Goal: Task Accomplishment & Management: Manage account settings

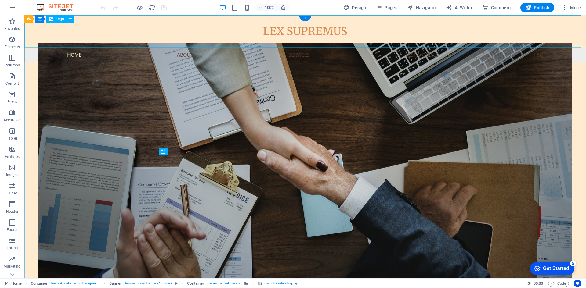
click at [280, 27] on div "LEX SUPREMUS" at bounding box center [305, 31] width 562 height 32
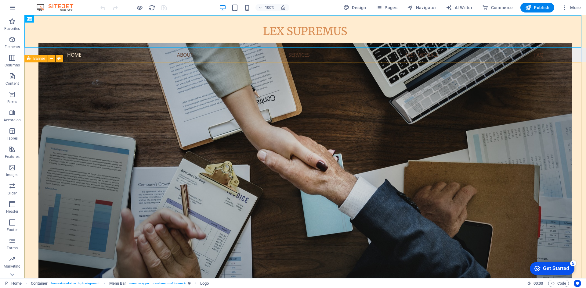
click at [34, 58] on span "Banner" at bounding box center [39, 59] width 12 height 4
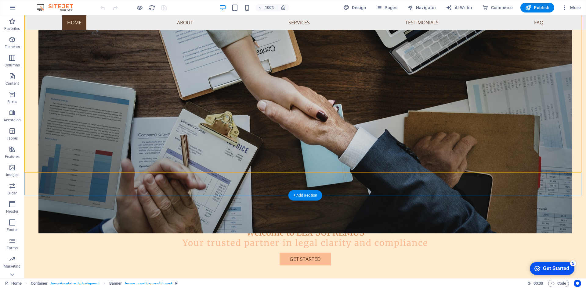
scroll to position [122, 0]
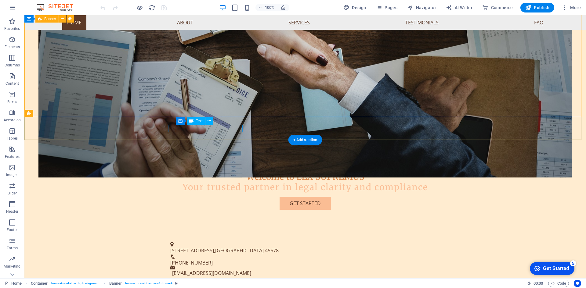
click at [215, 248] on span "Lawtown" at bounding box center [239, 251] width 49 height 7
click at [198, 122] on span "Text" at bounding box center [199, 121] width 7 height 4
click at [203, 248] on span "123 Legal St." at bounding box center [192, 251] width 44 height 7
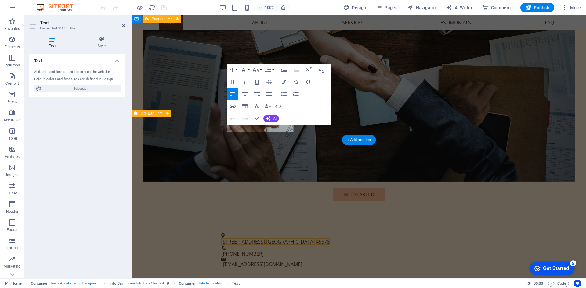
click at [203, 226] on div "123 Legal St. , Lawtown 45678 +1-234-567-8901 info@lexsupremus.com" at bounding box center [359, 251] width 454 height 51
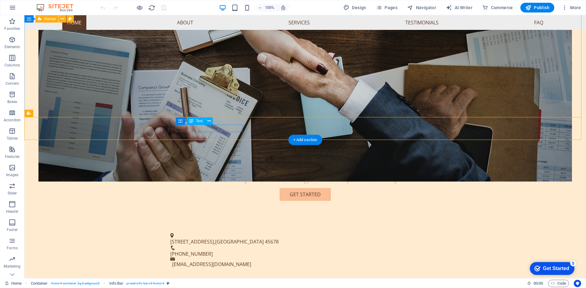
click at [203, 239] on span "123 Legal St." at bounding box center [192, 242] width 44 height 7
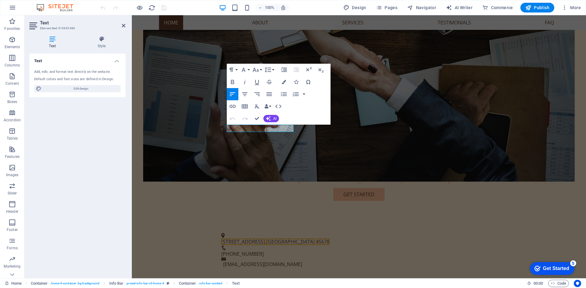
click at [114, 61] on h4 "Text" at bounding box center [77, 59] width 96 height 11
click at [114, 61] on h4 "Text" at bounding box center [77, 61] width 96 height 15
click at [86, 88] on span "Edit design" at bounding box center [80, 88] width 75 height 7
select select "px"
select select "200"
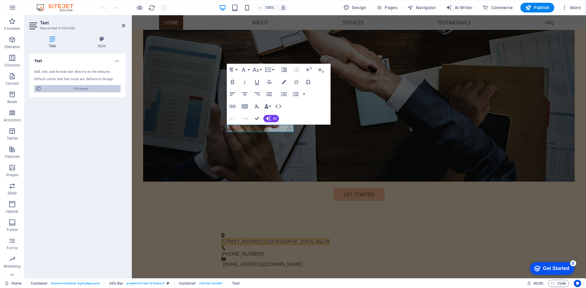
select select "px"
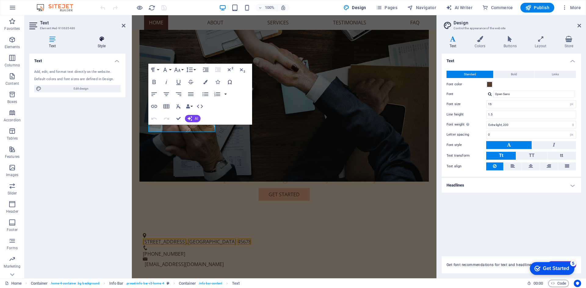
click at [103, 38] on icon at bounding box center [102, 39] width 48 height 6
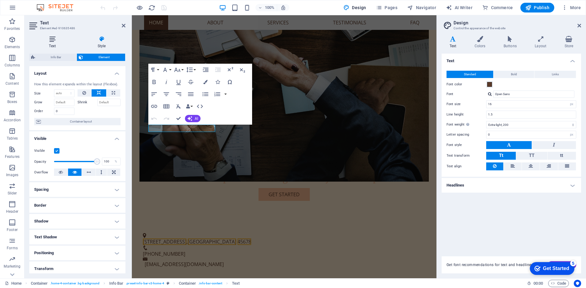
click at [58, 42] on icon at bounding box center [52, 39] width 46 height 6
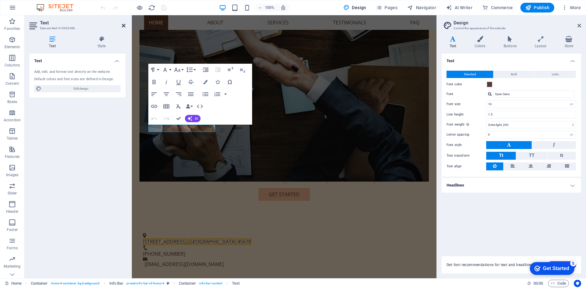
click at [122, 25] on icon at bounding box center [124, 25] width 4 height 5
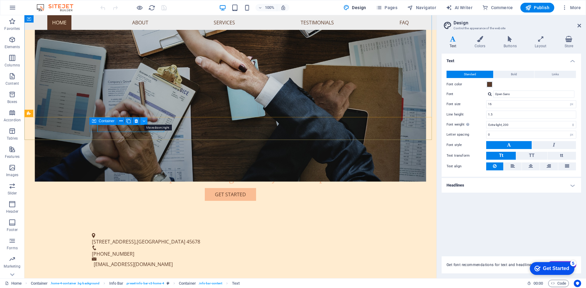
click at [143, 121] on icon at bounding box center [144, 121] width 3 height 6
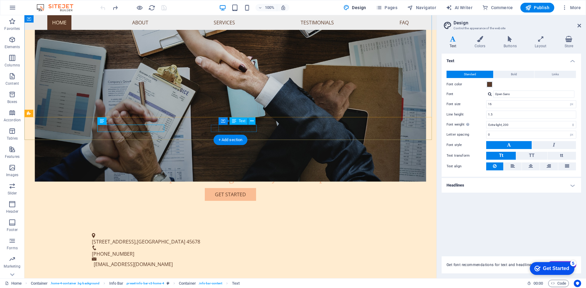
click at [134, 251] on span "+1-234-567-8901" at bounding box center [113, 254] width 42 height 7
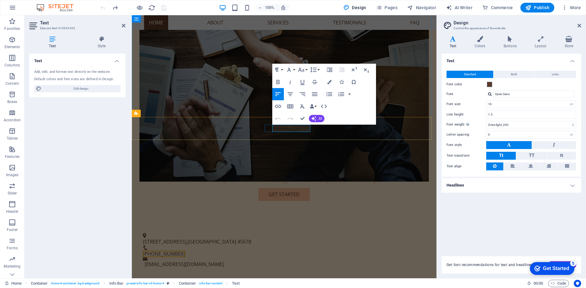
click at [185, 251] on span "+1-234-567-8901" at bounding box center [164, 254] width 42 height 7
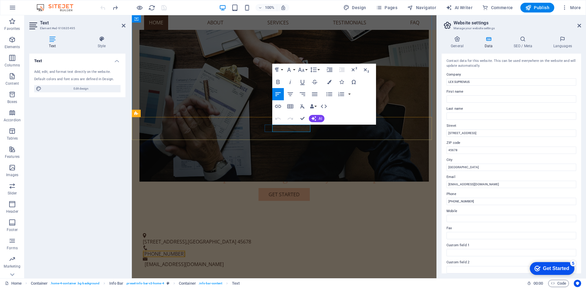
click at [185, 251] on span "+1-234-567-8901" at bounding box center [164, 254] width 42 height 7
drag, startPoint x: 487, startPoint y: 135, endPoint x: 446, endPoint y: 136, distance: 41.5
click at [446, 136] on div "Contact data for this website. This can be used everywhere on the website and w…" at bounding box center [512, 164] width 140 height 220
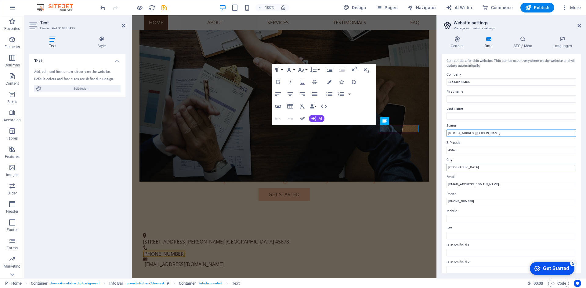
type input "21, 1st Floor, Commercial Complex, 7th Cross, Thillai Nagar West"
click at [487, 168] on input "Lawtown" at bounding box center [512, 167] width 130 height 7
type input "Trichy"
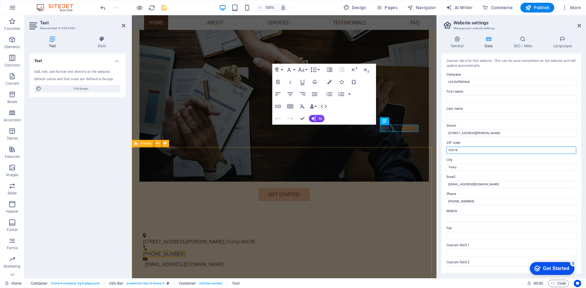
drag, startPoint x: 596, startPoint y: 165, endPoint x: 423, endPoint y: 152, distance: 173.6
click at [456, 149] on input "45678" at bounding box center [512, 150] width 130 height 7
paste input "620 01"
click at [454, 149] on input "620 018" at bounding box center [512, 150] width 130 height 7
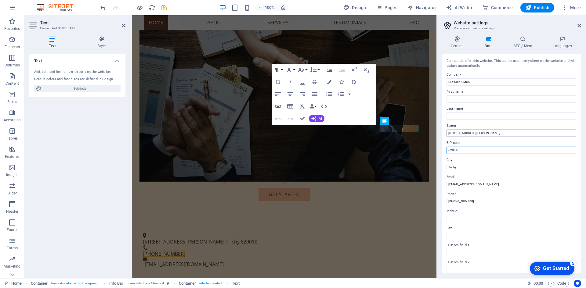
type input "620018"
drag, startPoint x: 497, startPoint y: 133, endPoint x: 546, endPoint y: 132, distance: 49.2
click at [546, 132] on input "21, 1st Floor, Commercial Complex, 7th Cross, Thillai Nagar West" at bounding box center [512, 133] width 130 height 7
drag, startPoint x: 480, startPoint y: 203, endPoint x: 449, endPoint y: 202, distance: 31.1
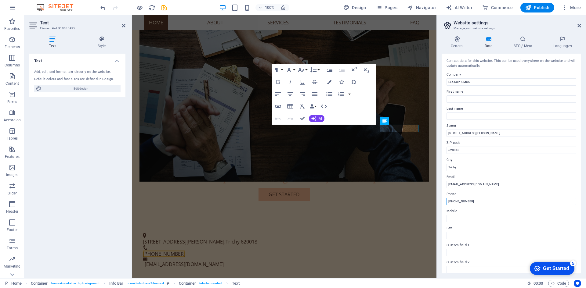
click at [449, 202] on input "+1-234-567-8901" at bounding box center [512, 201] width 130 height 7
paste input "9843020328"
type input "[PHONE_NUMBER]"
drag, startPoint x: 478, startPoint y: 201, endPoint x: 438, endPoint y: 202, distance: 40.0
click at [438, 202] on aside "Website settings Manage your website settings General Data SEO / Meta Languages…" at bounding box center [512, 146] width 150 height 263
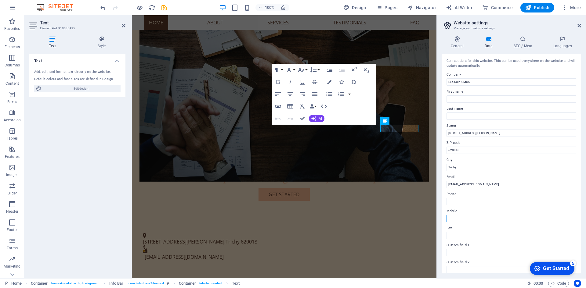
click at [452, 217] on input "Mobile" at bounding box center [512, 218] width 130 height 7
paste input "[PHONE_NUMBER]"
type input "[PHONE_NUMBER]"
click at [444, 218] on div "Contact data for this website. This can be used everywhere on the website and w…" at bounding box center [512, 164] width 140 height 220
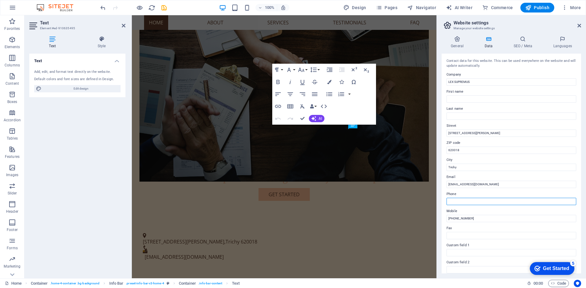
click at [458, 202] on input "Phone" at bounding box center [512, 201] width 130 height 7
paste input "[PHONE_NUMBER]"
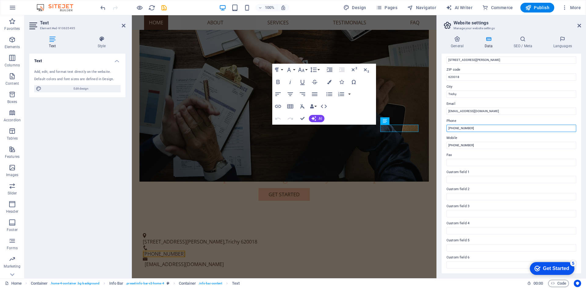
scroll to position [0, 0]
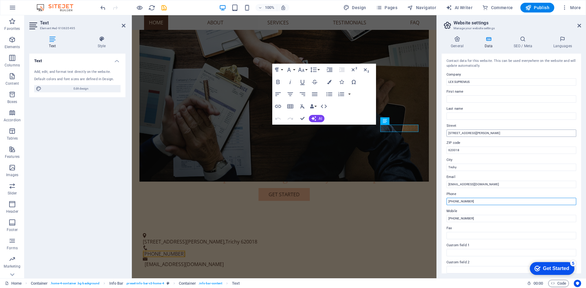
type input "[PHONE_NUMBER]"
drag, startPoint x: 498, startPoint y: 132, endPoint x: 510, endPoint y: 132, distance: 12.5
click at [510, 132] on input "21, 1st Floor, Commercial Complex, 7th Cross, Thillai Nagar West" at bounding box center [512, 133] width 130 height 7
type input "[STREET_ADDRESS][PERSON_NAME]"
drag, startPoint x: 456, startPoint y: 151, endPoint x: 442, endPoint y: 151, distance: 14.7
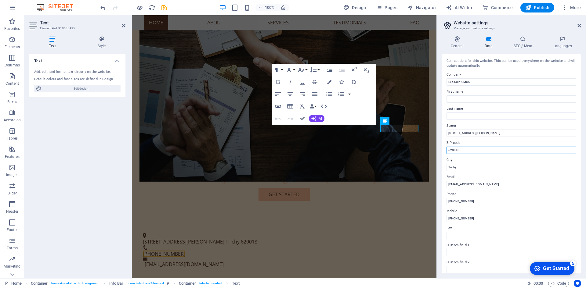
click at [442, 151] on div "Contact data for this website. This can be used everywhere on the website and w…" at bounding box center [512, 164] width 140 height 220
type input "18"
click at [520, 42] on icon at bounding box center [522, 39] width 37 height 6
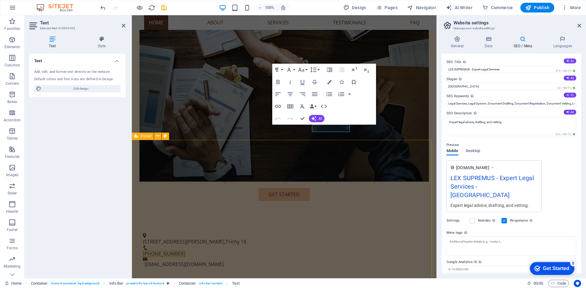
click at [570, 96] on button "AI" at bounding box center [570, 95] width 13 height 5
type input "legal consultancy, document drafting services, legal opinion services, document…"
click at [570, 111] on button "AI" at bounding box center [570, 112] width 13 height 5
type textarea "Get expert legal clarity and compliance with LEX SUPREMUS. Tailored solutions f…"
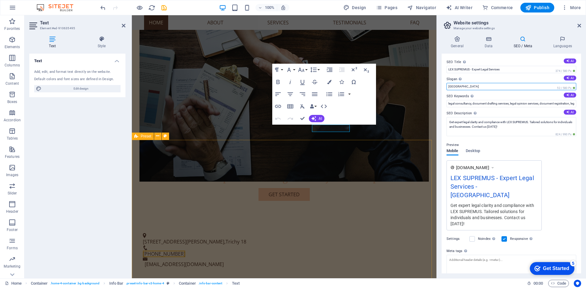
click at [514, 86] on input "Berlin" at bounding box center [512, 86] width 130 height 7
paste input "[PHONE_NUMBER]"
click at [472, 85] on input "Trichy" at bounding box center [512, 86] width 130 height 7
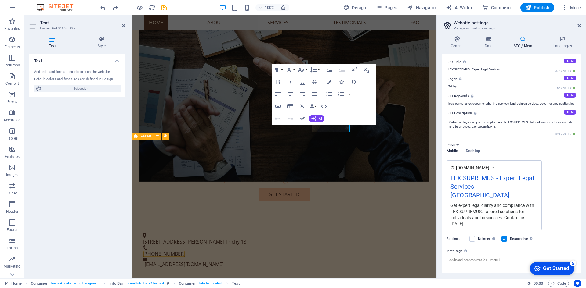
paste input "21, 1st Floor, Commercial Complex, 7th Cross, Thillai Nagar West, Trichy-620 018"
drag, startPoint x: 454, startPoint y: 87, endPoint x: 440, endPoint y: 87, distance: 13.1
click at [440, 87] on div "General Data SEO / Meta Languages Website name lexsupremus.com Logo Drag files …" at bounding box center [511, 155] width 149 height 248
click at [459, 88] on input "21, 1st Floor, Commercial Complex, 7th Cross, Thillai Nagar West, Trichy-620 018" at bounding box center [512, 86] width 130 height 7
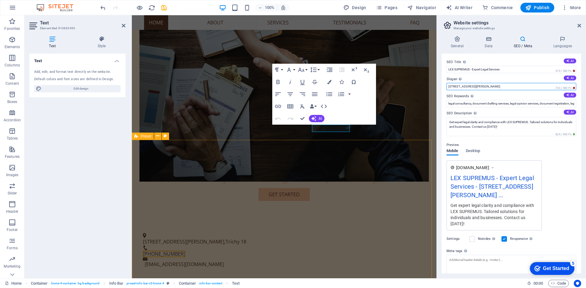
click at [459, 88] on input "21, 1st Floor, Commercial Complex, 7th Cross, Thillai Nagar West, Trichy-620 018" at bounding box center [512, 86] width 130 height 7
paste input "Expert Legal Opinions, Drafting & Registration in Thillai Nagar, Trichy."
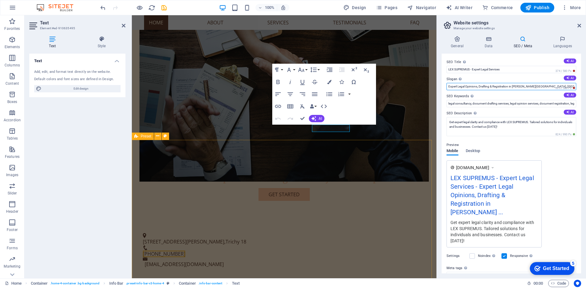
drag, startPoint x: 590, startPoint y: 103, endPoint x: 436, endPoint y: 88, distance: 154.6
type input "Legal Opinions, Drafting & Registration in Thillai Nagar, Trichy."
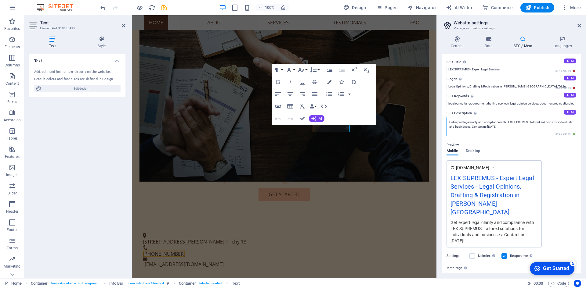
click at [477, 124] on textarea "Get expert legal clarity and compliance with LEX SUPREMUS. Tailored solutions f…" at bounding box center [512, 126] width 130 height 19
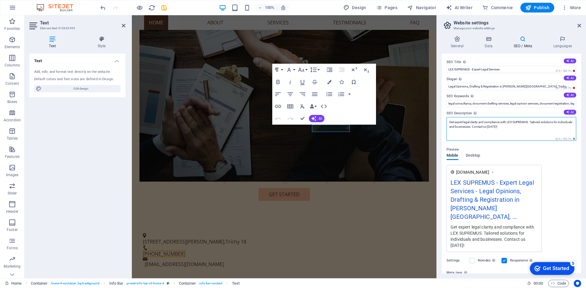
click at [477, 124] on textarea "Get expert legal clarity and compliance with LEX SUPREMUS. Tailored solutions f…" at bounding box center [512, 129] width 130 height 24
drag, startPoint x: 618, startPoint y: 142, endPoint x: 435, endPoint y: 121, distance: 184.4
paste textarea "LEX SUPREMUS offers expert legal opinion, document drafting, registration, and …"
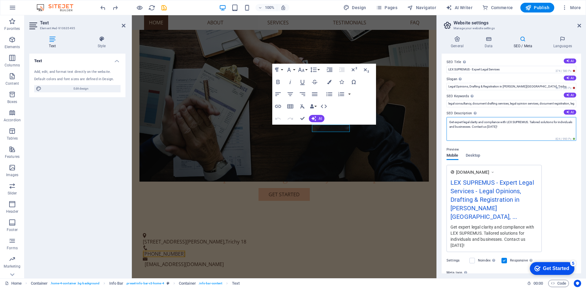
drag, startPoint x: 519, startPoint y: 127, endPoint x: 446, endPoint y: 121, distance: 73.2
click at [446, 121] on div "SEO Title The title of your website - make it something that stands out in sear…" at bounding box center [512, 164] width 140 height 220
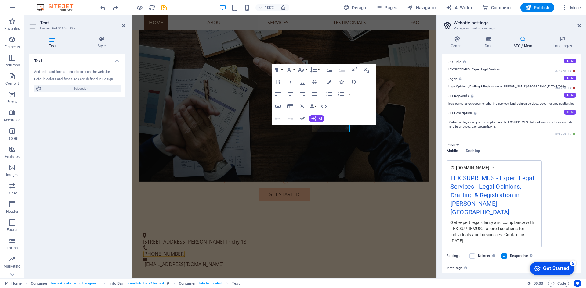
click at [568, 114] on icon at bounding box center [567, 112] width 5 height 5
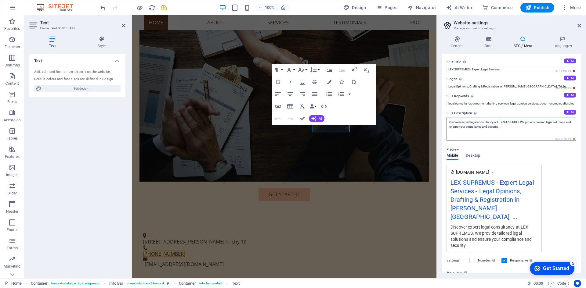
drag, startPoint x: 513, startPoint y: 127, endPoint x: 440, endPoint y: 119, distance: 73.1
click at [440, 119] on div "General Data SEO / Meta Languages Website name lexsupremus.com Logo Drag files …" at bounding box center [511, 155] width 149 height 248
paste textarea "LEX SUPREMUS offers expert legal opinion, document drafting, registration, and …"
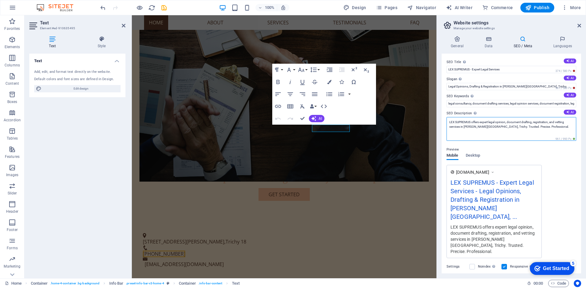
type textarea "LEX SUPREMUS offers expert legal opinion, document drafting, registration, and …"
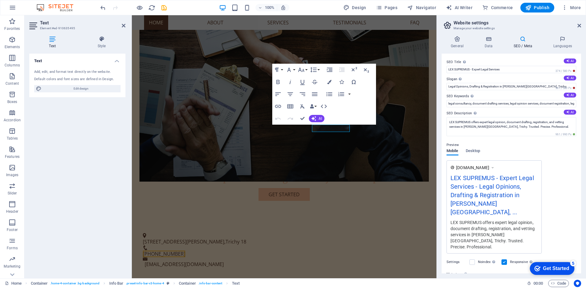
click at [560, 189] on div "www.example.com LEX SUPREMUS - Expert Legal Services - Legal Opinions, Drafting…" at bounding box center [512, 207] width 130 height 93
click at [491, 38] on icon at bounding box center [488, 39] width 27 height 6
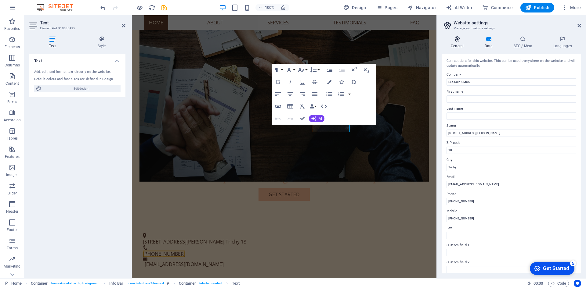
click at [462, 39] on icon at bounding box center [457, 39] width 31 height 6
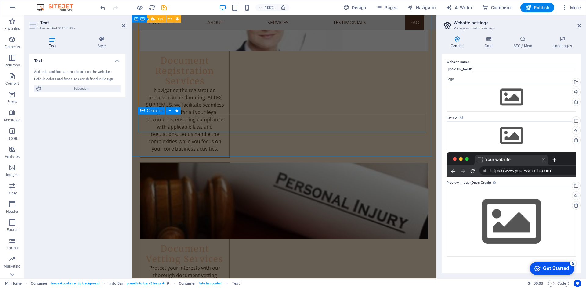
scroll to position [1183, 0]
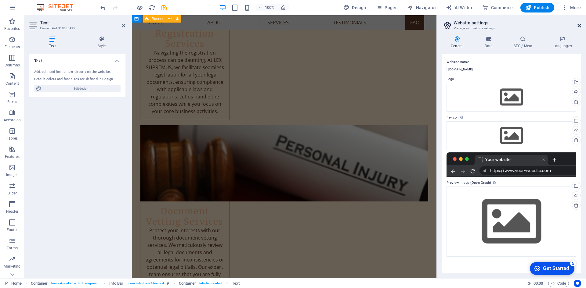
click at [579, 25] on icon at bounding box center [580, 25] width 4 height 5
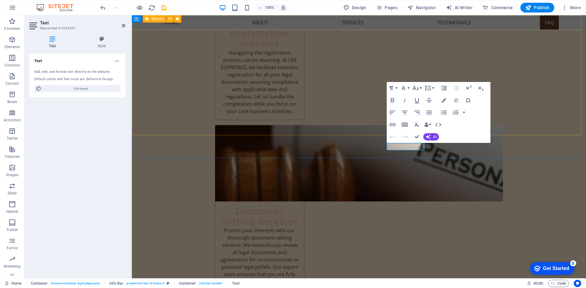
scroll to position [104, 0]
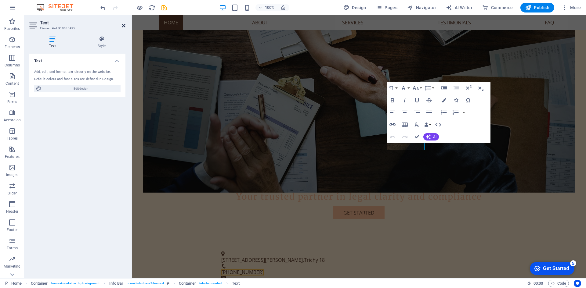
click at [123, 25] on icon at bounding box center [124, 25] width 4 height 5
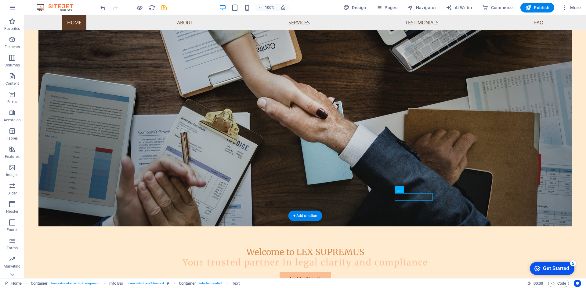
scroll to position [0, 0]
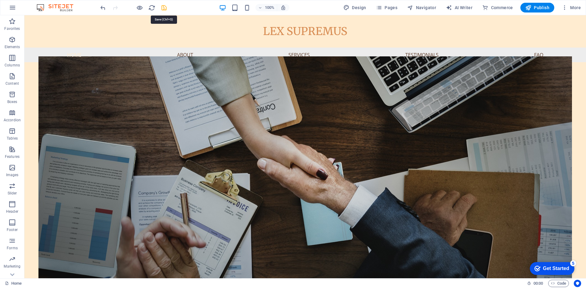
click at [164, 6] on icon "save" at bounding box center [164, 7] width 7 height 7
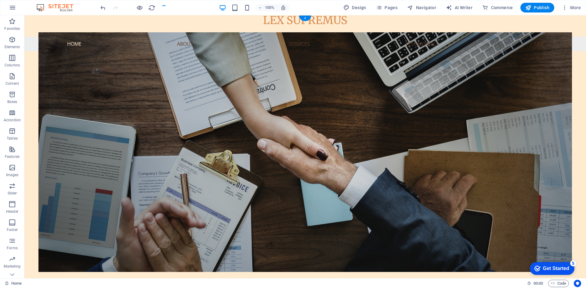
scroll to position [92, 0]
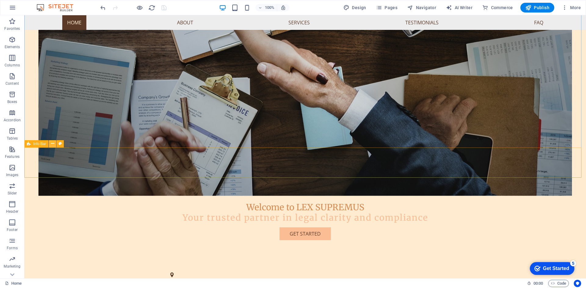
click at [53, 146] on icon at bounding box center [52, 144] width 3 height 6
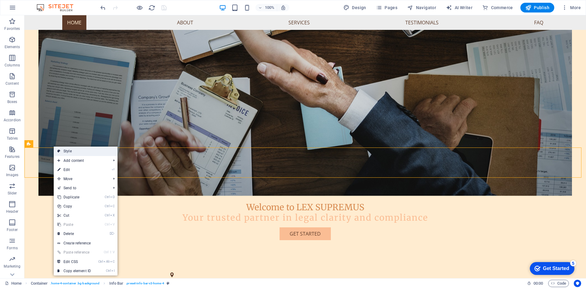
click at [62, 152] on link "Style" at bounding box center [86, 151] width 64 height 9
select select "vw"
select select "rem"
select select "vw"
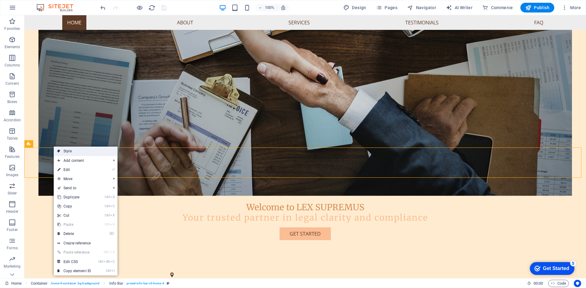
select select "preset-info-bar-v3-home-4"
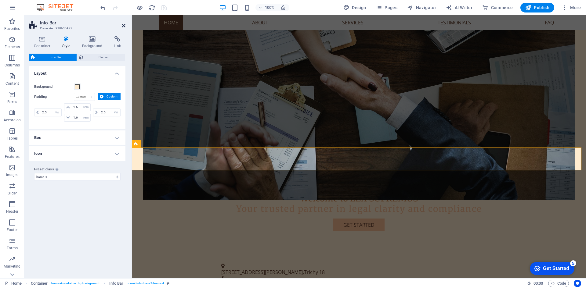
click at [124, 27] on icon at bounding box center [124, 25] width 4 height 5
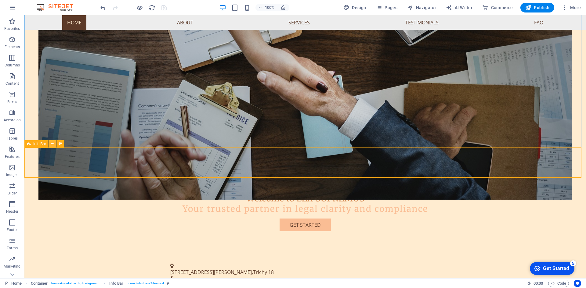
click at [53, 145] on icon at bounding box center [52, 144] width 3 height 6
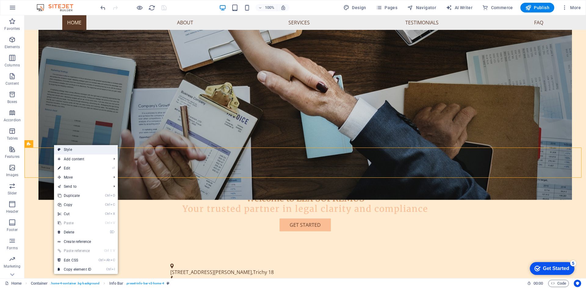
click at [62, 147] on link "Style" at bounding box center [86, 149] width 64 height 9
select select "vw"
select select "rem"
select select "vw"
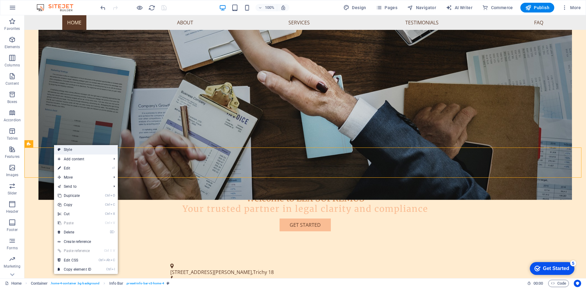
select select "preset-info-bar-v3-home-4"
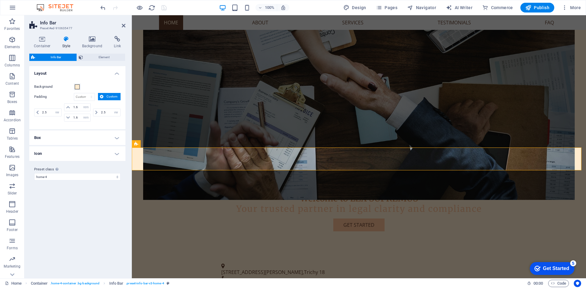
click at [64, 137] on h4 "Box" at bounding box center [77, 138] width 96 height 15
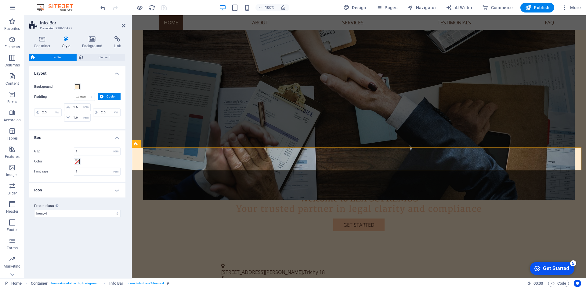
click at [64, 137] on h4 "Box" at bounding box center [77, 136] width 96 height 11
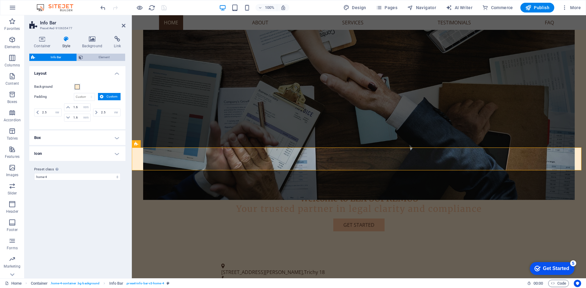
click at [105, 54] on span "Element" at bounding box center [104, 57] width 38 height 7
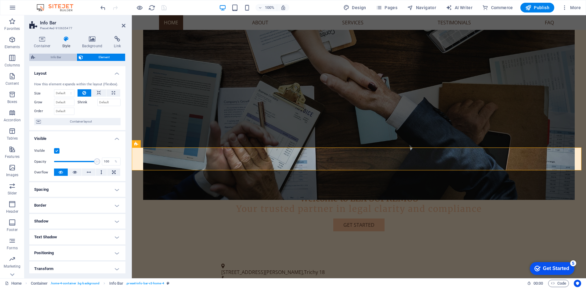
click at [59, 58] on span "Info Bar" at bounding box center [56, 57] width 38 height 7
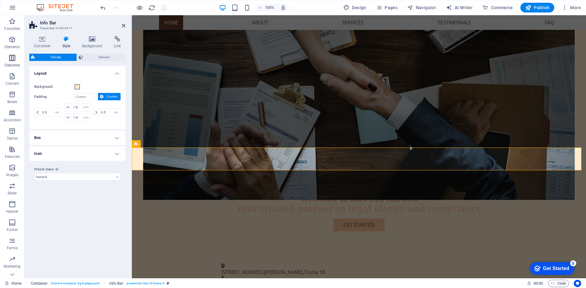
click at [16, 62] on span "Columns" at bounding box center [12, 61] width 24 height 15
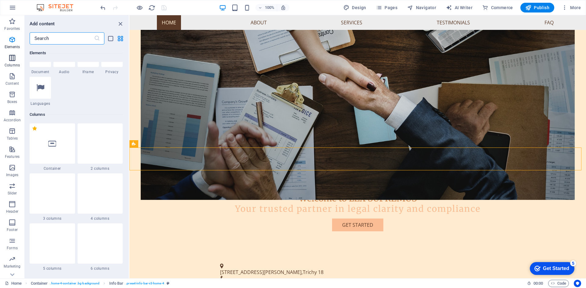
scroll to position [302, 0]
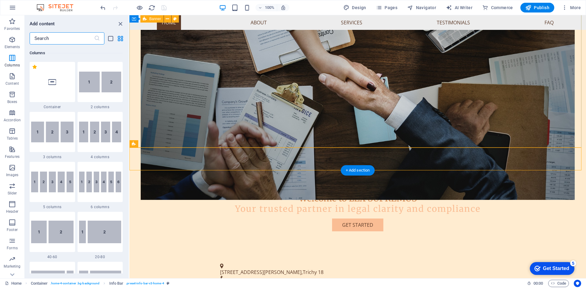
click at [135, 115] on div "Welcome to LEX SUPREMUS Your trusted partner in legal clarity and compliance Ge…" at bounding box center [357, 90] width 457 height 332
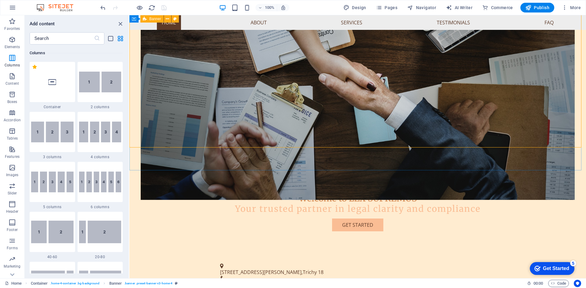
click at [155, 20] on span "Banner" at bounding box center [155, 19] width 12 height 4
click at [166, 18] on icon at bounding box center [167, 19] width 3 height 6
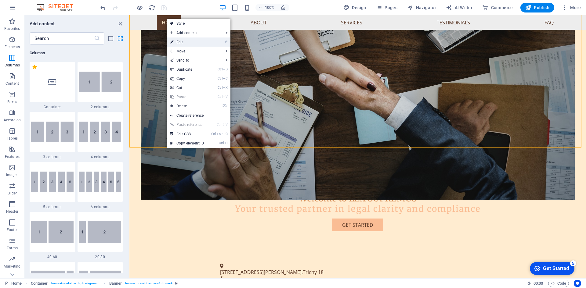
click at [179, 42] on link "⏎ Edit" at bounding box center [187, 42] width 41 height 9
select select "vh"
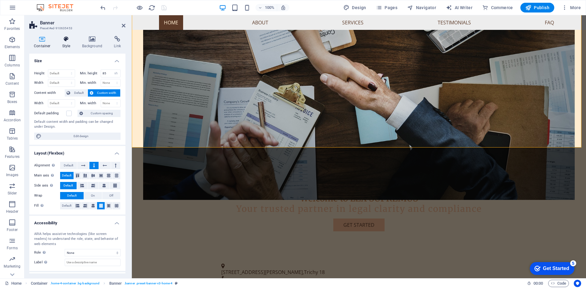
click at [68, 43] on h4 "Style" at bounding box center [68, 42] width 20 height 13
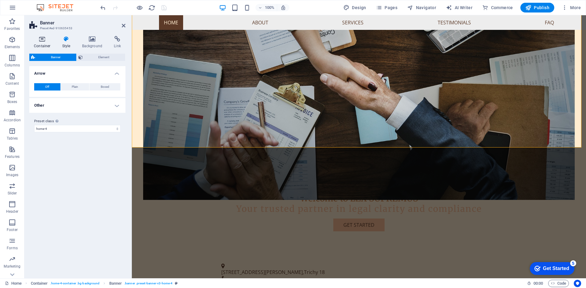
click at [41, 44] on h4 "Container" at bounding box center [43, 42] width 28 height 13
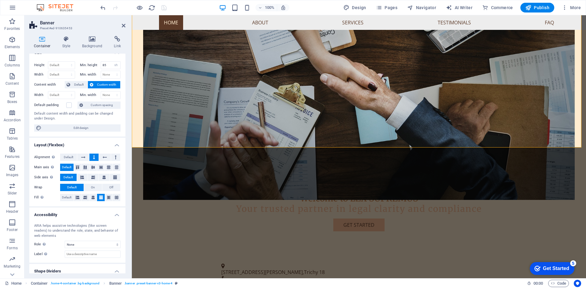
scroll to position [0, 0]
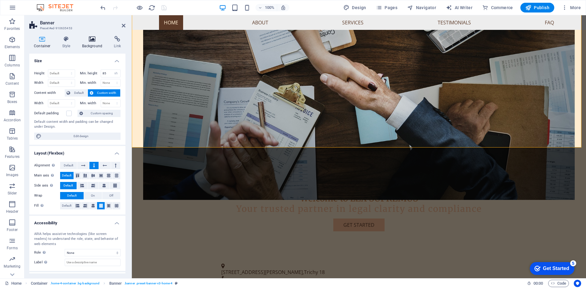
click at [96, 44] on h4 "Background" at bounding box center [94, 42] width 32 height 13
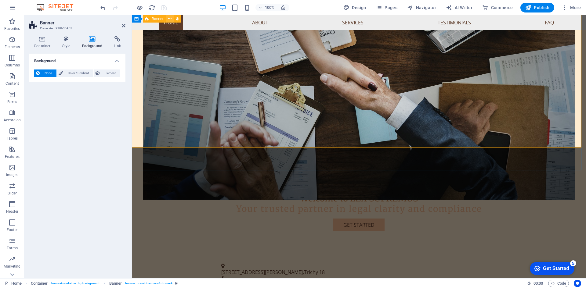
click at [170, 19] on icon at bounding box center [169, 19] width 3 height 6
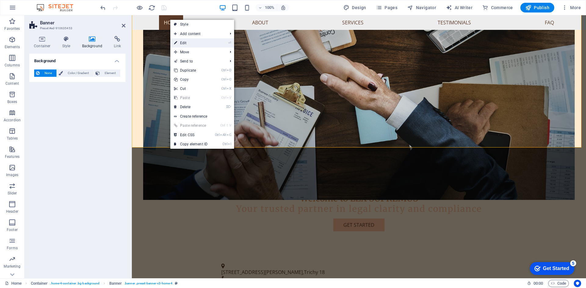
click at [179, 42] on link "⏎ Edit" at bounding box center [190, 42] width 41 height 9
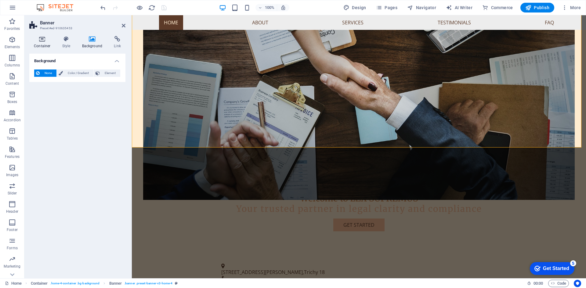
click at [48, 41] on icon at bounding box center [42, 39] width 26 height 6
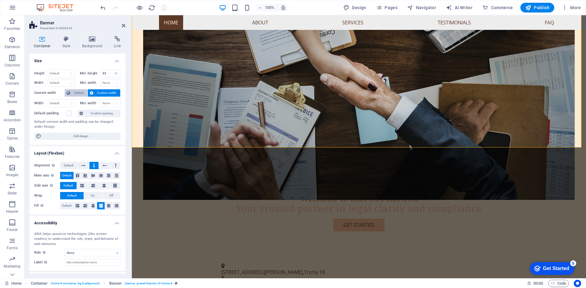
click at [78, 93] on span "Default" at bounding box center [79, 92] width 14 height 7
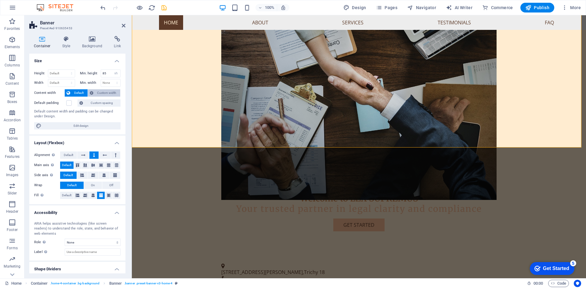
click at [99, 92] on span "Custom width" at bounding box center [107, 92] width 24 height 7
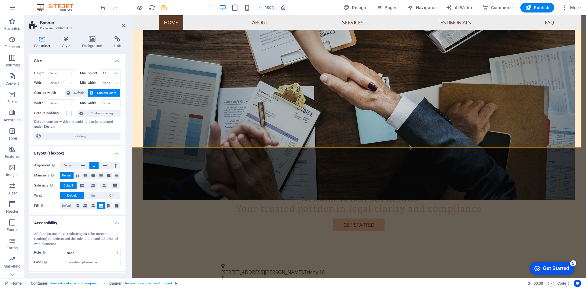
click at [69, 113] on label at bounding box center [68, 113] width 5 height 5
click at [0, 0] on input "Default padding" at bounding box center [0, 0] width 0 height 0
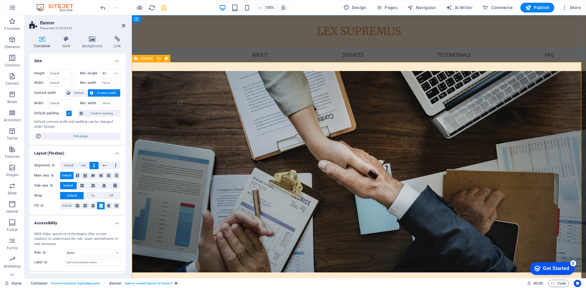
click at [71, 114] on label at bounding box center [68, 113] width 5 height 5
click at [0, 0] on input "Default padding" at bounding box center [0, 0] width 0 height 0
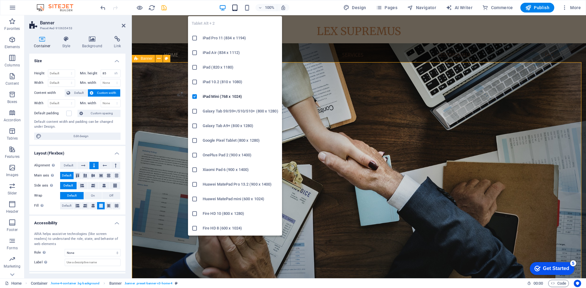
click at [235, 6] on icon "button" at bounding box center [234, 7] width 7 height 7
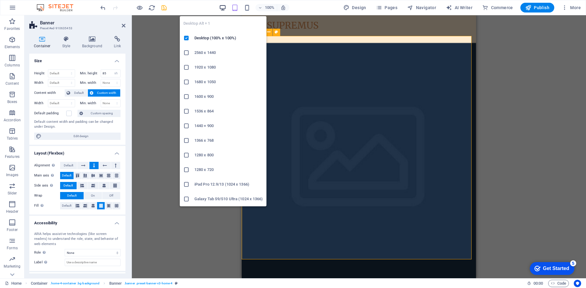
click at [224, 9] on icon "button" at bounding box center [222, 7] width 7 height 7
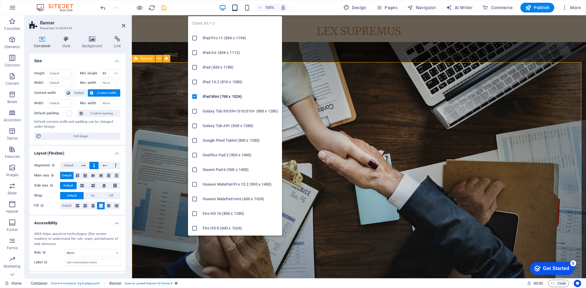
click at [236, 8] on icon "button" at bounding box center [234, 7] width 7 height 7
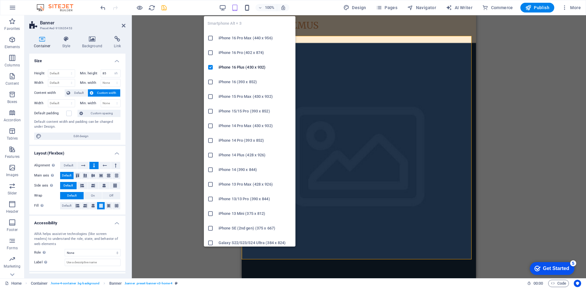
click at [249, 9] on icon "button" at bounding box center [247, 7] width 7 height 7
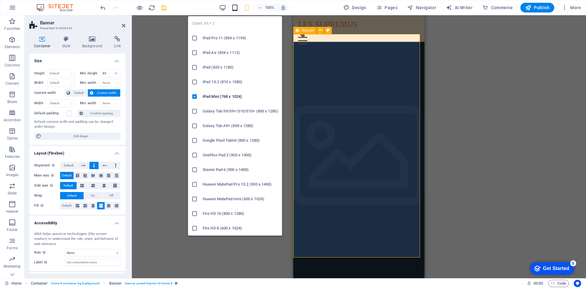
click at [236, 9] on icon "button" at bounding box center [234, 7] width 7 height 7
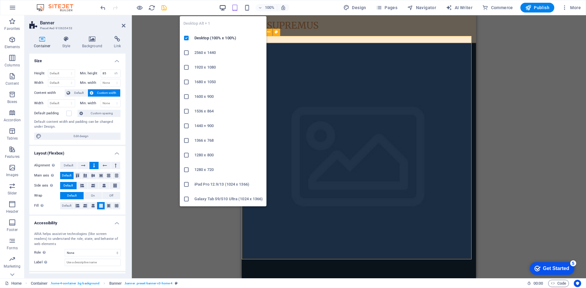
click at [224, 9] on icon "button" at bounding box center [222, 7] width 7 height 7
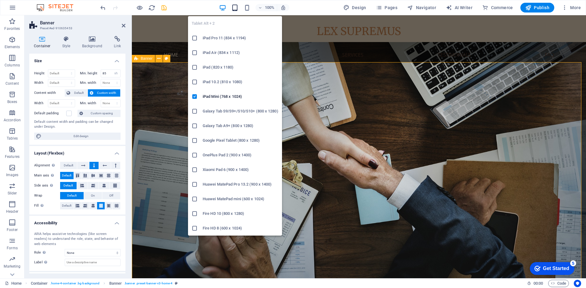
click at [236, 11] on icon "button" at bounding box center [234, 7] width 7 height 7
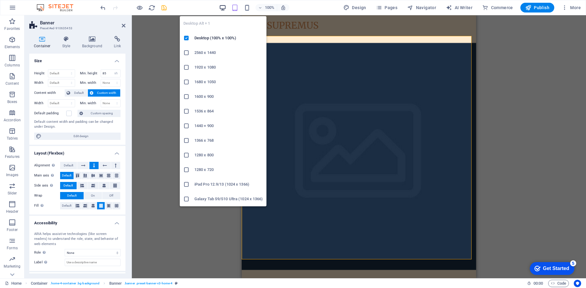
click at [224, 9] on icon "button" at bounding box center [222, 7] width 7 height 7
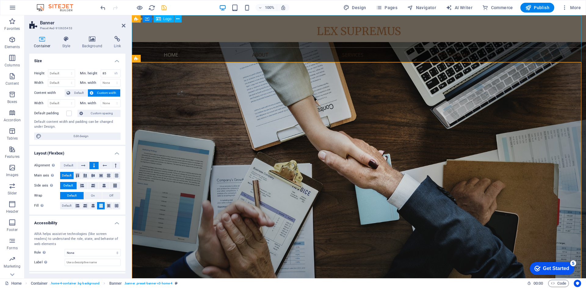
click at [206, 34] on div "LEX SUPREMUS" at bounding box center [359, 31] width 454 height 32
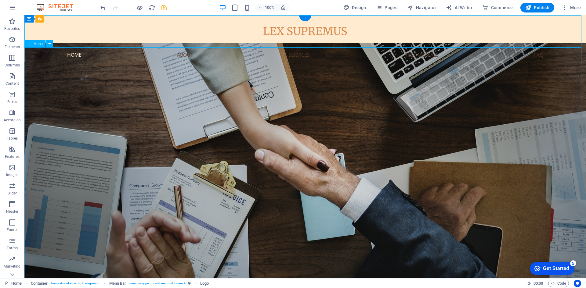
click at [158, 55] on nav "Home About Services Testimonials FAQ" at bounding box center [305, 55] width 562 height 15
click at [160, 31] on div "LEX SUPREMUS" at bounding box center [305, 31] width 562 height 32
click at [57, 19] on icon at bounding box center [55, 19] width 3 height 6
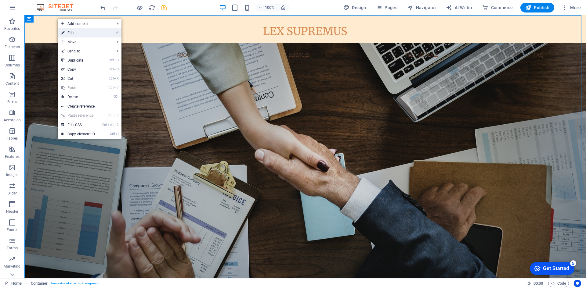
click at [67, 33] on link "⏎ Edit" at bounding box center [78, 32] width 41 height 9
select select "header"
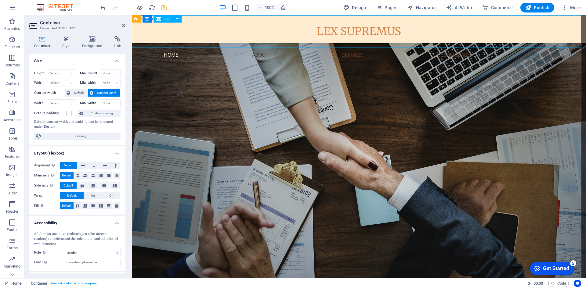
click at [162, 18] on div "Logo" at bounding box center [164, 18] width 20 height 7
click at [93, 43] on h4 "Background" at bounding box center [94, 42] width 32 height 13
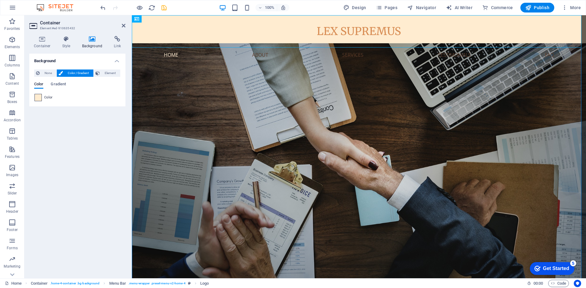
click at [38, 98] on span at bounding box center [38, 97] width 7 height 7
click at [48, 97] on span "Color" at bounding box center [48, 97] width 9 height 5
click at [38, 98] on span at bounding box center [38, 97] width 7 height 7
click at [57, 84] on span "Gradient" at bounding box center [58, 85] width 15 height 9
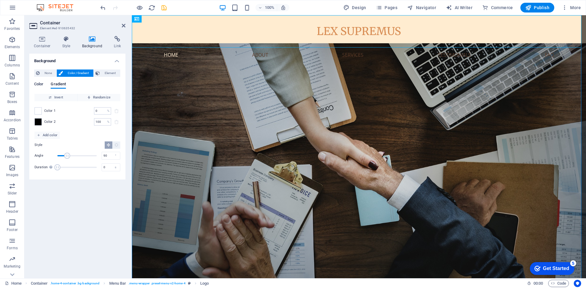
click at [40, 83] on span "Color" at bounding box center [38, 85] width 9 height 9
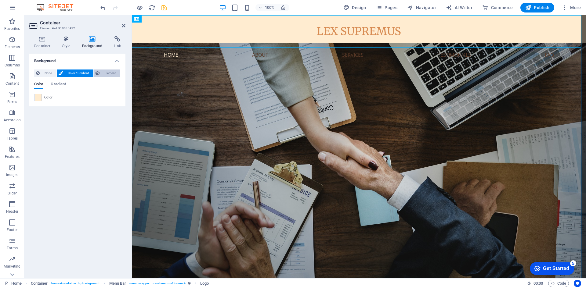
click at [102, 75] on span "Element" at bounding box center [110, 73] width 17 height 7
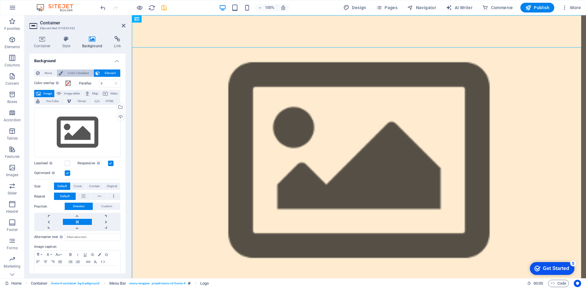
click at [72, 74] on span "Color / Gradient" at bounding box center [78, 73] width 27 height 7
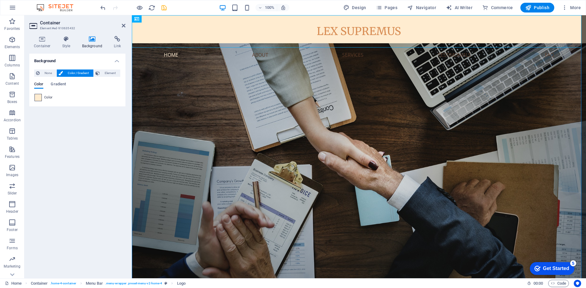
click at [38, 98] on span at bounding box center [38, 97] width 7 height 7
click at [46, 97] on span "Color" at bounding box center [48, 97] width 9 height 5
click at [38, 98] on span at bounding box center [38, 97] width 7 height 7
click at [165, 20] on icon at bounding box center [163, 19] width 3 height 6
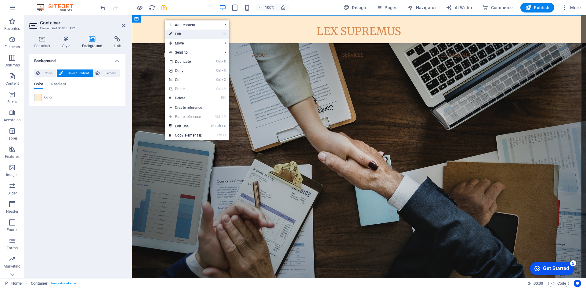
click at [175, 32] on link "⏎ Edit" at bounding box center [185, 34] width 41 height 9
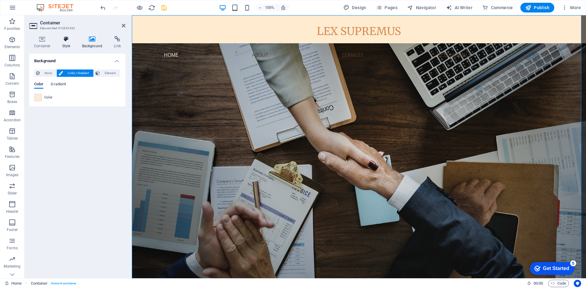
click at [60, 45] on h4 "Style" at bounding box center [68, 42] width 20 height 13
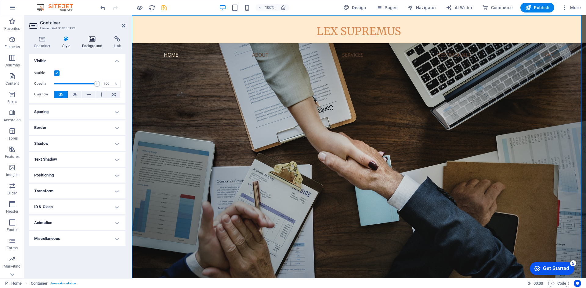
click at [85, 38] on icon at bounding box center [93, 39] width 30 height 6
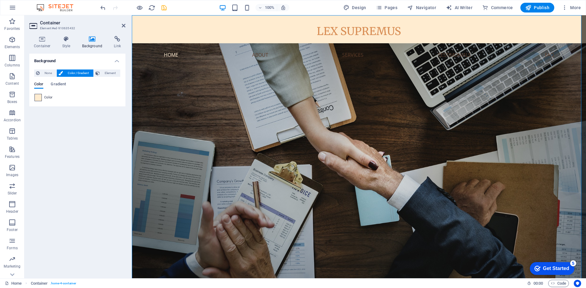
click at [38, 97] on span at bounding box center [38, 97] width 7 height 7
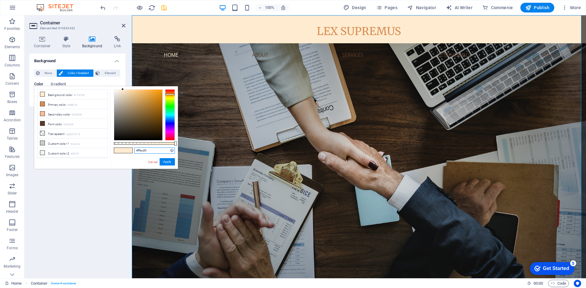
click at [152, 150] on input "#ffecd0" at bounding box center [154, 151] width 41 height 6
type input "#020c45"
click at [171, 164] on button "Apply" at bounding box center [167, 161] width 15 height 7
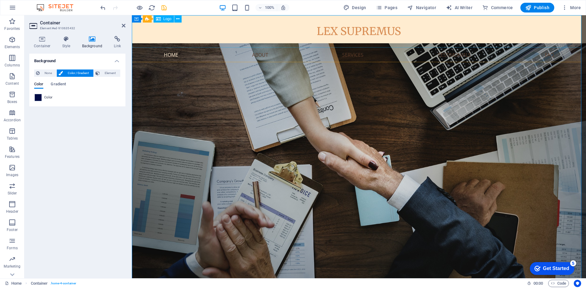
click at [190, 30] on div "LEX SUPREMUS" at bounding box center [359, 31] width 454 height 32
click at [163, 8] on icon "save" at bounding box center [164, 7] width 7 height 7
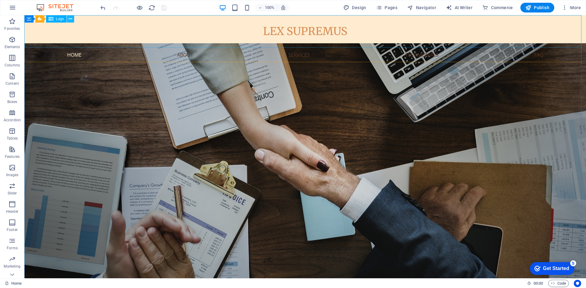
click at [72, 21] on icon at bounding box center [70, 19] width 3 height 6
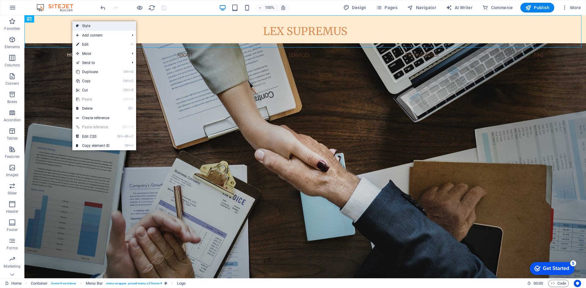
click at [91, 25] on link "Style" at bounding box center [104, 25] width 64 height 9
select select "rem"
select select "preset-menu-v2-home-4"
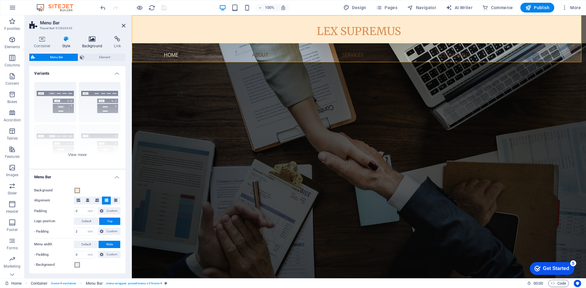
click at [93, 43] on h4 "Background" at bounding box center [94, 42] width 32 height 13
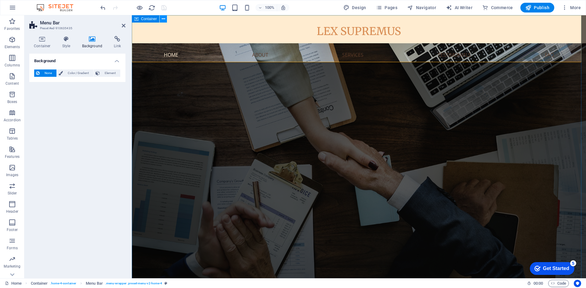
click at [165, 20] on icon at bounding box center [163, 19] width 3 height 6
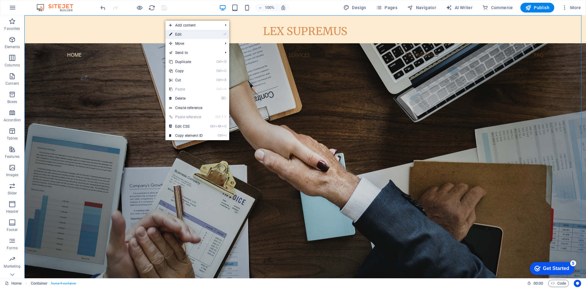
click at [173, 33] on link "⏎ Edit" at bounding box center [185, 34] width 41 height 9
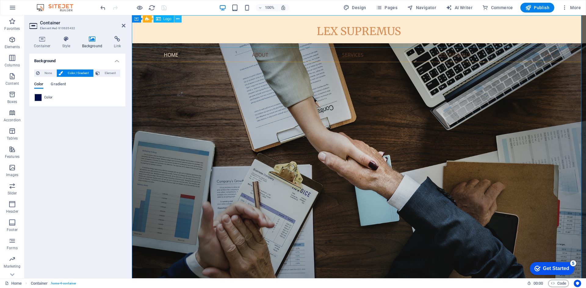
click at [177, 20] on icon at bounding box center [177, 19] width 3 height 6
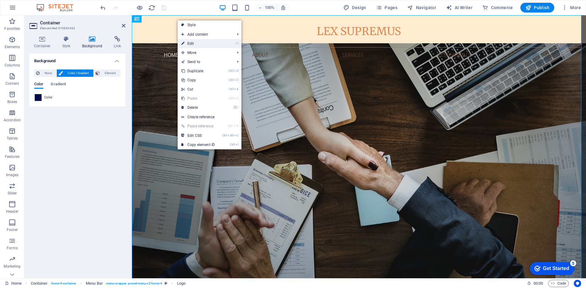
click at [190, 43] on link "⏎ Edit" at bounding box center [198, 43] width 41 height 9
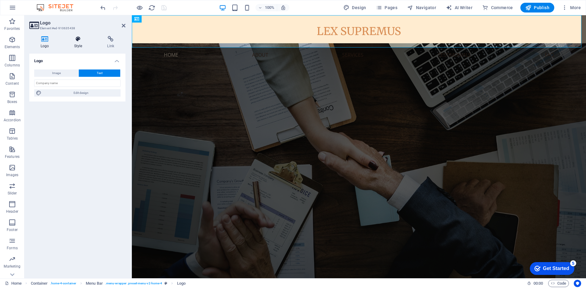
click at [84, 44] on h4 "Style" at bounding box center [79, 42] width 33 height 13
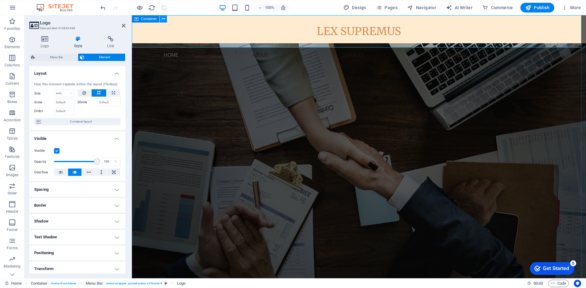
click at [162, 20] on icon at bounding box center [163, 19] width 3 height 6
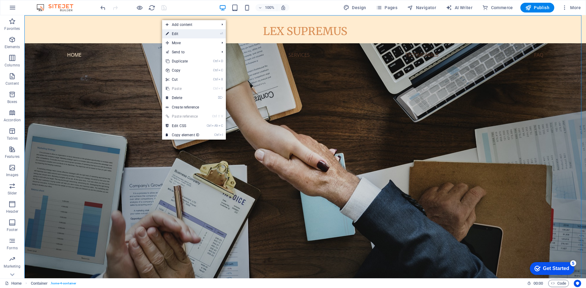
click at [172, 32] on link "⏎ Edit" at bounding box center [182, 33] width 41 height 9
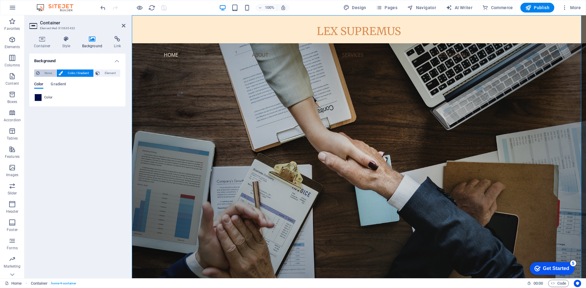
click at [49, 75] on span "None" at bounding box center [48, 73] width 13 height 7
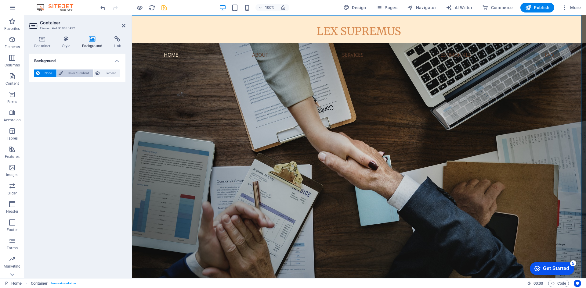
click at [76, 73] on span "Color / Gradient" at bounding box center [78, 73] width 27 height 7
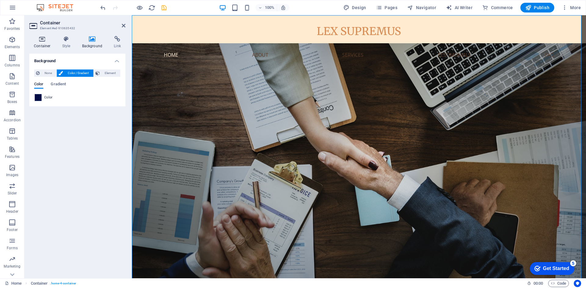
click at [42, 40] on icon at bounding box center [42, 39] width 26 height 6
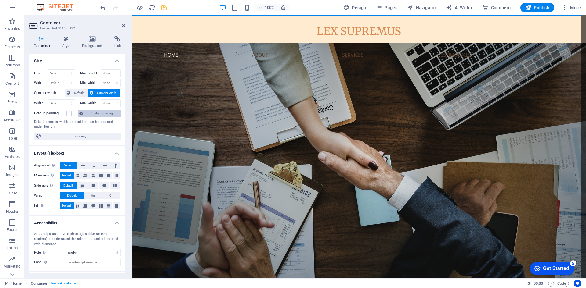
click at [83, 113] on icon at bounding box center [81, 113] width 4 height 7
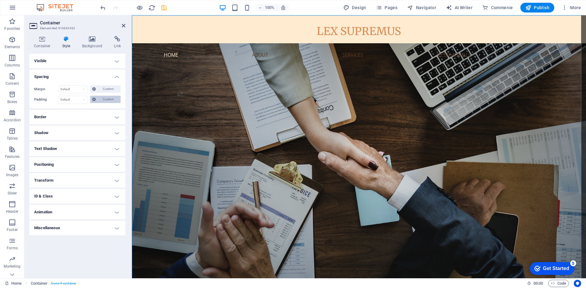
click at [105, 100] on span "Custom" at bounding box center [108, 99] width 21 height 7
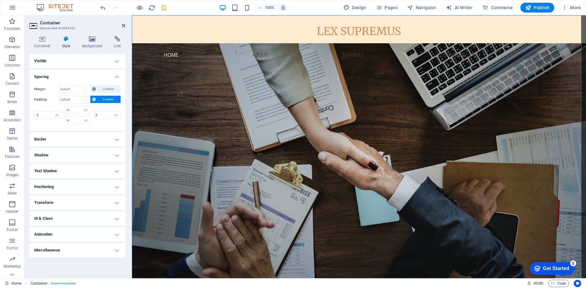
click at [105, 100] on span "Custom" at bounding box center [108, 99] width 21 height 7
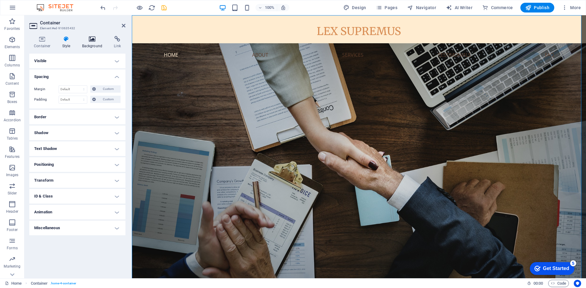
click at [95, 42] on h4 "Background" at bounding box center [94, 42] width 32 height 13
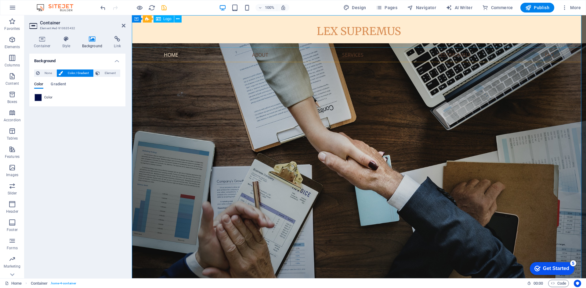
click at [167, 20] on span "Logo" at bounding box center [167, 19] width 8 height 4
click at [177, 21] on icon at bounding box center [177, 19] width 3 height 6
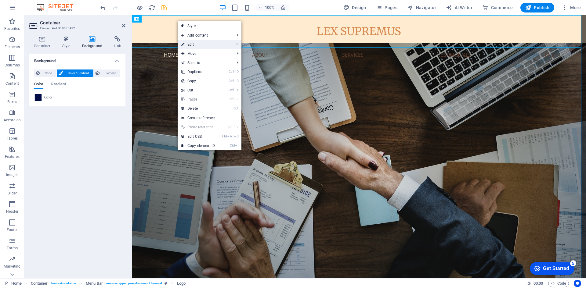
click at [190, 41] on link "⏎ Edit" at bounding box center [198, 44] width 41 height 9
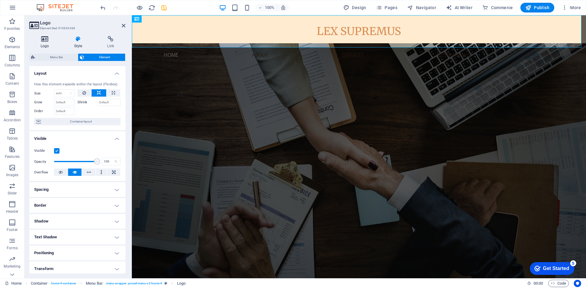
click at [45, 44] on h4 "Logo" at bounding box center [46, 42] width 34 height 13
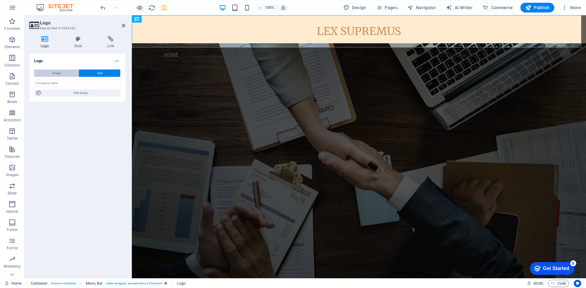
click at [59, 74] on span "Image" at bounding box center [56, 73] width 9 height 7
select select "DISABLED_OPTION_VALUE"
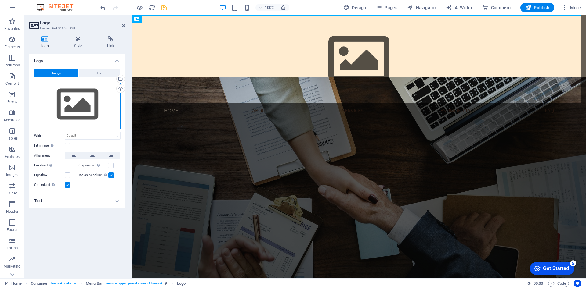
click at [74, 107] on div "Drag files here, click to choose files or select files from Files or our free s…" at bounding box center [77, 105] width 86 height 50
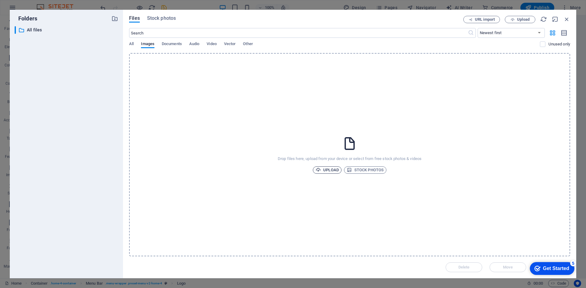
click at [326, 170] on span "Upload" at bounding box center [327, 170] width 23 height 7
click at [335, 171] on span "Upload" at bounding box center [327, 170] width 23 height 7
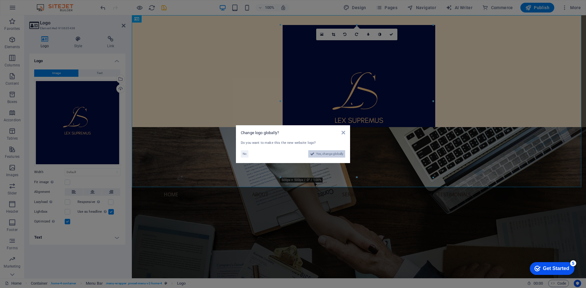
click at [336, 156] on span "Yes, change globally" at bounding box center [329, 153] width 27 height 7
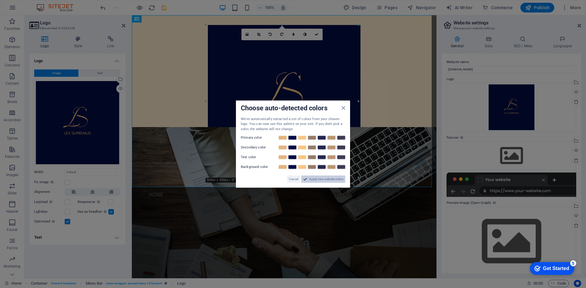
click at [329, 180] on span "Apply new website colors" at bounding box center [326, 179] width 34 height 7
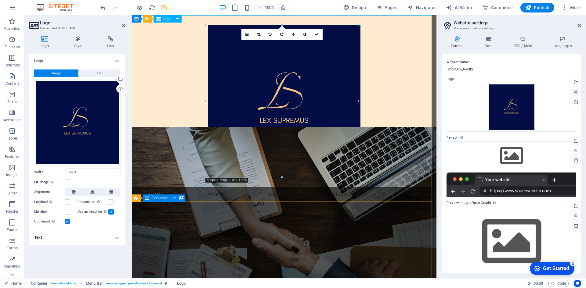
drag, startPoint x: 415, startPoint y: 192, endPoint x: 285, endPoint y: 161, distance: 133.5
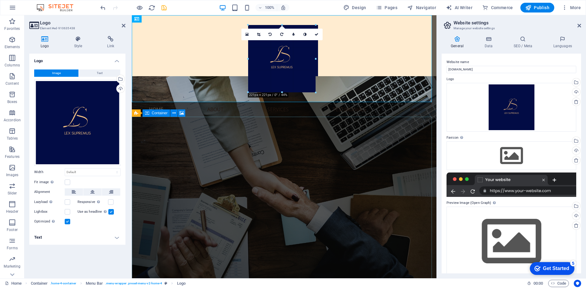
drag, startPoint x: 282, startPoint y: 178, endPoint x: 153, endPoint y: 75, distance: 165.1
type input "221"
select select "px"
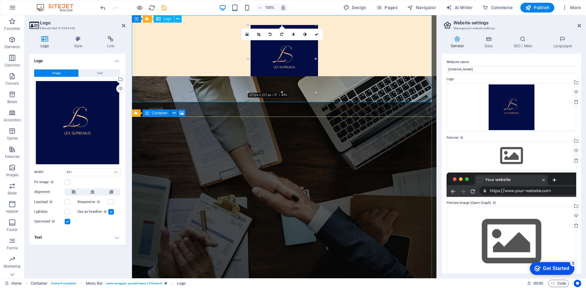
drag, startPoint x: 413, startPoint y: 107, endPoint x: 283, endPoint y: 78, distance: 133.9
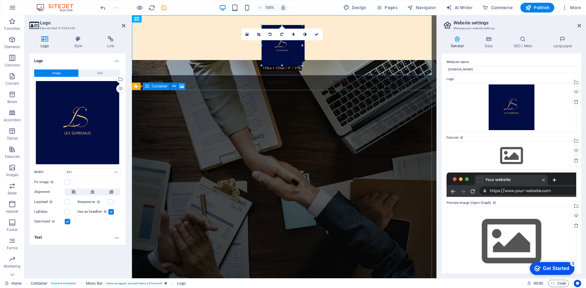
drag, startPoint x: 282, startPoint y: 92, endPoint x: 284, endPoint y: 65, distance: 27.5
type input "133"
drag, startPoint x: 393, startPoint y: 60, endPoint x: 256, endPoint y: 45, distance: 137.9
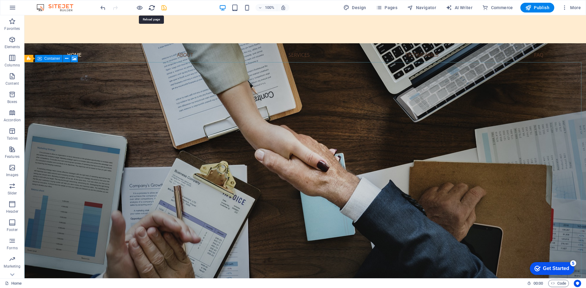
click at [152, 9] on icon "reload" at bounding box center [151, 7] width 7 height 7
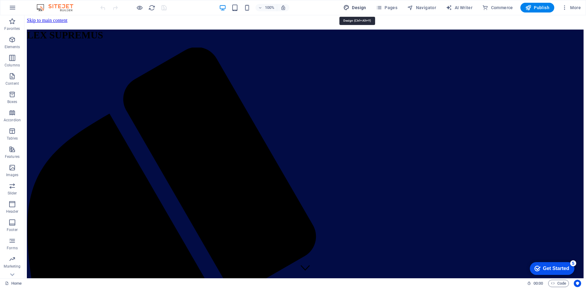
click at [354, 9] on span "Design" at bounding box center [354, 8] width 23 height 6
select select "px"
select select "200"
select select "px"
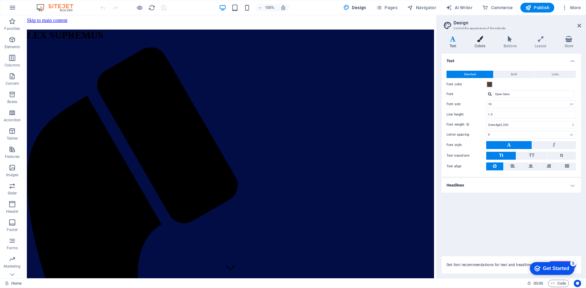
click at [487, 43] on h4 "Colors" at bounding box center [481, 42] width 29 height 13
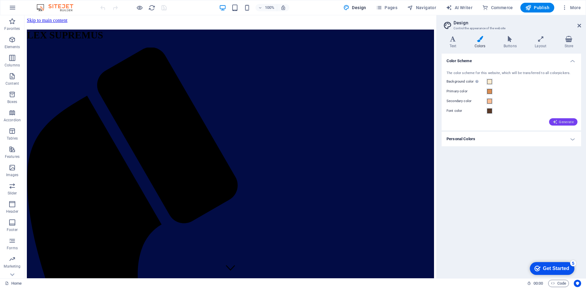
click at [565, 122] on span "Generate" at bounding box center [563, 122] width 21 height 5
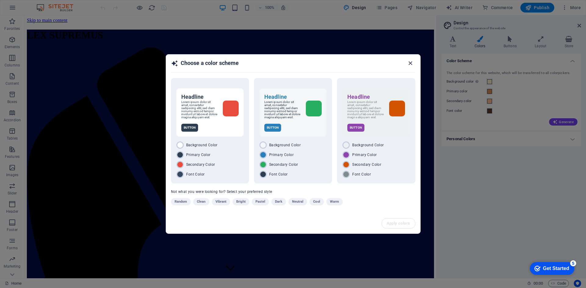
click at [411, 65] on icon "button" at bounding box center [410, 63] width 7 height 7
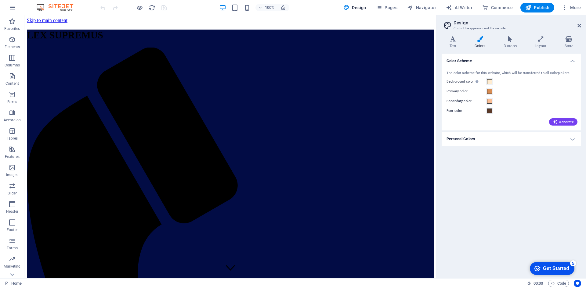
click at [488, 138] on h4 "Personal Colors" at bounding box center [512, 139] width 140 height 15
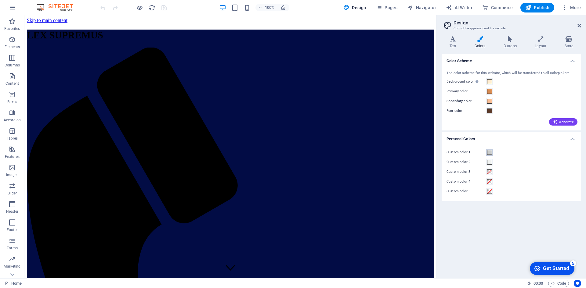
click at [490, 153] on span at bounding box center [489, 152] width 5 height 5
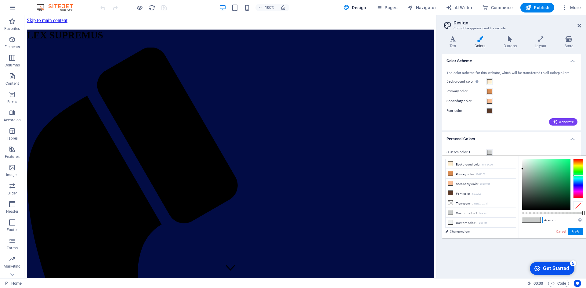
click at [563, 222] on input "#cacccb" at bounding box center [562, 220] width 41 height 6
type input "#020c45"
click at [579, 231] on button "Apply" at bounding box center [575, 231] width 15 height 7
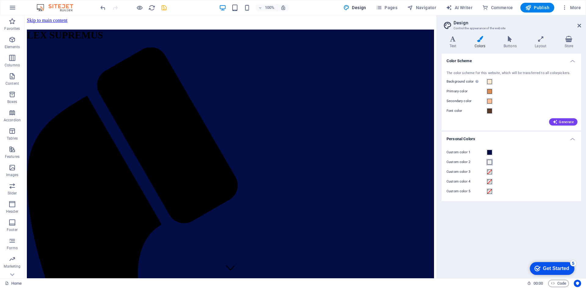
click at [489, 161] on span at bounding box center [489, 162] width 5 height 5
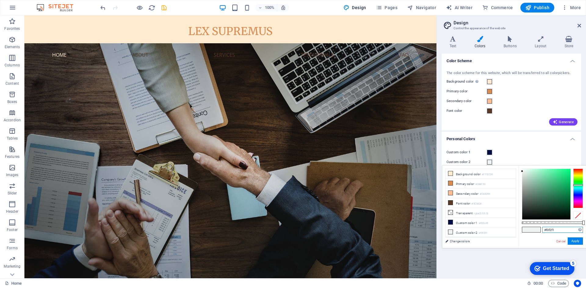
click at [561, 230] on input "#f0f2f1" at bounding box center [562, 230] width 41 height 6
type input "#f9c583"
click at [578, 243] on button "Apply" at bounding box center [575, 241] width 15 height 7
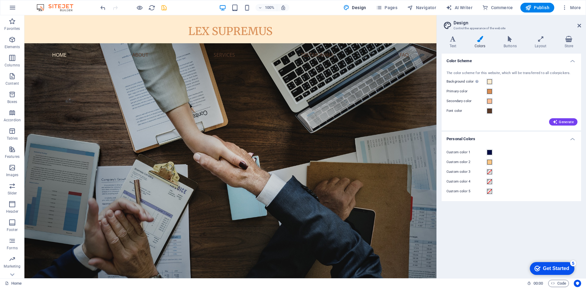
click at [468, 154] on label "Custom color 1" at bounding box center [467, 152] width 40 height 7
click at [486, 154] on button "Custom color 1" at bounding box center [489, 152] width 7 height 7
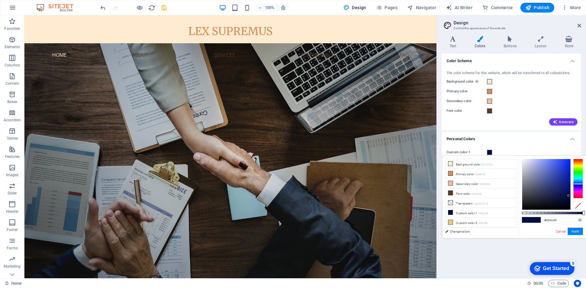
click at [468, 154] on label "Custom color 1" at bounding box center [467, 152] width 40 height 7
click at [486, 154] on button "Custom color 1" at bounding box center [489, 152] width 7 height 7
click at [515, 150] on div "Custom color 1" at bounding box center [512, 152] width 130 height 7
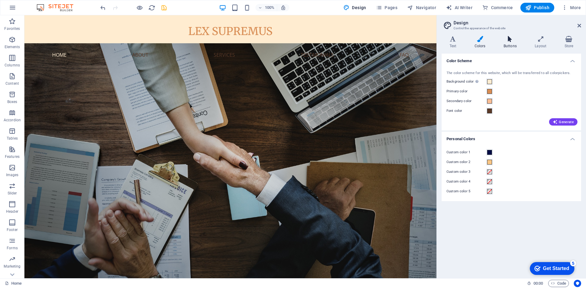
click at [510, 37] on icon at bounding box center [510, 39] width 29 height 6
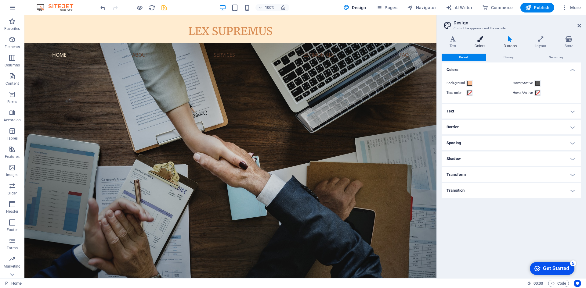
click at [483, 40] on icon at bounding box center [480, 39] width 27 height 6
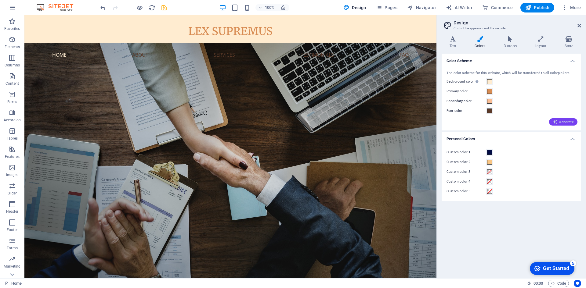
click at [561, 123] on span "Generate" at bounding box center [563, 122] width 21 height 5
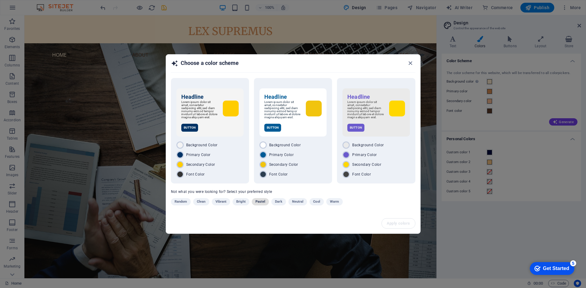
click at [260, 205] on span "Pastel" at bounding box center [260, 201] width 10 height 7
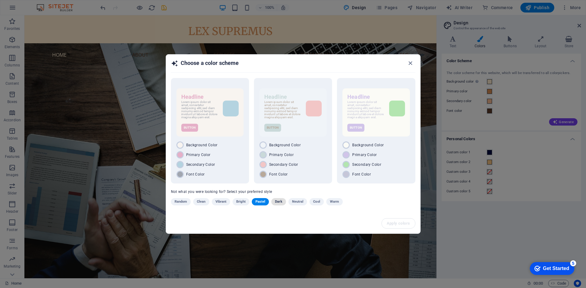
click at [276, 201] on span "Dark" at bounding box center [278, 201] width 7 height 7
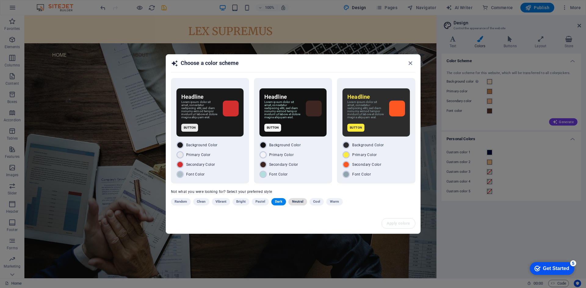
click at [296, 205] on span "Neutral" at bounding box center [298, 201] width 12 height 7
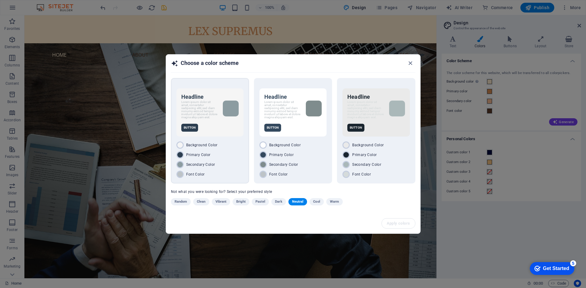
click at [235, 178] on div "Font Color" at bounding box center [209, 174] width 67 height 7
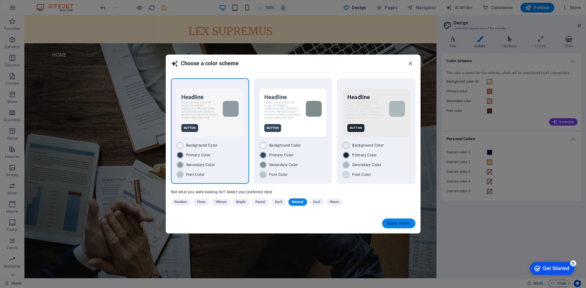
click at [397, 226] on span "Apply colors" at bounding box center [399, 223] width 24 height 5
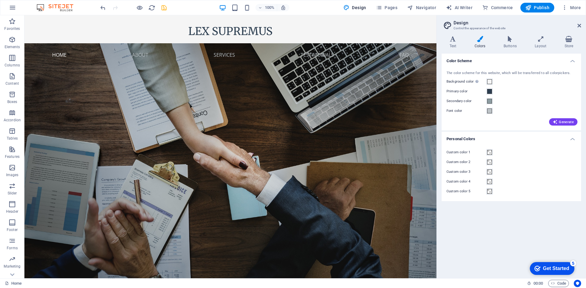
drag, startPoint x: 434, startPoint y: 58, endPoint x: 442, endPoint y: 58, distance: 8.2
click at [442, 58] on div "Home Favorites Elements Columns Content Boxes Accordion Tables Features Images …" at bounding box center [293, 146] width 586 height 263
click at [437, 58] on div at bounding box center [437, 146] width 1 height 263
click at [165, 8] on icon "save" at bounding box center [164, 7] width 7 height 7
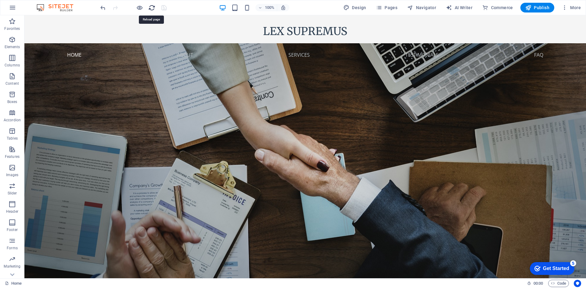
click at [151, 9] on icon "reload" at bounding box center [151, 7] width 7 height 7
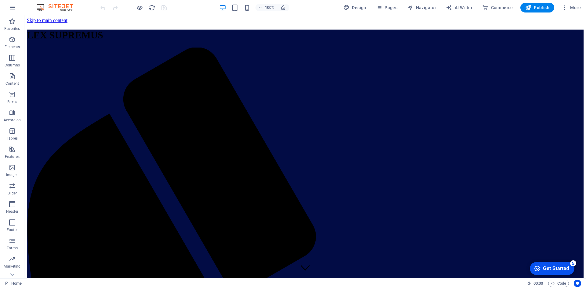
click at [297, 109] on div at bounding box center [305, 146] width 562 height 263
click at [288, 30] on div at bounding box center [305, 146] width 562 height 263
click at [10, 10] on icon "button" at bounding box center [12, 7] width 7 height 7
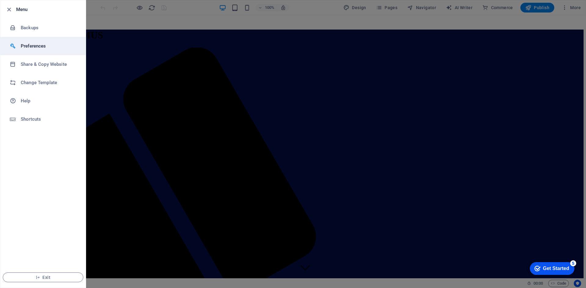
click at [58, 42] on li "Preferences" at bounding box center [42, 46] width 85 height 18
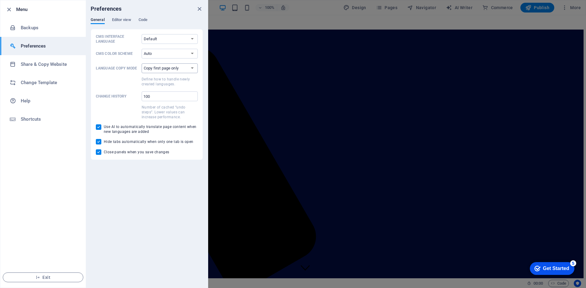
click at [178, 67] on select "Copy first page only Copy all pages" at bounding box center [170, 68] width 56 height 10
click at [188, 70] on select "Copy first page only Copy all pages" at bounding box center [170, 68] width 56 height 10
click at [48, 82] on h6 "Change Template" at bounding box center [49, 82] width 56 height 7
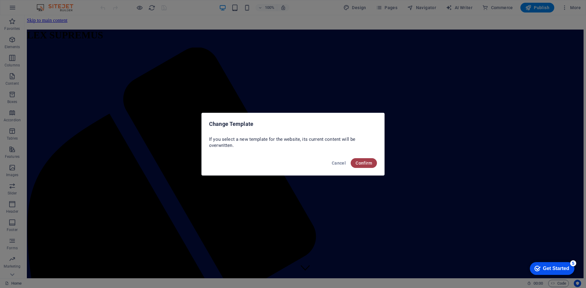
click at [367, 163] on span "Confirm" at bounding box center [364, 163] width 16 height 5
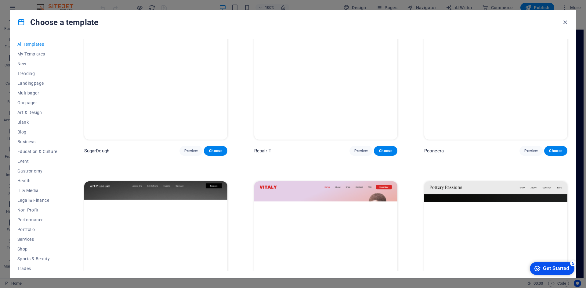
scroll to position [31, 0]
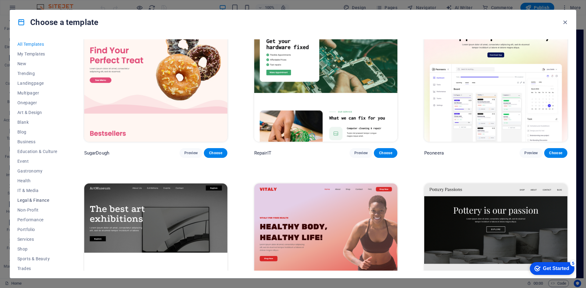
click at [28, 201] on span "Legal & Finance" at bounding box center [37, 200] width 40 height 5
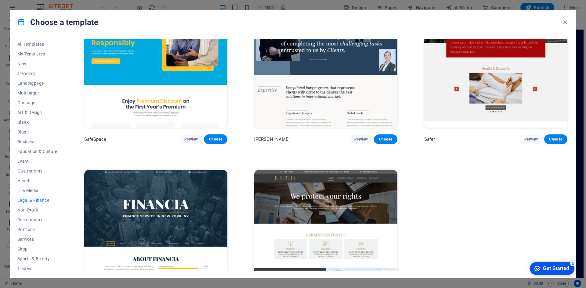
scroll to position [90, 0]
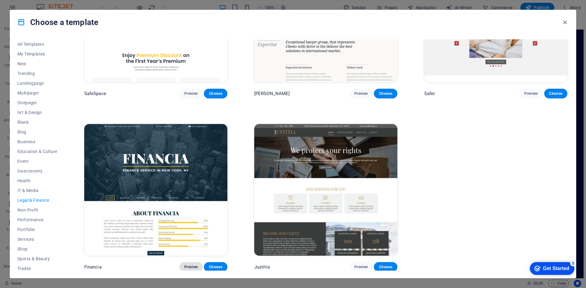
click at [186, 266] on span "Preview" at bounding box center [190, 267] width 13 height 5
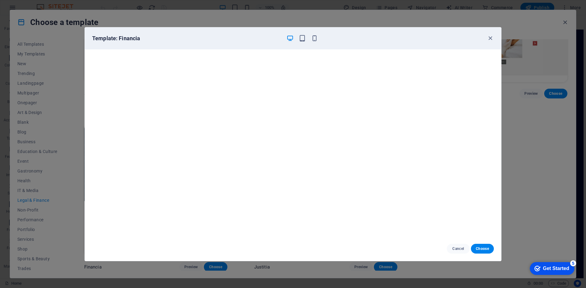
scroll to position [2, 0]
click at [491, 40] on icon "button" at bounding box center [490, 38] width 7 height 7
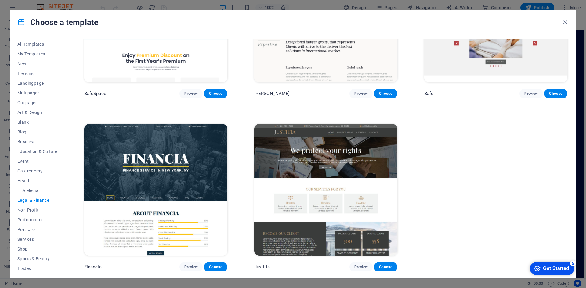
click at [363, 190] on img at bounding box center [325, 190] width 143 height 132
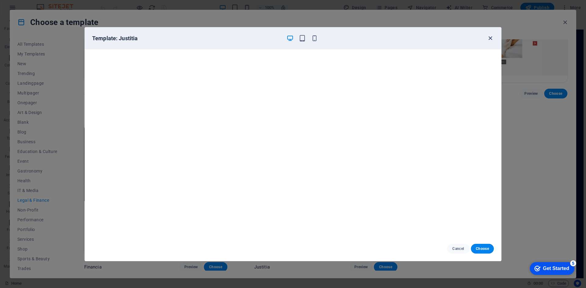
click at [490, 38] on icon "button" at bounding box center [490, 38] width 7 height 7
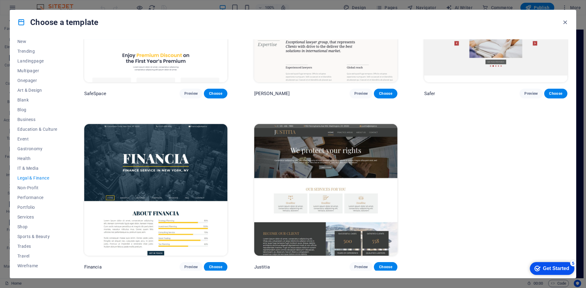
scroll to position [0, 0]
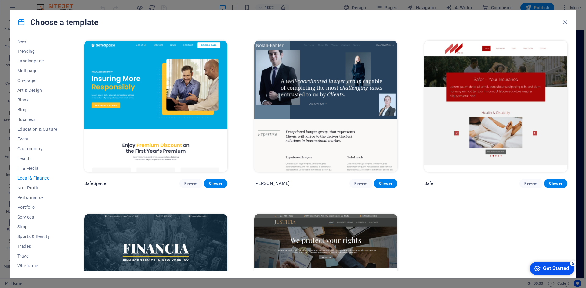
click at [187, 69] on img at bounding box center [155, 107] width 143 height 132
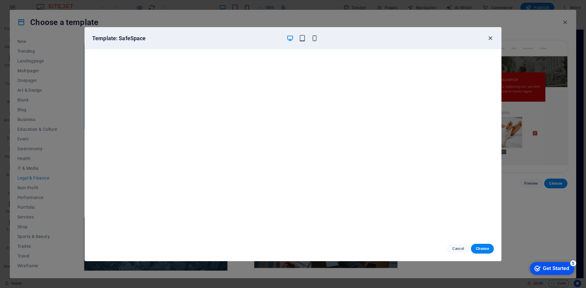
click at [490, 38] on icon "button" at bounding box center [490, 38] width 7 height 7
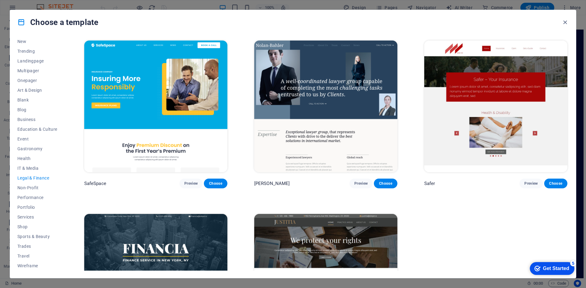
click at [354, 78] on img at bounding box center [325, 107] width 143 height 132
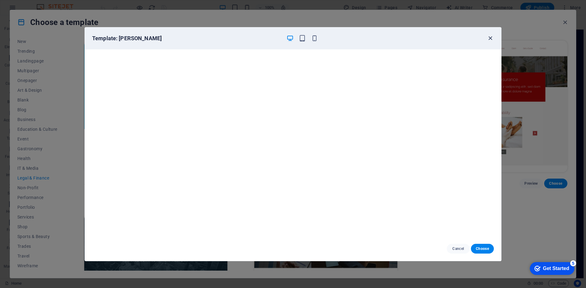
click at [491, 37] on icon "button" at bounding box center [490, 38] width 7 height 7
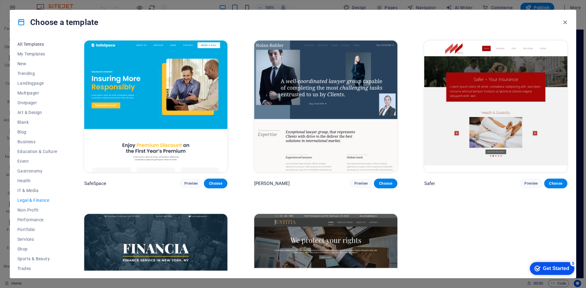
click at [33, 45] on span "All Templates" at bounding box center [37, 44] width 40 height 5
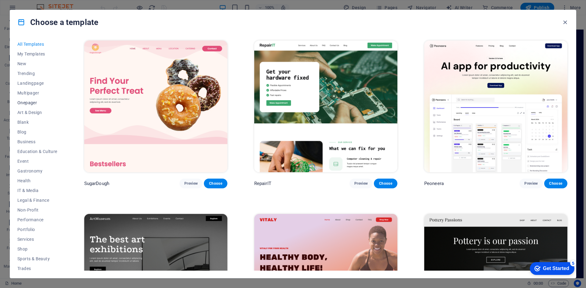
click at [29, 101] on span "Onepager" at bounding box center [37, 102] width 40 height 5
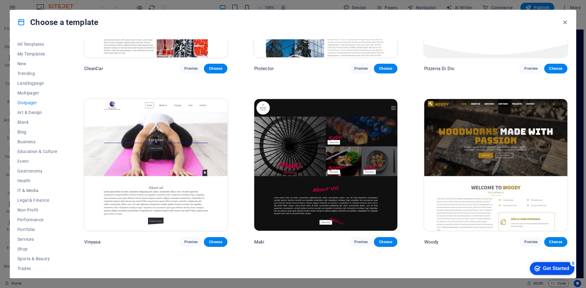
scroll to position [1832, 0]
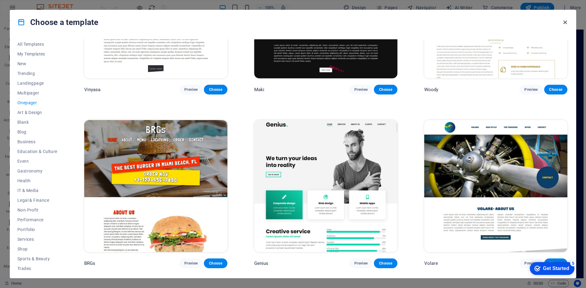
click at [566, 25] on icon "button" at bounding box center [565, 22] width 7 height 7
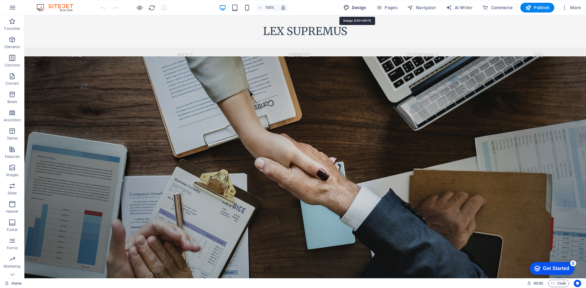
click at [360, 7] on span "Design" at bounding box center [354, 8] width 23 height 6
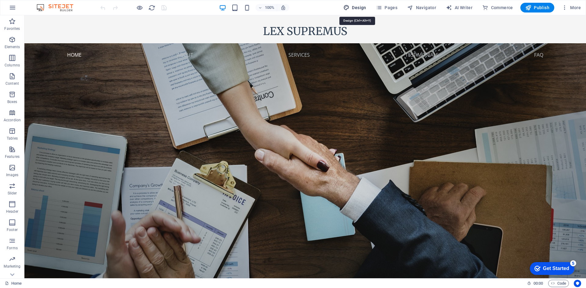
select select "px"
select select "200"
select select "px"
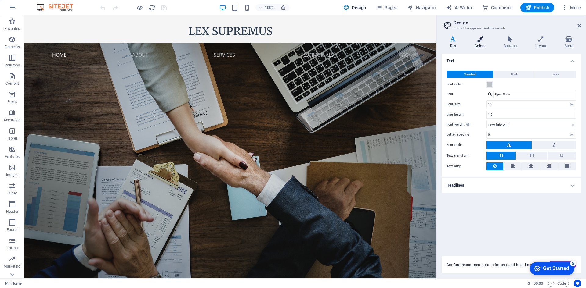
click at [483, 41] on icon at bounding box center [480, 39] width 27 height 6
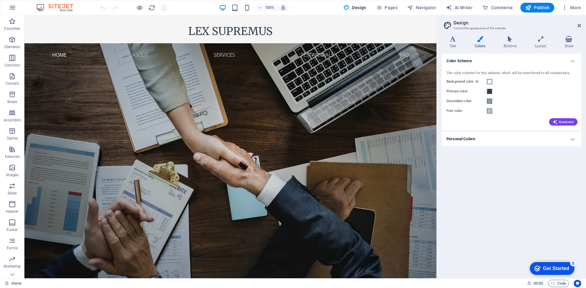
click at [490, 139] on h4 "Personal Colors" at bounding box center [512, 139] width 140 height 15
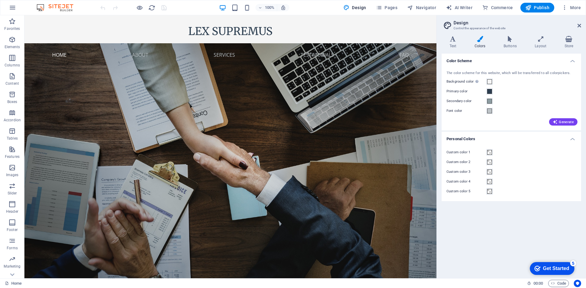
click at [490, 139] on h4 "Personal Colors" at bounding box center [512, 137] width 140 height 11
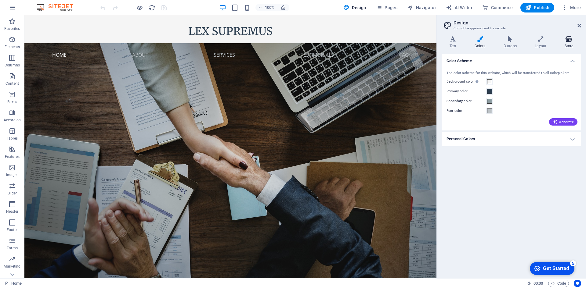
click at [567, 43] on h4 "Store" at bounding box center [569, 42] width 24 height 13
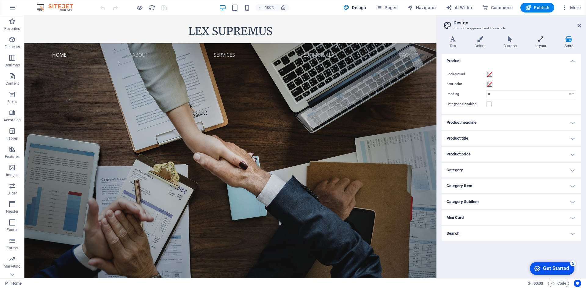
click at [539, 43] on h4 "Layout" at bounding box center [542, 42] width 30 height 13
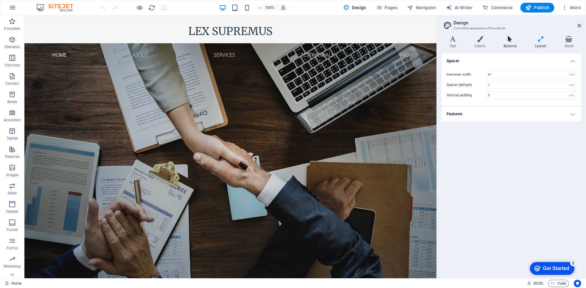
click at [509, 44] on h4 "Buttons" at bounding box center [511, 42] width 31 height 13
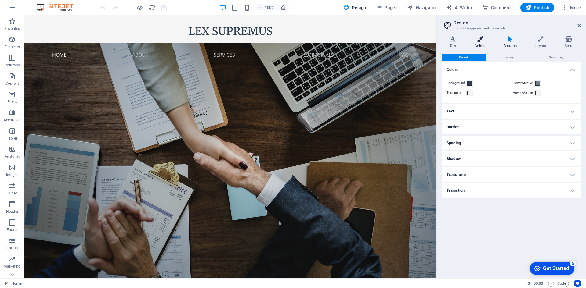
click at [487, 44] on h4 "Colors" at bounding box center [481, 42] width 29 height 13
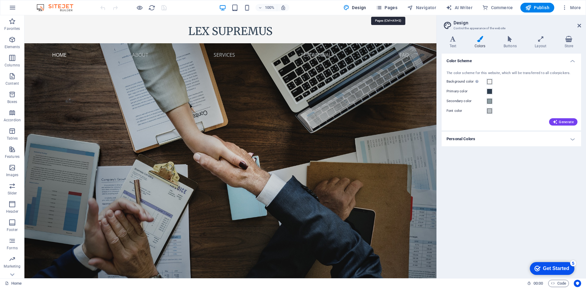
click at [394, 10] on span "Pages" at bounding box center [386, 8] width 21 height 6
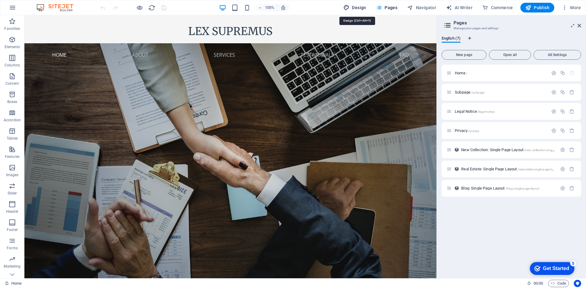
click at [356, 6] on span "Design" at bounding box center [354, 8] width 23 height 6
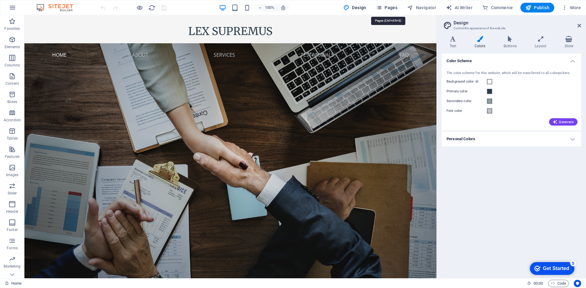
click at [379, 6] on icon "button" at bounding box center [379, 8] width 6 height 6
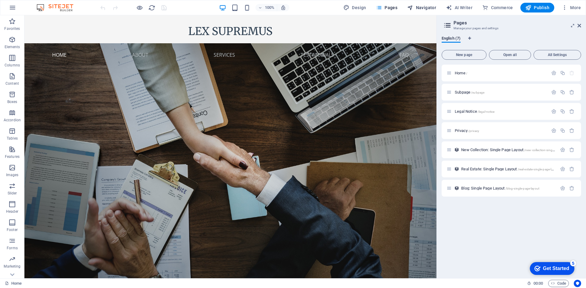
click at [428, 9] on span "Navigator" at bounding box center [421, 8] width 29 height 6
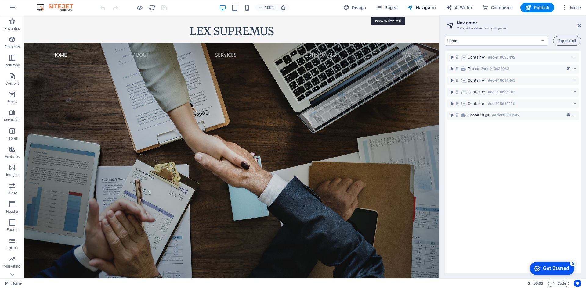
click at [397, 9] on span "Pages" at bounding box center [386, 8] width 21 height 6
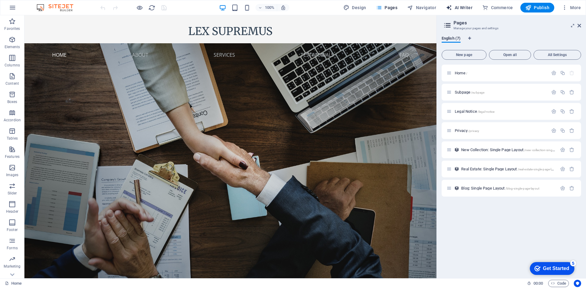
click at [456, 8] on span "AI Writer" at bounding box center [459, 8] width 27 height 6
select select "English"
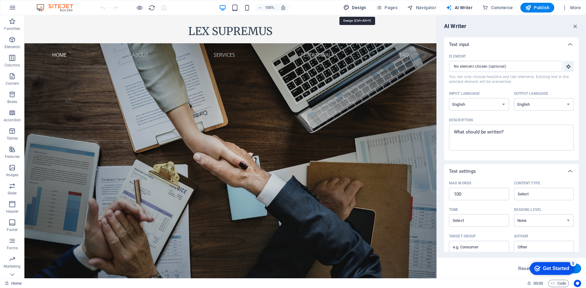
click at [356, 8] on span "Design" at bounding box center [354, 8] width 23 height 6
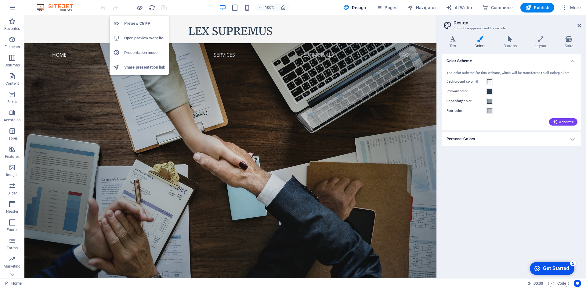
click at [144, 37] on h6 "Open preview website" at bounding box center [144, 37] width 41 height 7
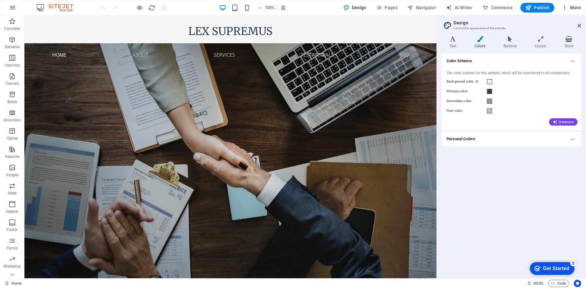
click at [564, 7] on icon "button" at bounding box center [565, 8] width 6 height 6
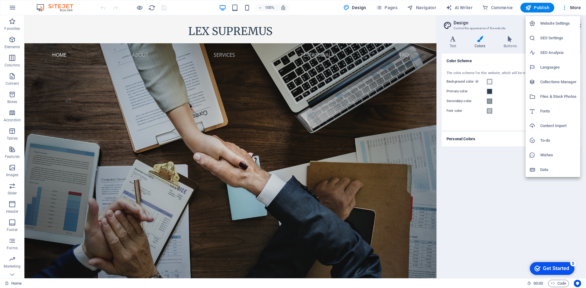
click at [565, 21] on h6 "Website Settings" at bounding box center [558, 23] width 36 height 7
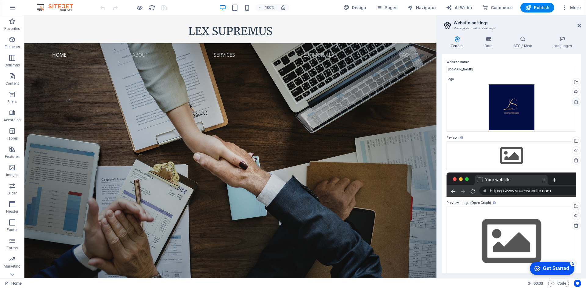
click at [576, 102] on icon at bounding box center [576, 102] width 5 height 5
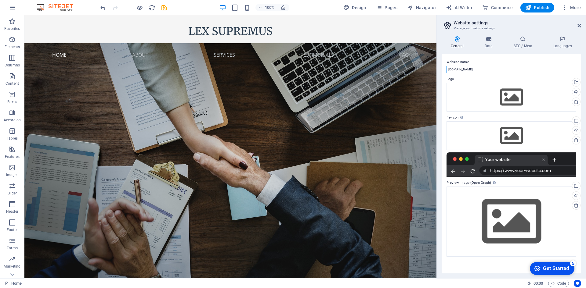
drag, startPoint x: 478, startPoint y: 71, endPoint x: 466, endPoint y: 72, distance: 12.3
click at [466, 72] on input "lexsupremus.com" at bounding box center [512, 69] width 130 height 7
click at [499, 68] on input "lexsupremus.com" at bounding box center [512, 69] width 130 height 7
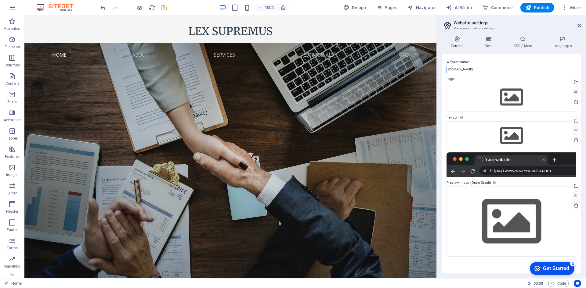
paste input "LEX SUPREMUS"
type input "LEX SUPREMUS"
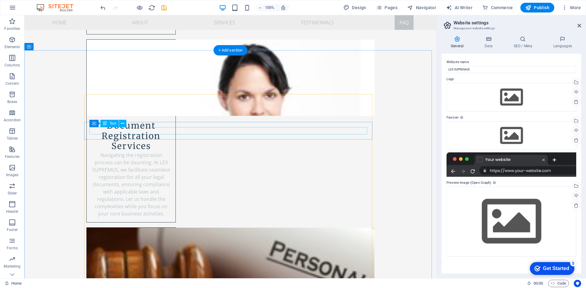
scroll to position [1099, 0]
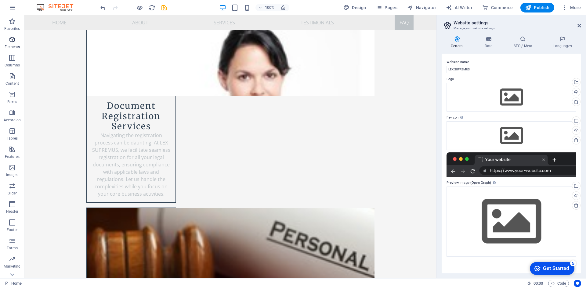
click at [10, 40] on icon "button" at bounding box center [12, 39] width 7 height 7
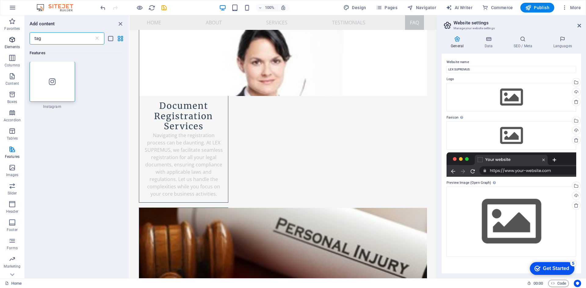
scroll to position [0, 0]
type input "t"
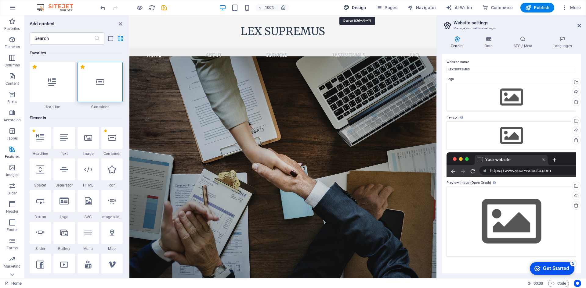
click at [362, 8] on span "Design" at bounding box center [354, 8] width 23 height 6
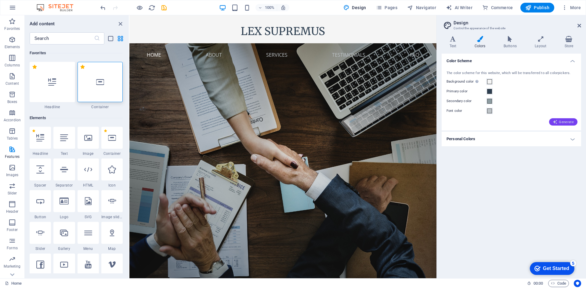
click at [566, 121] on span "Generate" at bounding box center [563, 122] width 21 height 5
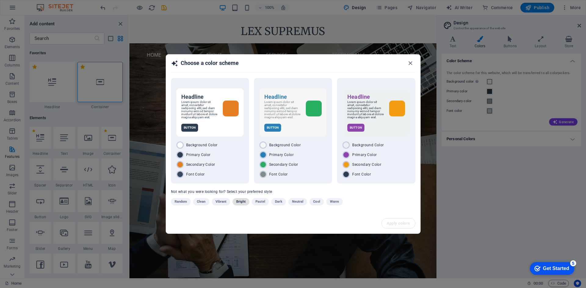
click at [241, 205] on span "Bright" at bounding box center [240, 201] width 9 height 7
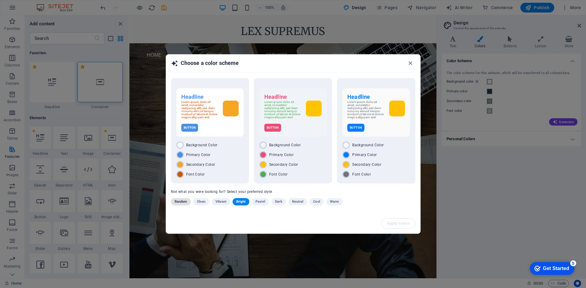
click at [176, 204] on span "Random" at bounding box center [181, 201] width 13 height 7
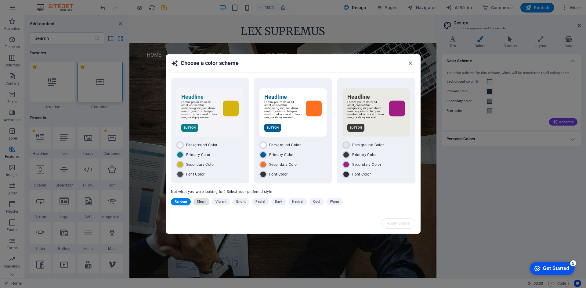
click at [200, 202] on span "Clean" at bounding box center [201, 201] width 9 height 7
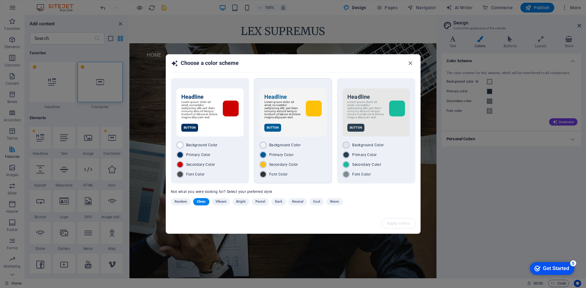
click at [312, 178] on div "Font Color" at bounding box center [292, 174] width 67 height 7
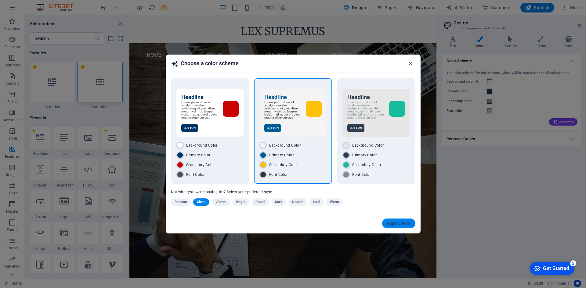
click at [401, 226] on span "Apply colors" at bounding box center [399, 223] width 24 height 5
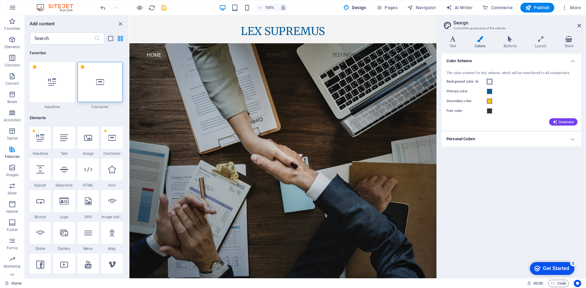
click at [490, 81] on span at bounding box center [489, 81] width 5 height 5
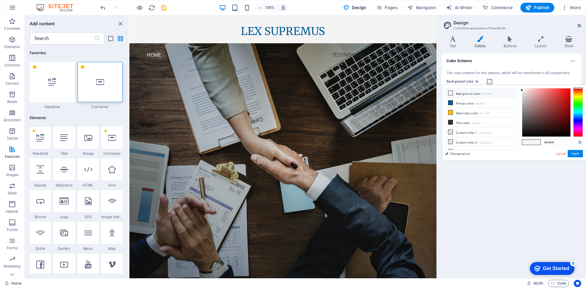
click at [491, 95] on small "#F4F4F4" at bounding box center [487, 94] width 10 height 4
click at [558, 143] on input "#f4f4f4" at bounding box center [562, 143] width 41 height 6
type input "#020c45"
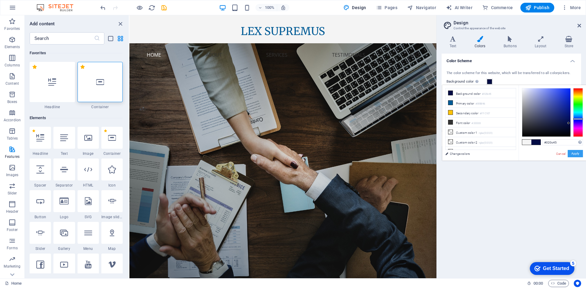
click at [574, 154] on button "Apply" at bounding box center [575, 153] width 15 height 7
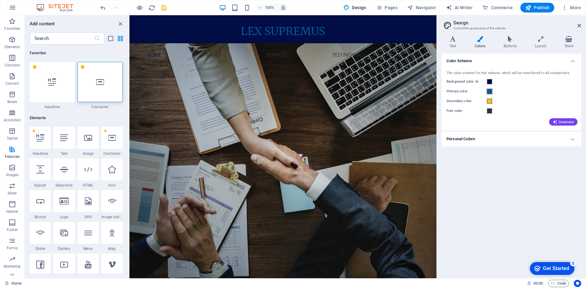
click at [490, 92] on span at bounding box center [489, 91] width 5 height 5
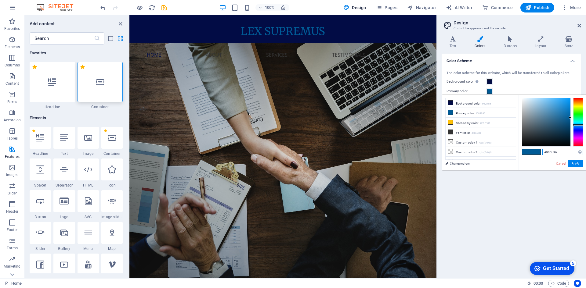
click at [558, 153] on input "#005b96" at bounding box center [562, 152] width 41 height 6
type input "#f9cf83"
click at [576, 163] on button "Apply" at bounding box center [575, 163] width 15 height 7
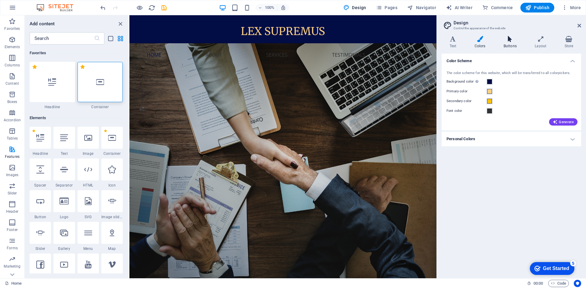
click at [513, 43] on h4 "Buttons" at bounding box center [511, 42] width 31 height 13
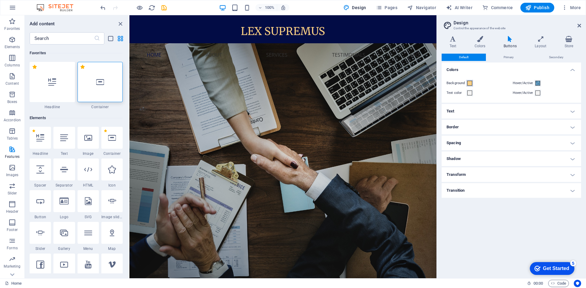
click at [470, 83] on span at bounding box center [469, 83] width 5 height 5
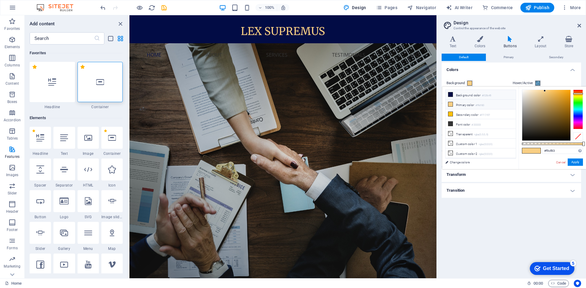
click at [476, 95] on li "Background color #020c45" at bounding box center [481, 95] width 70 height 10
type input "#020c45"
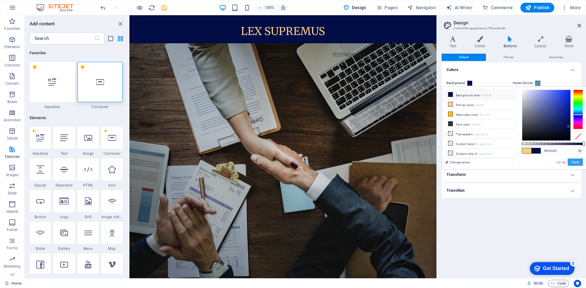
click at [578, 163] on button "Apply" at bounding box center [575, 162] width 15 height 7
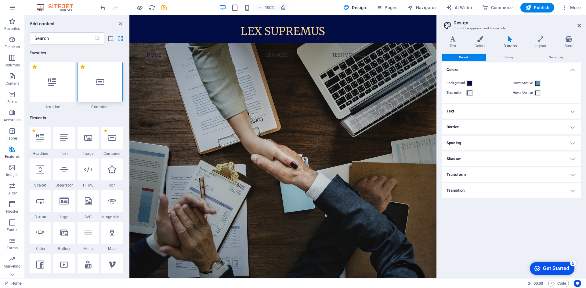
click at [470, 93] on span at bounding box center [469, 93] width 5 height 5
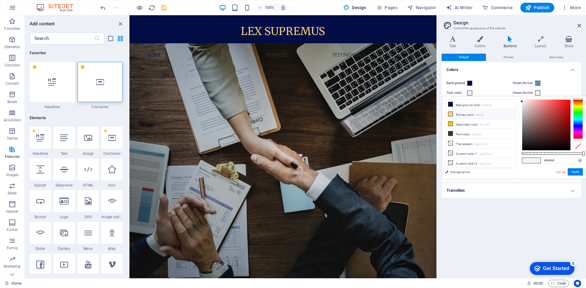
click at [472, 116] on li "Primary color #f9cf83" at bounding box center [481, 115] width 70 height 10
type input "#f9cf83"
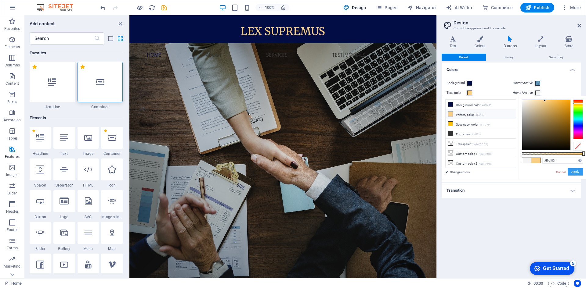
click at [580, 173] on button "Apply" at bounding box center [575, 171] width 15 height 7
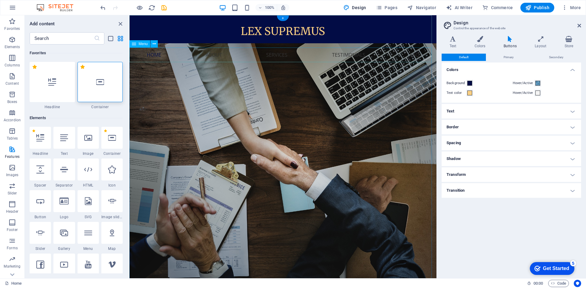
click at [376, 57] on nav "Home About Services Testimonials FAQ" at bounding box center [282, 55] width 307 height 15
click at [538, 82] on span at bounding box center [537, 83] width 5 height 5
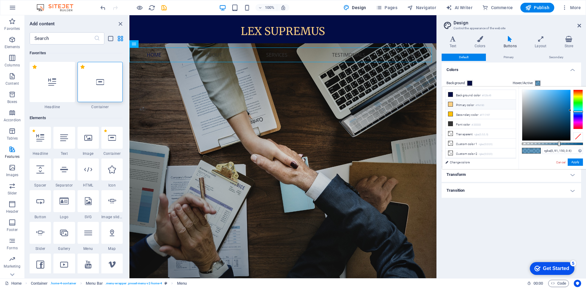
click at [490, 107] on li "Primary color #f9cf83" at bounding box center [481, 105] width 70 height 10
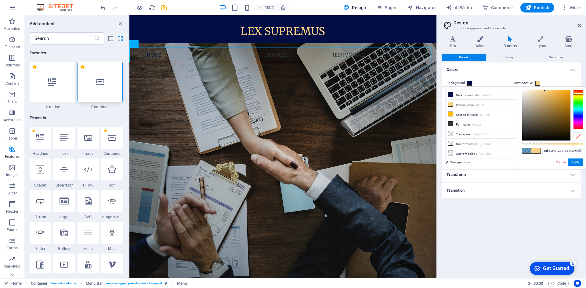
type input "#f9cf83"
drag, startPoint x: 560, startPoint y: 144, endPoint x: 584, endPoint y: 143, distance: 24.1
click at [584, 143] on div at bounding box center [583, 144] width 2 height 4
click at [578, 162] on button "Apply" at bounding box center [575, 162] width 15 height 7
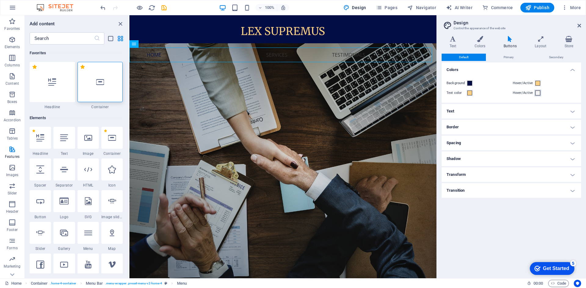
click at [538, 93] on span at bounding box center [537, 93] width 5 height 5
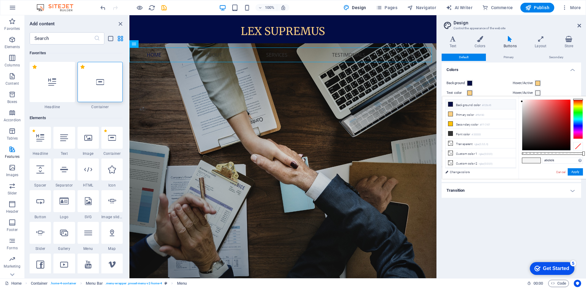
click at [508, 103] on li "Background color #020c45" at bounding box center [481, 105] width 70 height 10
type input "#020c45"
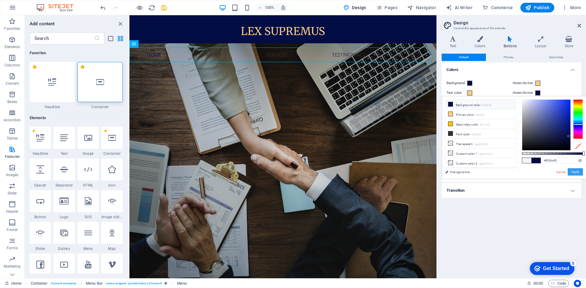
click at [580, 172] on button "Apply" at bounding box center [575, 171] width 15 height 7
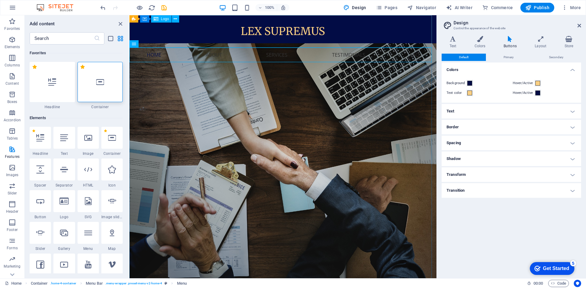
click at [161, 20] on span "Logo" at bounding box center [165, 19] width 8 height 4
click at [176, 20] on icon at bounding box center [175, 19] width 3 height 6
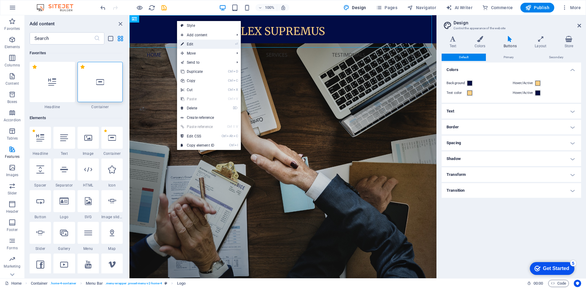
click at [198, 41] on link "⏎ Edit" at bounding box center [197, 44] width 41 height 9
select select "px"
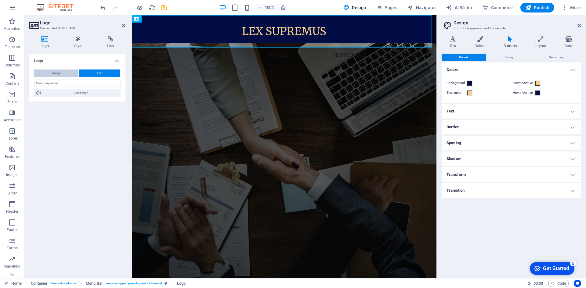
click at [66, 75] on button "Image" at bounding box center [56, 73] width 44 height 7
select select "DISABLED_OPTION_VALUE"
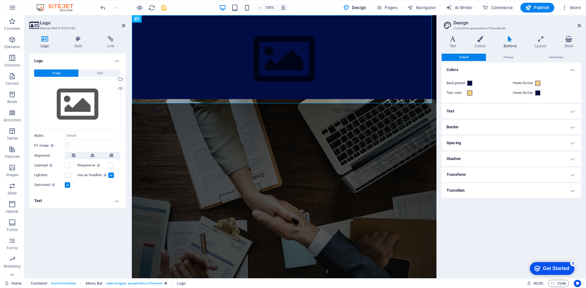
click at [67, 145] on label at bounding box center [67, 145] width 5 height 5
click at [0, 0] on input "Fit image Automatically fit image to a fixed width and height" at bounding box center [0, 0] width 0 height 0
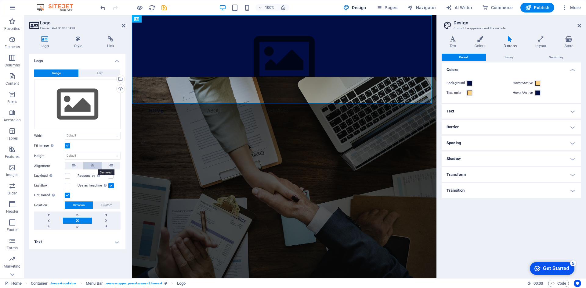
click at [92, 166] on icon at bounding box center [92, 165] width 4 height 7
click at [92, 135] on select "Default auto px rem % em vh vw" at bounding box center [92, 135] width 55 height 7
click at [121, 81] on div "Select files from the file manager, stock photos, or upload file(s)" at bounding box center [119, 79] width 9 height 9
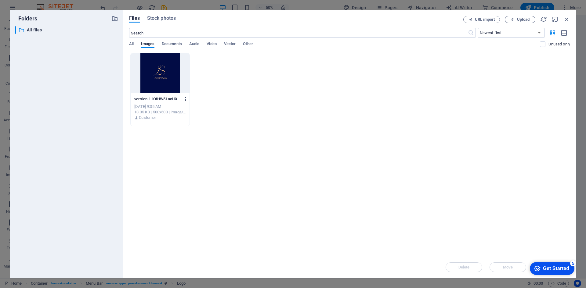
click at [185, 100] on icon "button" at bounding box center [186, 98] width 6 height 5
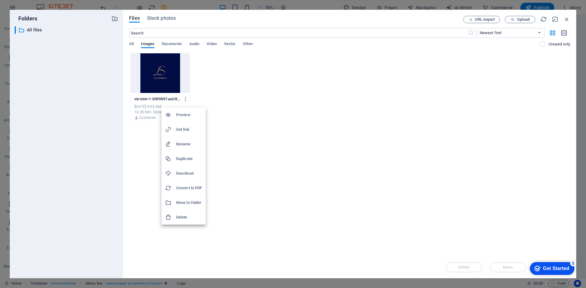
click at [193, 216] on h6 "Delete" at bounding box center [189, 217] width 26 height 7
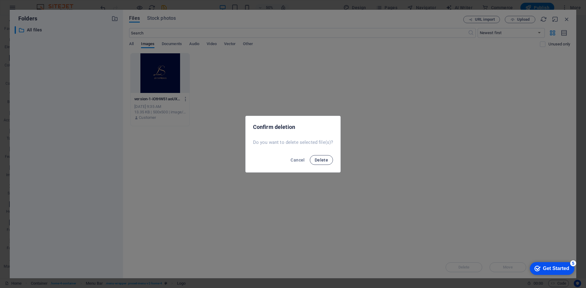
click at [325, 163] on button "Delete" at bounding box center [321, 160] width 23 height 10
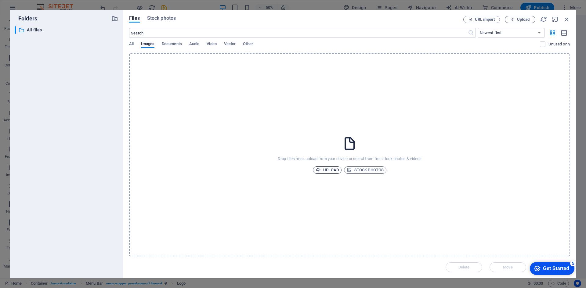
click at [324, 173] on span "Upload" at bounding box center [327, 170] width 23 height 7
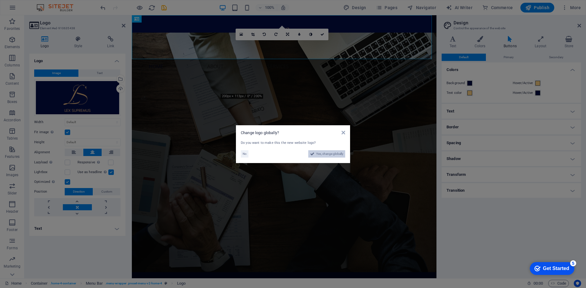
click at [328, 154] on span "Yes, change globally" at bounding box center [329, 153] width 27 height 7
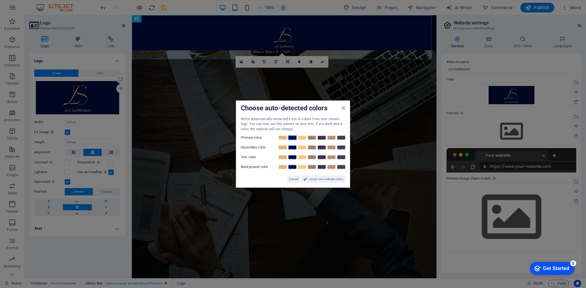
click at [294, 138] on link at bounding box center [292, 138] width 9 height 5
click at [304, 148] on link at bounding box center [302, 147] width 9 height 5
click at [311, 167] on link at bounding box center [311, 167] width 9 height 5
click at [303, 158] on link at bounding box center [302, 157] width 9 height 5
click at [292, 158] on link at bounding box center [292, 157] width 9 height 5
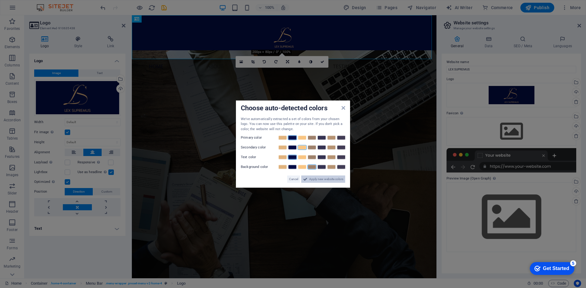
click at [313, 179] on span "Apply new website colors" at bounding box center [326, 179] width 34 height 7
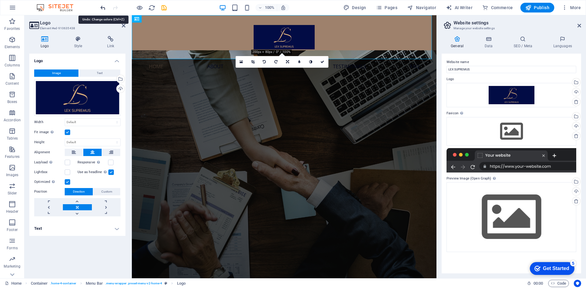
click at [102, 6] on icon "undo" at bounding box center [103, 7] width 7 height 7
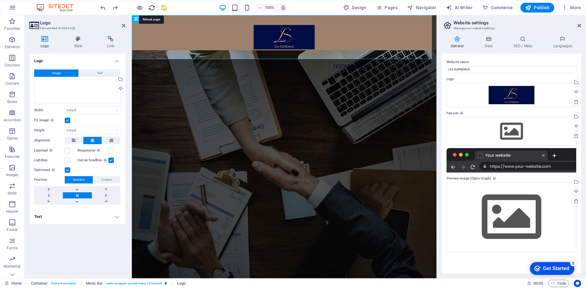
drag, startPoint x: 152, startPoint y: 7, endPoint x: 301, endPoint y: 15, distance: 149.5
click at [152, 7] on icon "reload" at bounding box center [151, 7] width 7 height 7
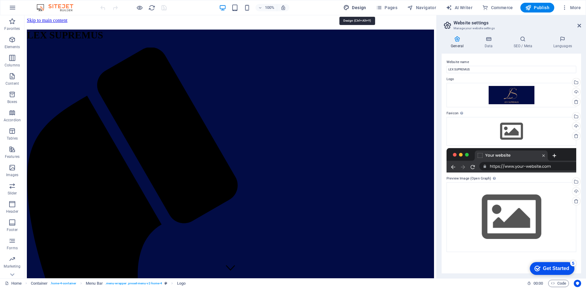
click at [355, 8] on span "Design" at bounding box center [354, 8] width 23 height 6
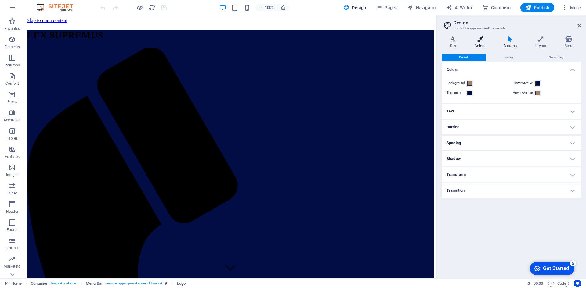
click at [485, 42] on icon at bounding box center [480, 39] width 27 height 6
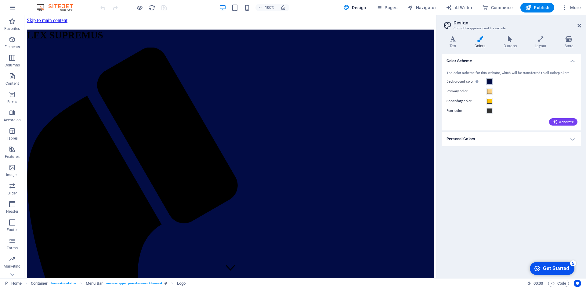
click at [489, 80] on span at bounding box center [489, 81] width 5 height 5
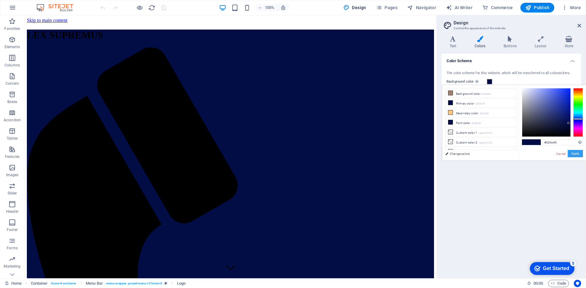
click at [574, 154] on button "Apply" at bounding box center [575, 153] width 15 height 7
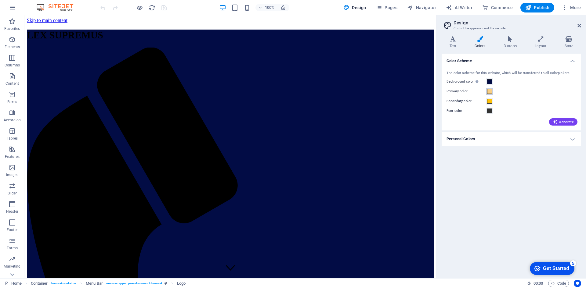
click at [490, 92] on span at bounding box center [489, 91] width 5 height 5
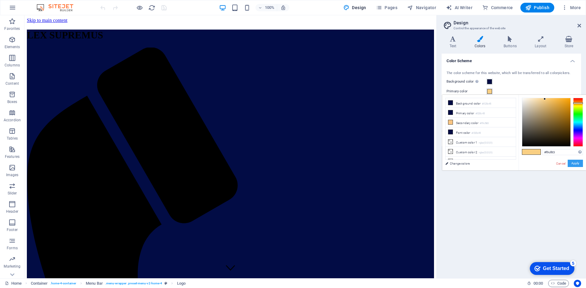
click at [576, 163] on button "Apply" at bounding box center [575, 163] width 15 height 7
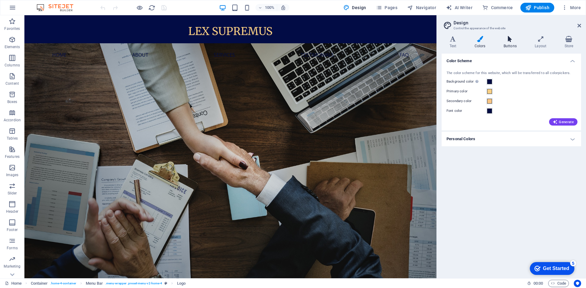
click at [507, 44] on h4 "Buttons" at bounding box center [511, 42] width 31 height 13
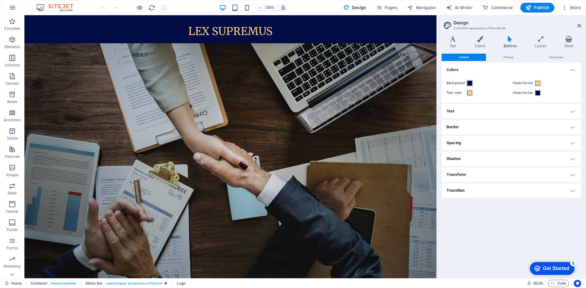
click at [470, 85] on span at bounding box center [469, 83] width 5 height 5
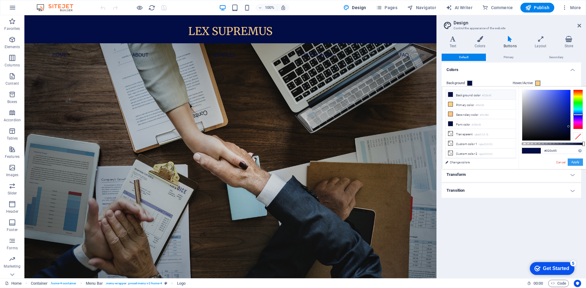
click at [579, 162] on button "Apply" at bounding box center [575, 162] width 15 height 7
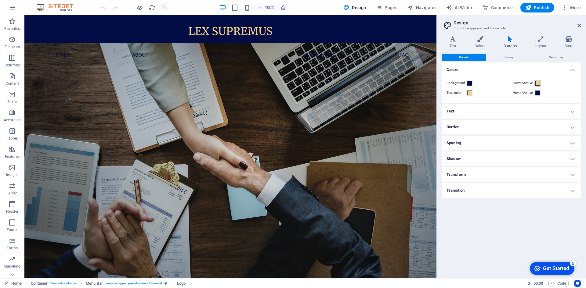
click at [536, 84] on span at bounding box center [537, 83] width 5 height 5
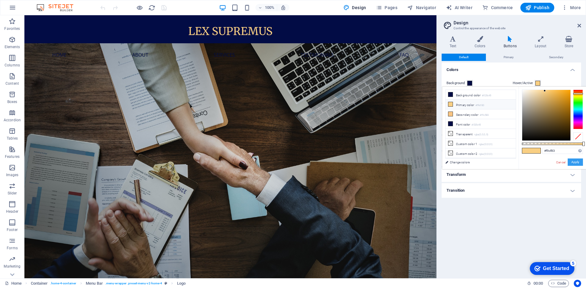
click at [576, 162] on button "Apply" at bounding box center [575, 162] width 15 height 7
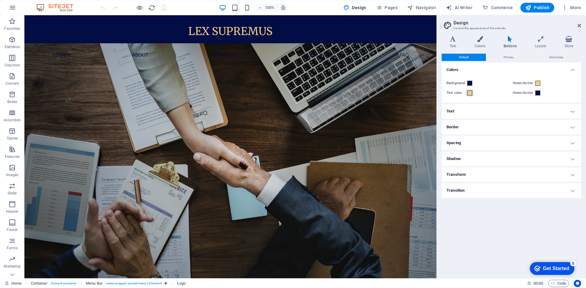
click at [469, 93] on span at bounding box center [469, 93] width 5 height 5
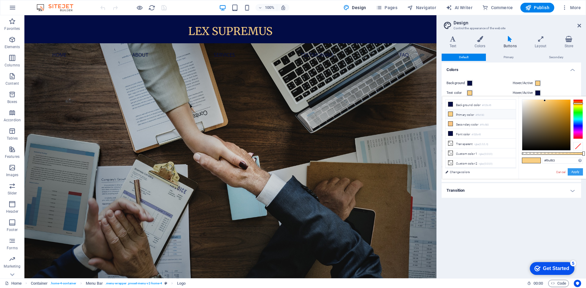
click at [573, 173] on button "Apply" at bounding box center [575, 171] width 15 height 7
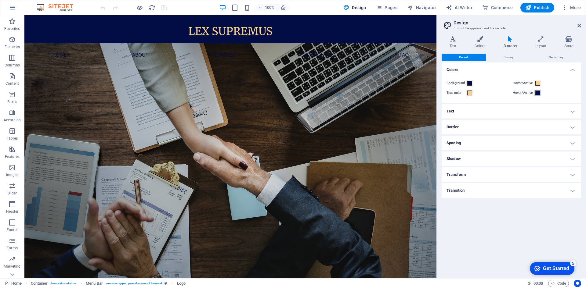
click at [537, 94] on span at bounding box center [537, 93] width 5 height 5
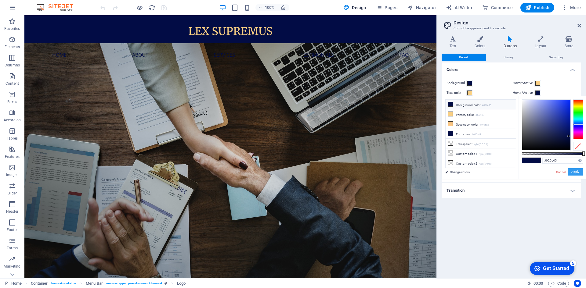
click at [579, 172] on button "Apply" at bounding box center [575, 171] width 15 height 7
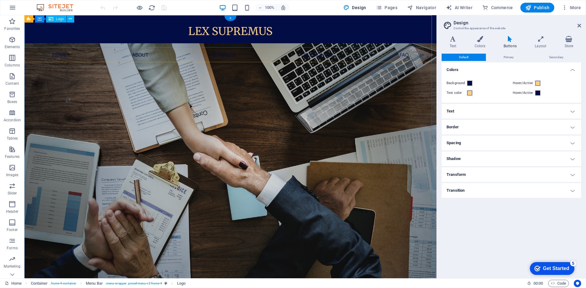
click at [234, 33] on div "LEX SUPREMUS" at bounding box center [230, 31] width 412 height 32
click at [72, 18] on icon at bounding box center [70, 19] width 3 height 6
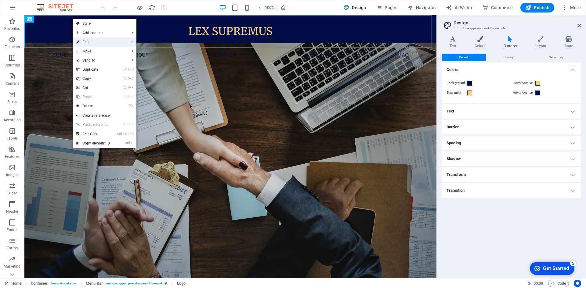
click at [84, 39] on link "⏎ Edit" at bounding box center [93, 42] width 41 height 9
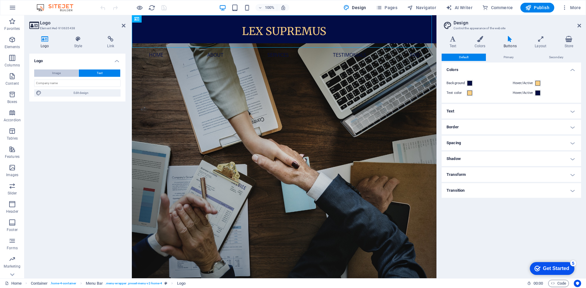
click at [67, 71] on button "Image" at bounding box center [56, 73] width 44 height 7
select select "DISABLED_OPTION_VALUE"
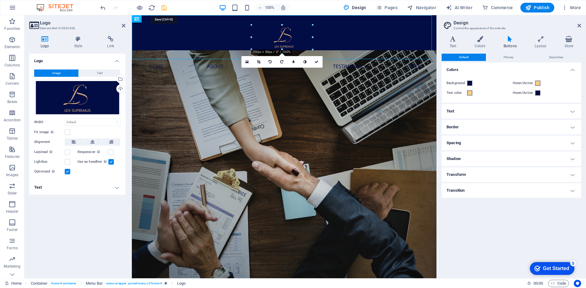
click at [163, 7] on icon "save" at bounding box center [164, 7] width 7 height 7
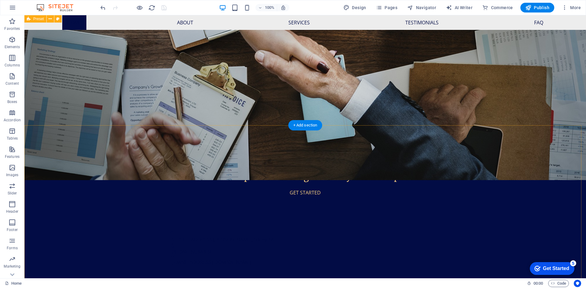
scroll to position [122, 0]
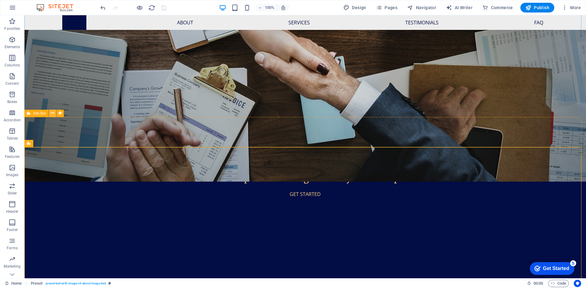
click at [51, 114] on icon at bounding box center [52, 113] width 3 height 6
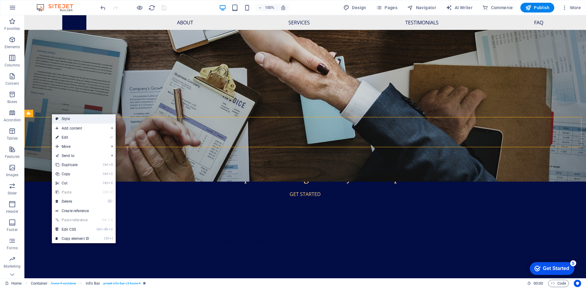
click at [57, 118] on icon at bounding box center [57, 118] width 3 height 9
select select "vw"
select select "rem"
select select "vw"
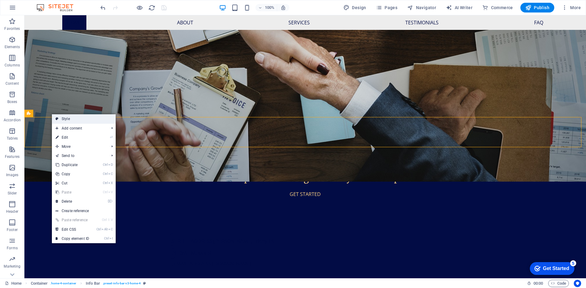
select select "preset-info-bar-v3-home-4"
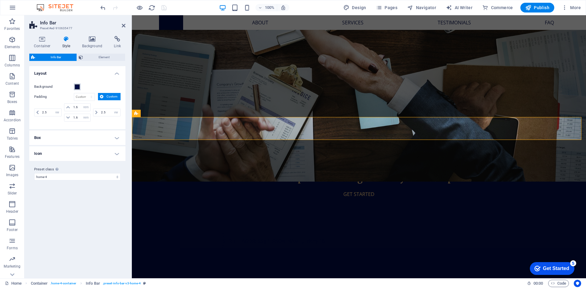
click at [78, 86] on span at bounding box center [77, 87] width 5 height 5
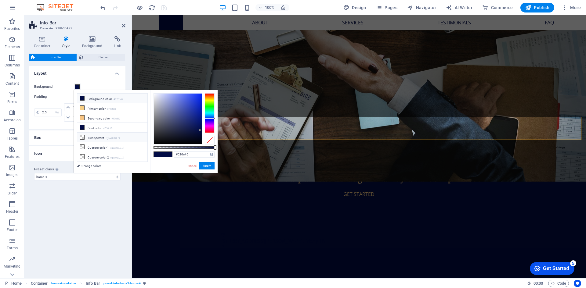
click at [106, 138] on li "Transparent rgba(0,0,0,.0)" at bounding box center [112, 138] width 70 height 10
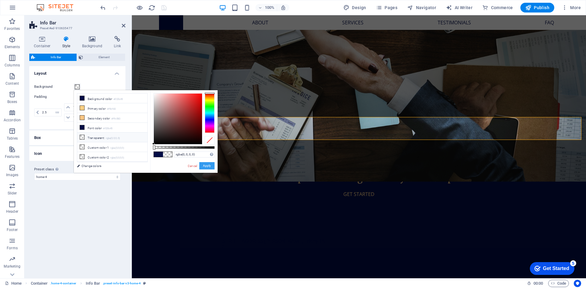
click at [210, 168] on button "Apply" at bounding box center [206, 165] width 15 height 7
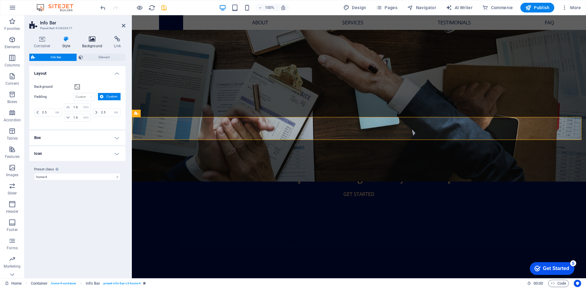
click at [90, 42] on h4 "Background" at bounding box center [94, 42] width 32 height 13
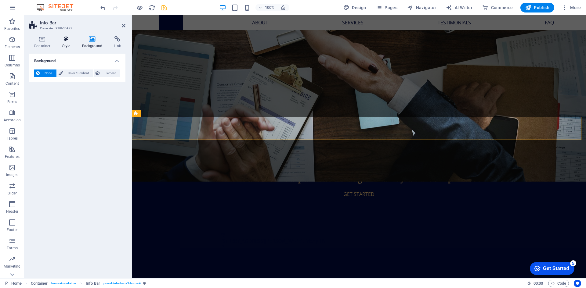
click at [60, 43] on h4 "Style" at bounding box center [68, 42] width 20 height 13
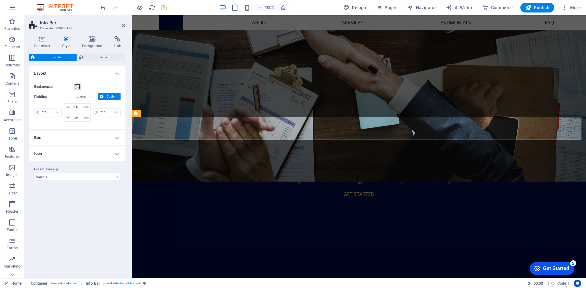
click at [77, 87] on span at bounding box center [77, 87] width 5 height 5
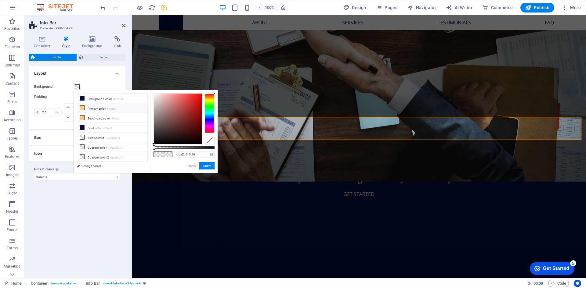
click at [90, 107] on li "Primary color #f9cf83" at bounding box center [112, 108] width 70 height 10
type input "#f9cf83"
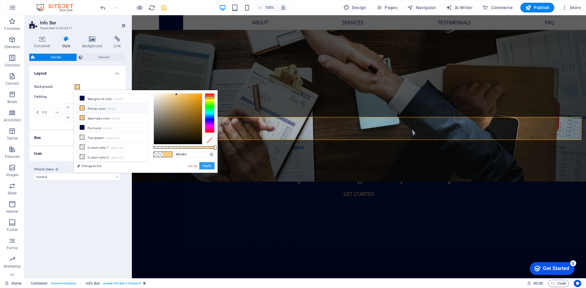
click at [203, 167] on button "Apply" at bounding box center [206, 165] width 15 height 7
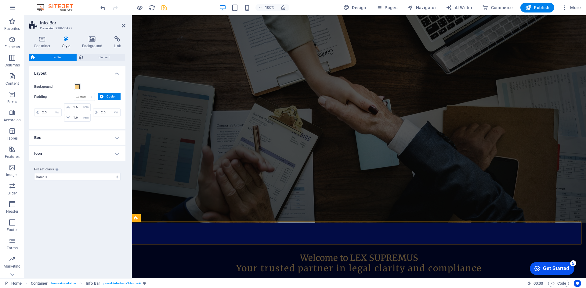
scroll to position [153, 0]
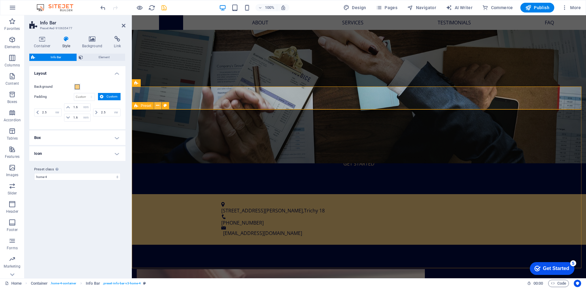
click at [158, 107] on icon at bounding box center [157, 106] width 3 height 6
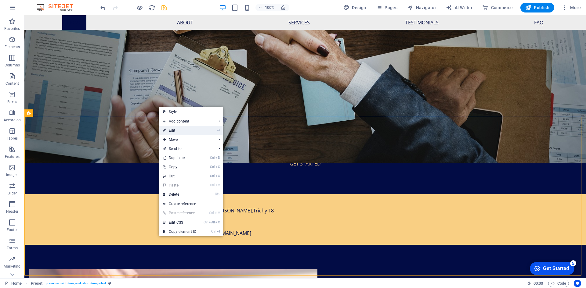
click at [170, 132] on link "⏎ Edit" at bounding box center [179, 130] width 41 height 9
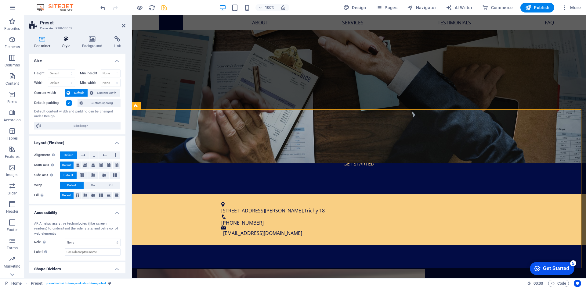
click at [65, 46] on h4 "Style" at bounding box center [68, 42] width 20 height 13
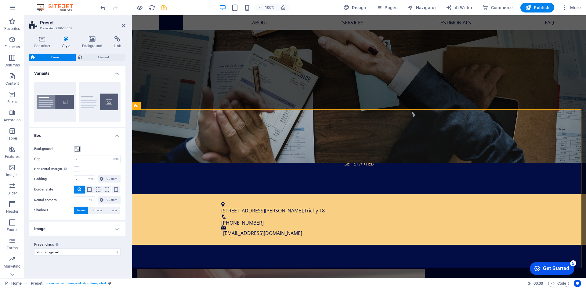
click at [78, 150] on span at bounding box center [77, 149] width 5 height 5
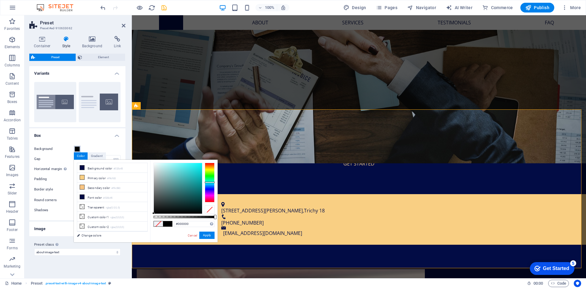
drag, startPoint x: 209, startPoint y: 197, endPoint x: 211, endPoint y: 183, distance: 14.4
click at [211, 183] on div at bounding box center [210, 183] width 10 height 40
type input "#ffffff"
drag, startPoint x: 175, startPoint y: 183, endPoint x: 150, endPoint y: 162, distance: 32.1
click at [150, 162] on div "#ffffff Supported formats #0852ed rgb(8, 82, 237) rgba(8, 82, 237, 90%) hsv(221…" at bounding box center [183, 245] width 67 height 171
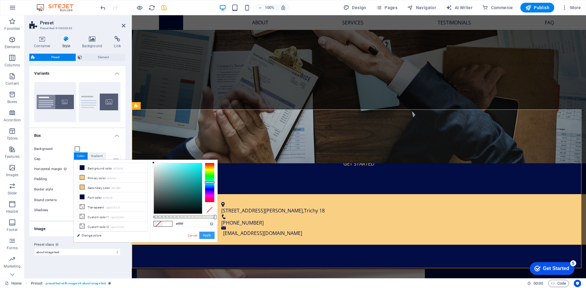
click at [211, 237] on button "Apply" at bounding box center [206, 235] width 15 height 7
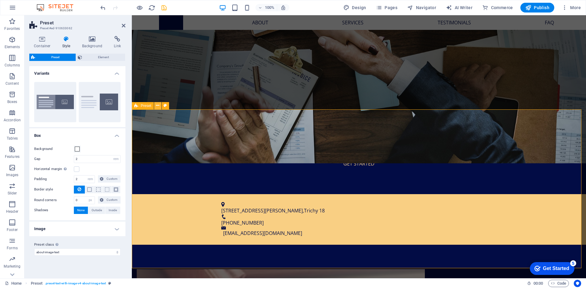
click at [158, 108] on icon at bounding box center [157, 106] width 3 height 6
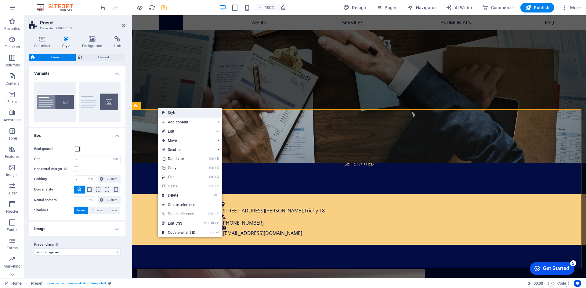
click at [168, 111] on link "Style" at bounding box center [190, 112] width 64 height 9
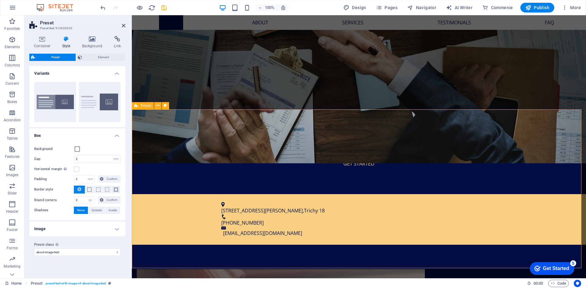
click at [123, 24] on icon at bounding box center [124, 25] width 4 height 5
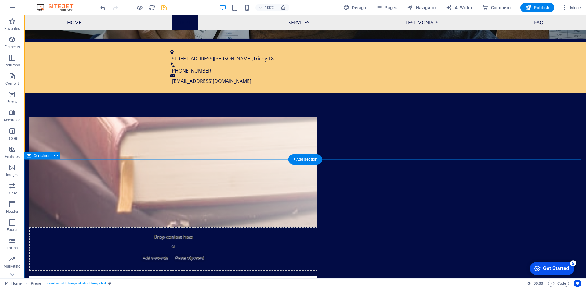
scroll to position [305, 0]
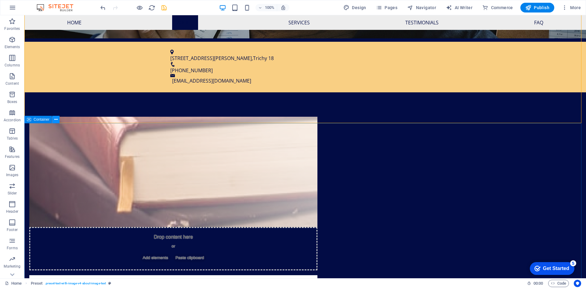
click at [56, 120] on icon at bounding box center [55, 120] width 3 height 6
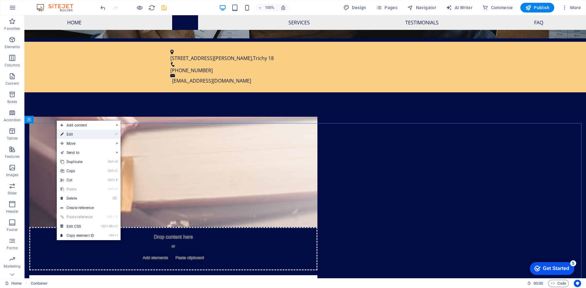
click at [66, 132] on link "⏎ Edit" at bounding box center [77, 134] width 41 height 9
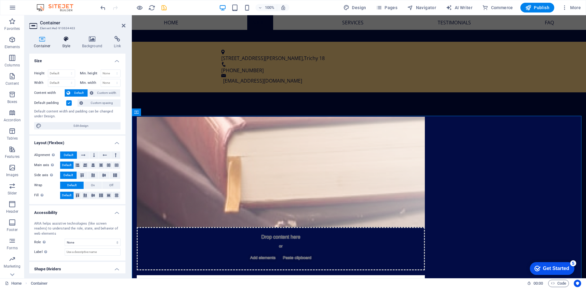
click at [69, 42] on h4 "Style" at bounding box center [68, 42] width 20 height 13
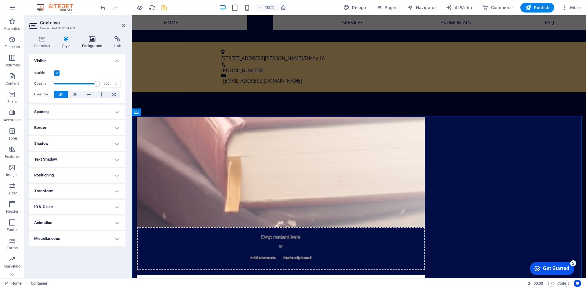
click at [90, 43] on h4 "Background" at bounding box center [94, 42] width 32 height 13
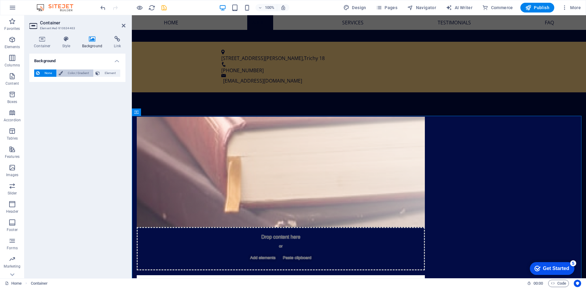
click at [81, 72] on span "Color / Gradient" at bounding box center [78, 73] width 27 height 7
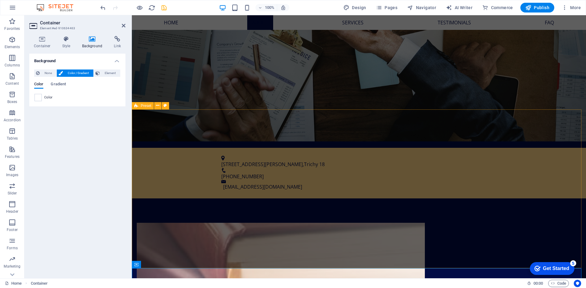
scroll to position [244, 0]
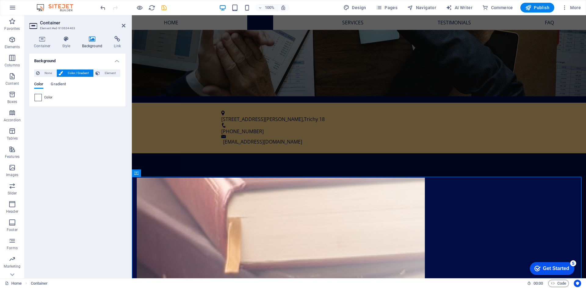
click at [38, 98] on span at bounding box center [38, 97] width 7 height 7
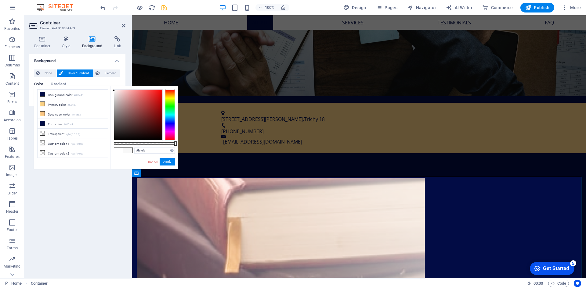
type input "#ffffff"
click at [111, 88] on div "#ffffff Supported formats #0852ed rgb(8, 82, 237) rgba(8, 82, 237, 90%) hsv(221…" at bounding box center [144, 171] width 67 height 171
click at [168, 161] on button "Apply" at bounding box center [167, 161] width 15 height 7
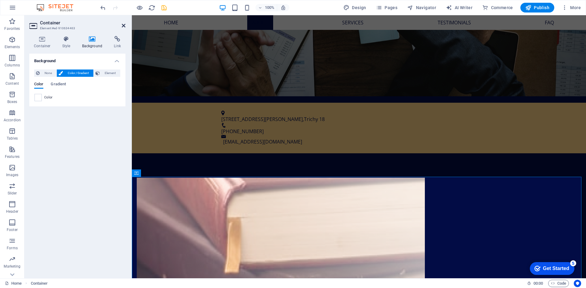
click at [122, 26] on icon at bounding box center [124, 25] width 4 height 5
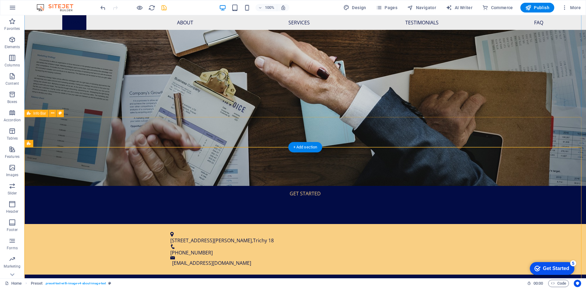
scroll to position [122, 0]
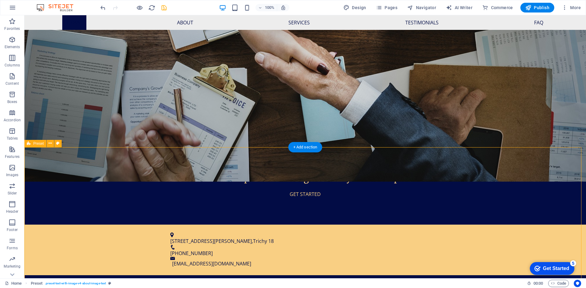
click at [36, 143] on span "Preset" at bounding box center [38, 144] width 11 height 4
click at [50, 146] on icon at bounding box center [50, 143] width 3 height 6
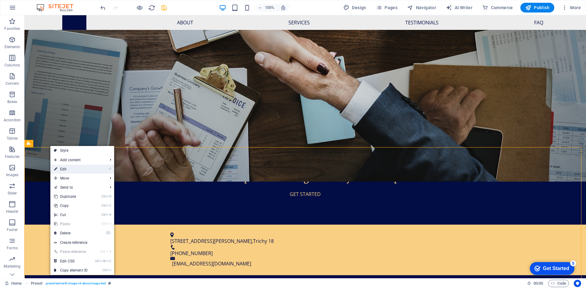
click at [62, 166] on link "⏎ Edit" at bounding box center [70, 169] width 41 height 9
select select "rem"
select select "px"
select select "preset-text-with-image-v4-about-image-text"
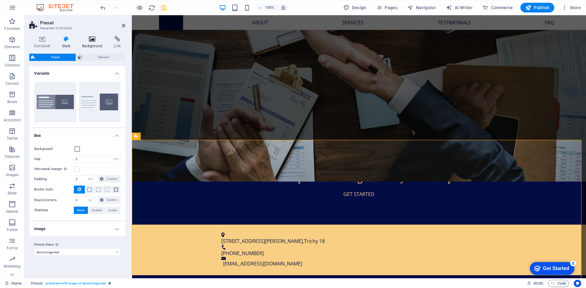
click at [94, 42] on h4 "Background" at bounding box center [94, 42] width 32 height 13
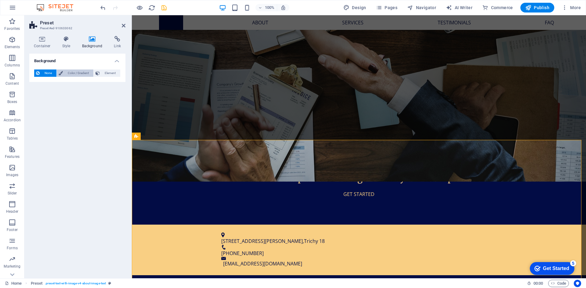
click at [76, 71] on span "Color / Gradient" at bounding box center [78, 73] width 27 height 7
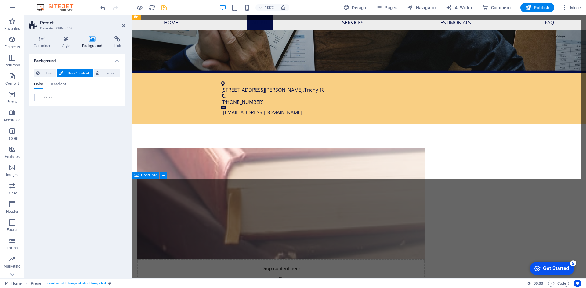
scroll to position [275, 0]
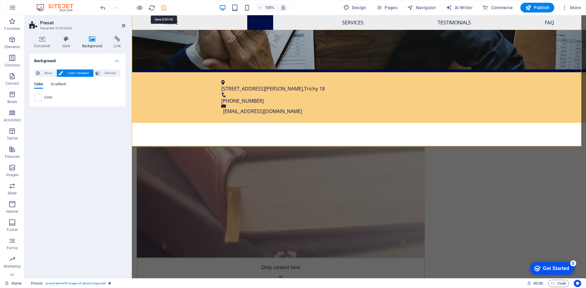
click at [163, 6] on icon "save" at bounding box center [164, 7] width 7 height 7
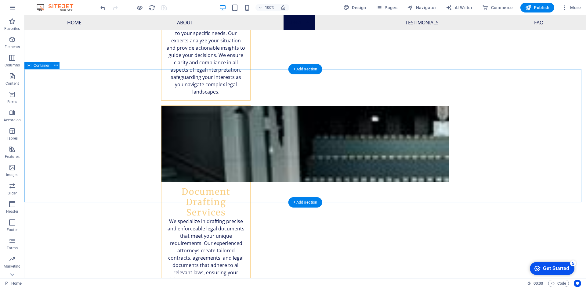
scroll to position [855, 0]
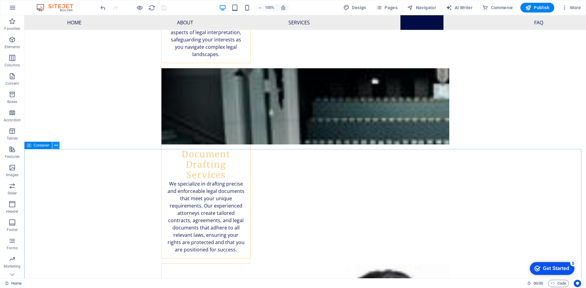
click at [57, 146] on icon at bounding box center [55, 146] width 3 height 6
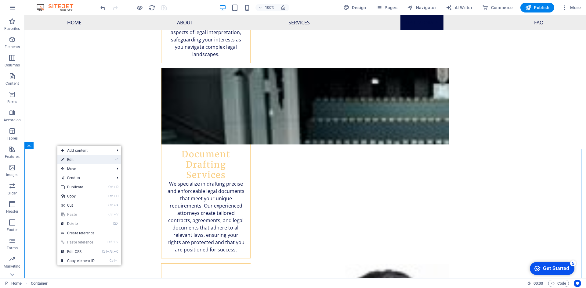
click at [66, 159] on link "⏎ Edit" at bounding box center [77, 159] width 41 height 9
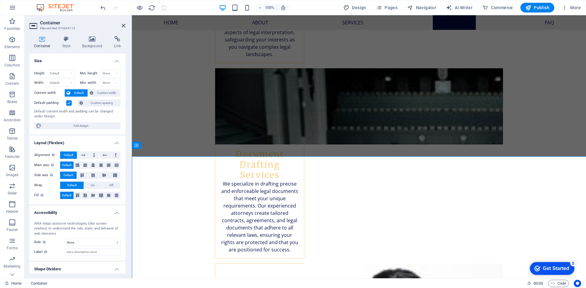
scroll to position [847, 0]
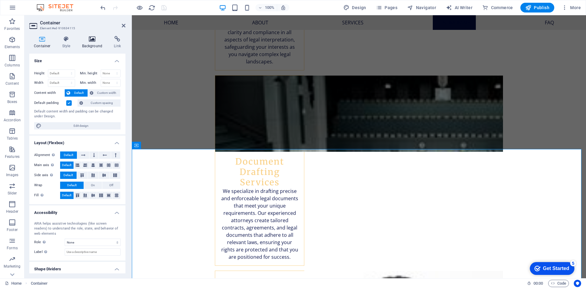
click at [92, 39] on icon at bounding box center [93, 39] width 30 height 6
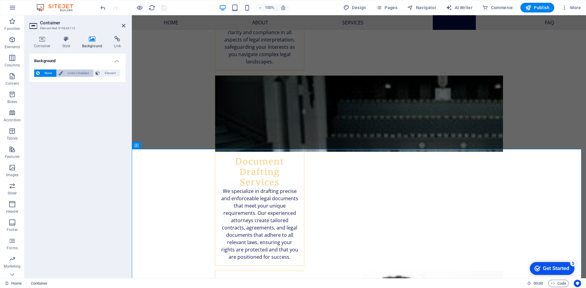
click at [75, 71] on span "Color / Gradient" at bounding box center [78, 73] width 27 height 7
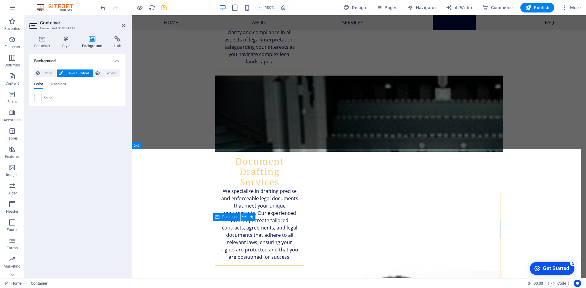
click at [245, 218] on icon at bounding box center [243, 217] width 3 height 6
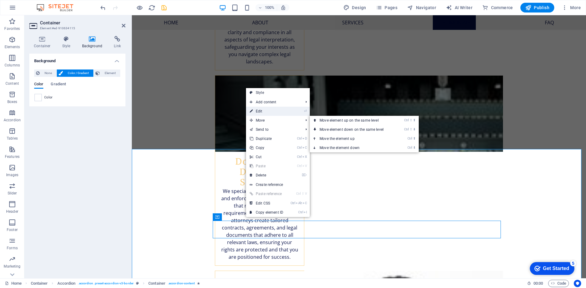
click at [270, 112] on link "⏎ Edit" at bounding box center [266, 111] width 41 height 9
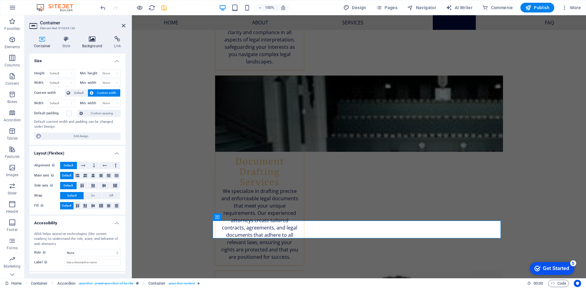
click at [89, 43] on h4 "Background" at bounding box center [94, 42] width 32 height 13
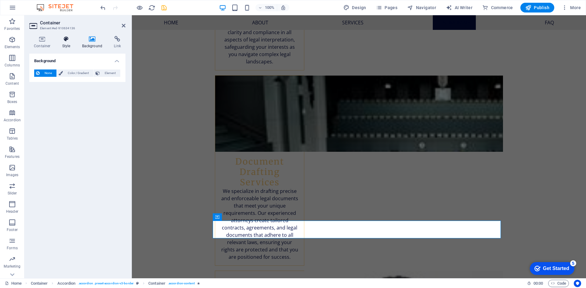
click at [67, 43] on h4 "Style" at bounding box center [68, 42] width 20 height 13
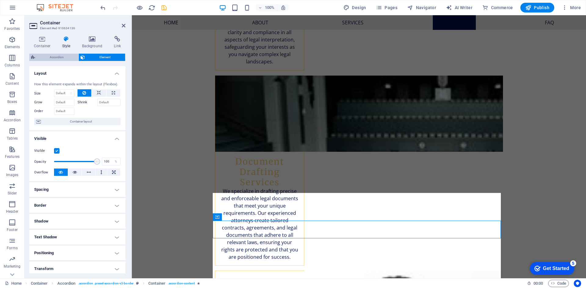
click at [62, 54] on span "Accordion" at bounding box center [57, 57] width 40 height 7
select select "rem"
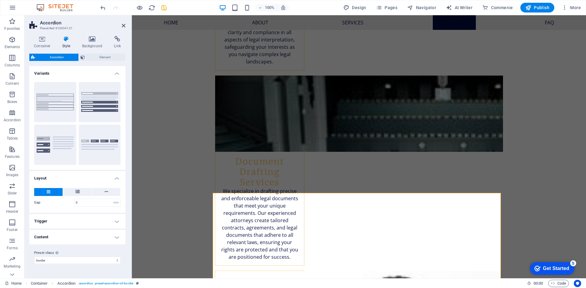
click at [113, 238] on h4 "Content" at bounding box center [77, 237] width 96 height 15
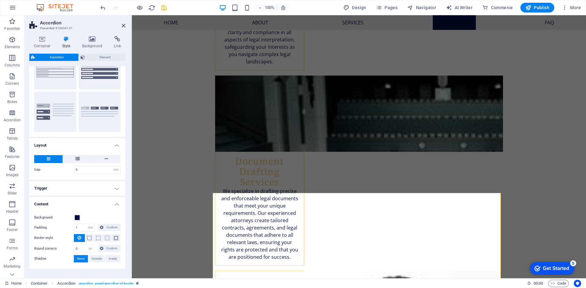
scroll to position [53, 0]
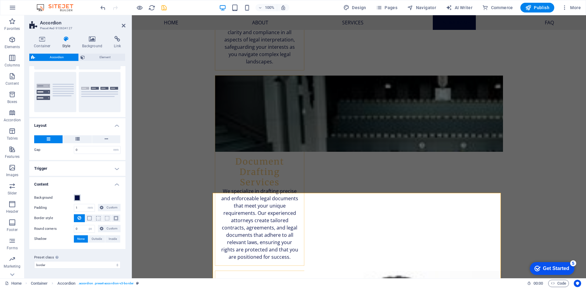
click at [77, 197] on span at bounding box center [77, 198] width 5 height 5
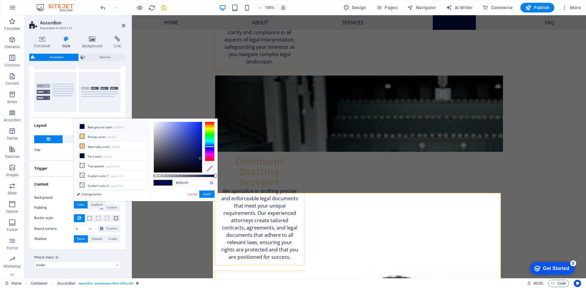
click at [107, 138] on li "Primary color #f9cf83" at bounding box center [112, 137] width 70 height 10
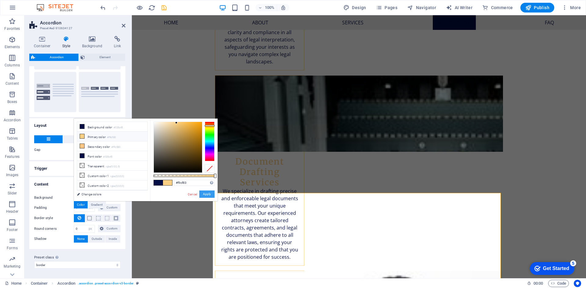
click at [205, 194] on button "Apply" at bounding box center [206, 194] width 15 height 7
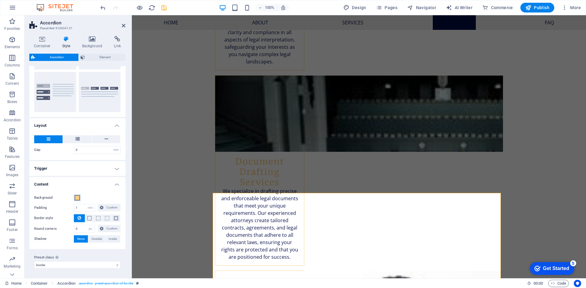
click at [76, 197] on span at bounding box center [77, 198] width 5 height 5
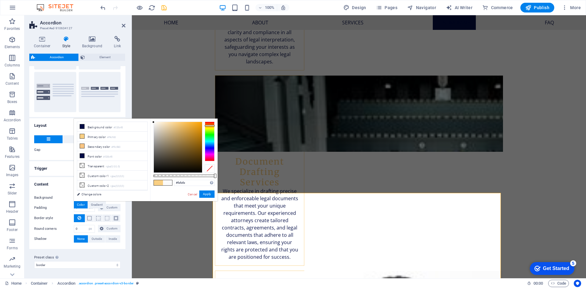
type input "#ffffff"
drag, startPoint x: 176, startPoint y: 122, endPoint x: 150, endPoint y: 121, distance: 25.4
click at [150, 121] on div "#ffffff Supported formats #0852ed rgb(8, 82, 237) rgba(8, 82, 237, 90%) hsv(221…" at bounding box center [183, 204] width 67 height 171
click at [208, 194] on button "Apply" at bounding box center [206, 194] width 15 height 7
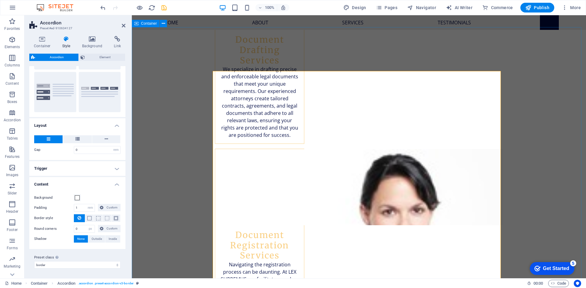
scroll to position [1061, 0]
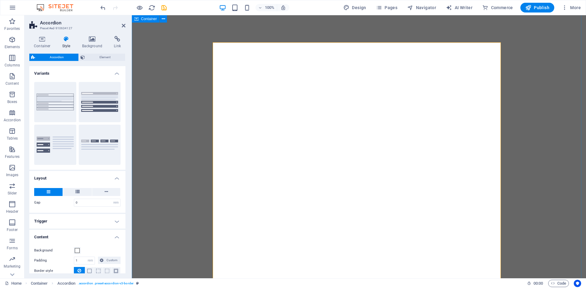
select select "rem"
select select "px"
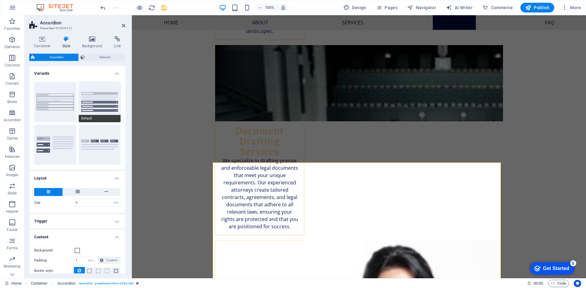
click at [96, 111] on button "Default" at bounding box center [100, 102] width 42 height 40
type input "1"
type input "0"
click at [77, 251] on span at bounding box center [77, 250] width 5 height 5
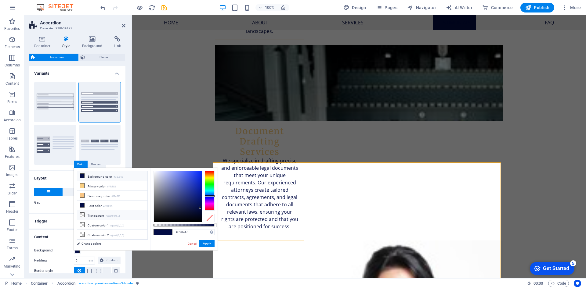
click at [109, 214] on small "rgba(0,0,0,.0)" at bounding box center [113, 216] width 14 height 4
type input "rgba(0, 0, 0, 0)"
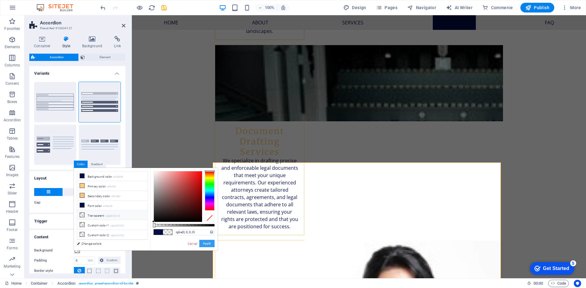
click at [209, 244] on button "Apply" at bounding box center [206, 243] width 15 height 7
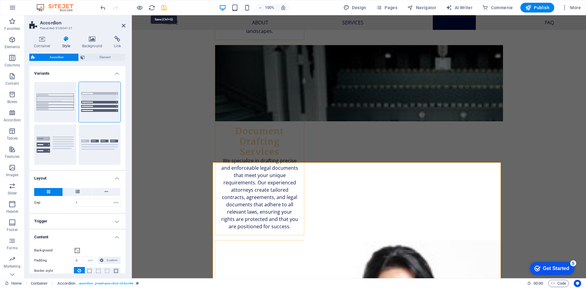
click at [165, 9] on icon "save" at bounding box center [164, 7] width 7 height 7
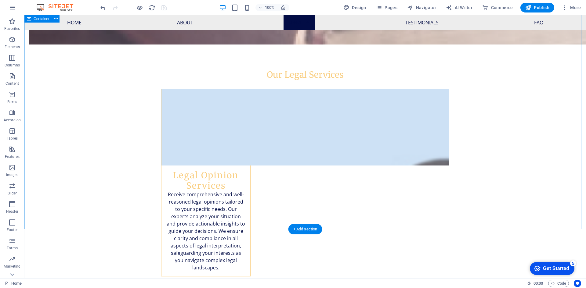
scroll to position [702, 0]
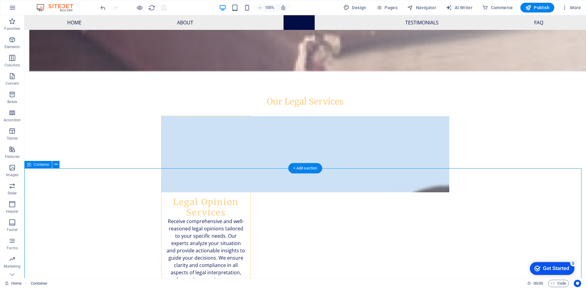
scroll to position [580, 0]
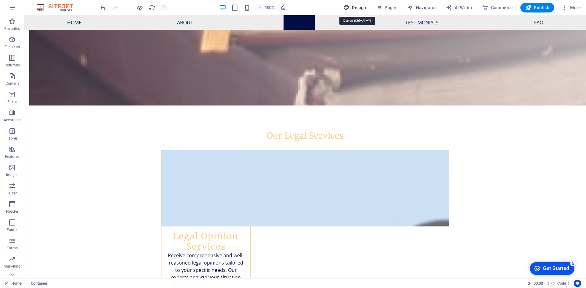
click at [364, 8] on span "Design" at bounding box center [354, 8] width 23 height 6
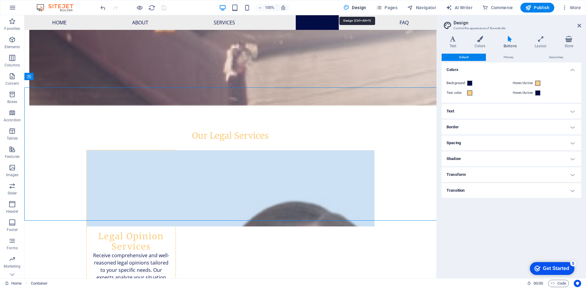
scroll to position [783, 0]
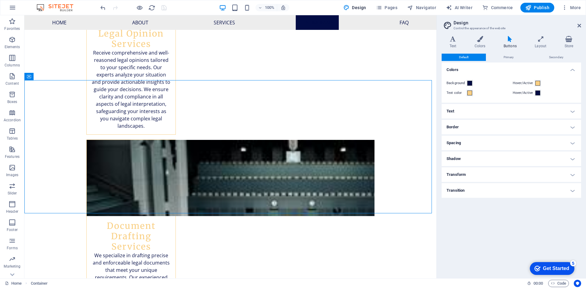
click at [463, 109] on h4 "Text" at bounding box center [512, 111] width 140 height 15
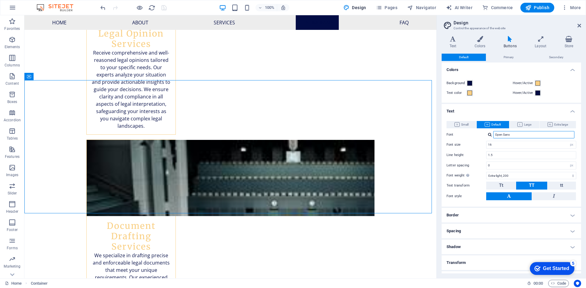
click at [517, 136] on input "Open Sans" at bounding box center [533, 134] width 81 height 7
click at [491, 136] on div at bounding box center [490, 135] width 4 height 4
click at [503, 157] on div "Manage fonts →" at bounding box center [535, 159] width 81 height 8
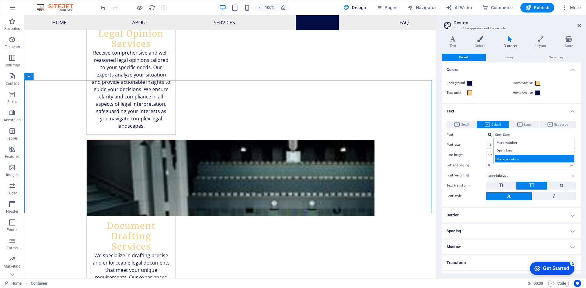
select select "popularity"
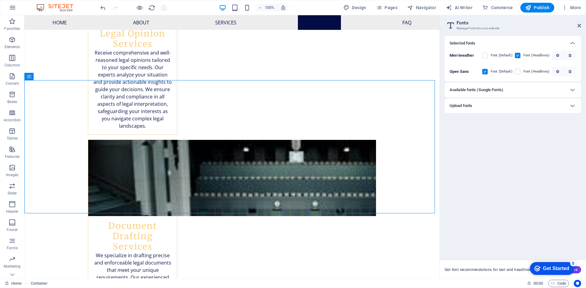
click at [484, 92] on h6 "Available fonts (Google Fonts)" at bounding box center [477, 89] width 54 height 7
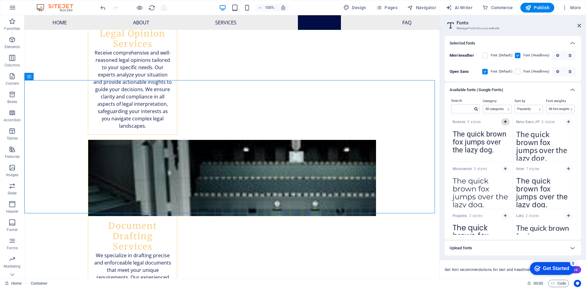
click at [506, 122] on span "button" at bounding box center [506, 122] width 4 height 4
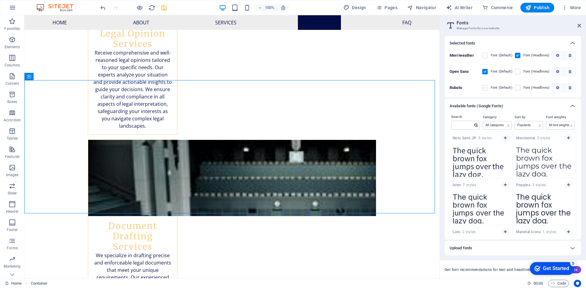
click at [485, 88] on label at bounding box center [484, 87] width 5 height 5
click at [0, 0] on input "checkbox" at bounding box center [0, 0] width 0 height 0
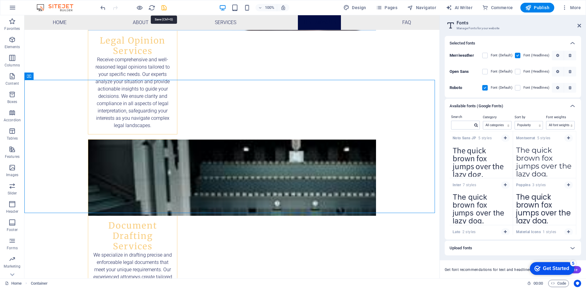
click at [165, 8] on icon "save" at bounding box center [164, 7] width 7 height 7
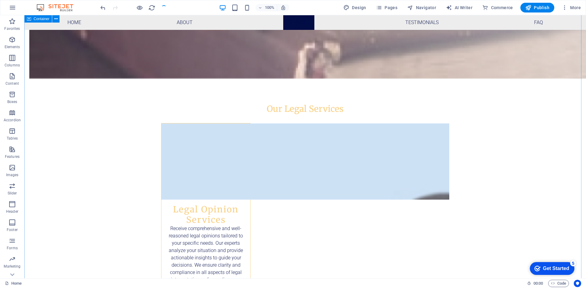
scroll to position [562, 0]
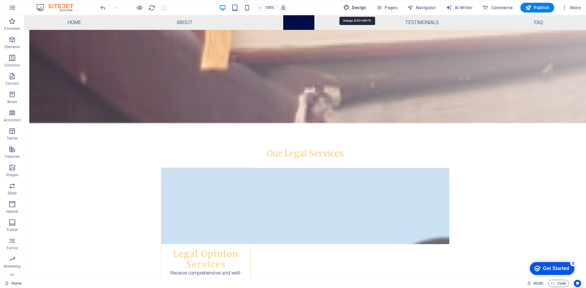
click at [357, 7] on span "Design" at bounding box center [354, 8] width 23 height 6
select select "px"
select select "200"
select select "px"
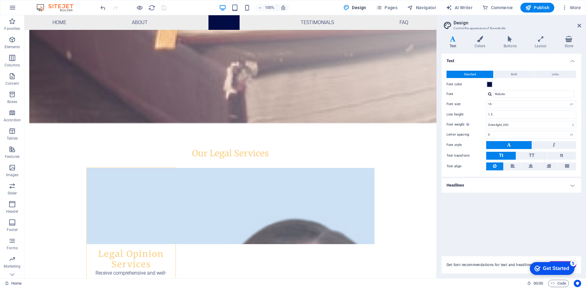
click at [490, 94] on div at bounding box center [490, 94] width 4 height 4
click at [507, 126] on div "Manage fonts →" at bounding box center [535, 126] width 81 height 8
select select "popularity"
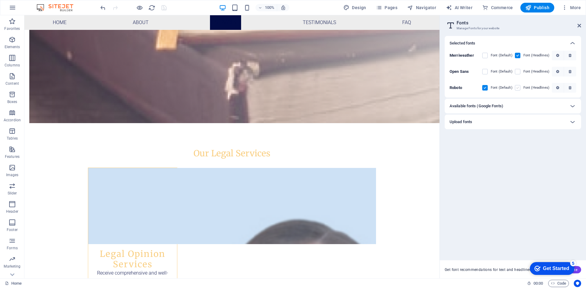
click at [518, 88] on label at bounding box center [517, 87] width 5 height 5
click at [0, 0] on input "checkbox" at bounding box center [0, 0] width 0 height 0
click at [520, 73] on label at bounding box center [517, 71] width 5 height 5
click at [0, 0] on Sans "checkbox" at bounding box center [0, 0] width 0 height 0
click at [524, 108] on div "Available fonts (Google Fonts)" at bounding box center [508, 106] width 116 height 7
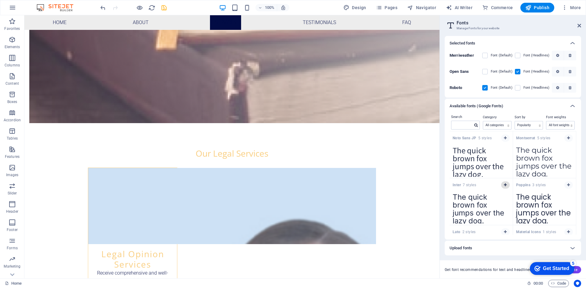
click at [504, 185] on icon "button" at bounding box center [505, 185] width 3 height 4
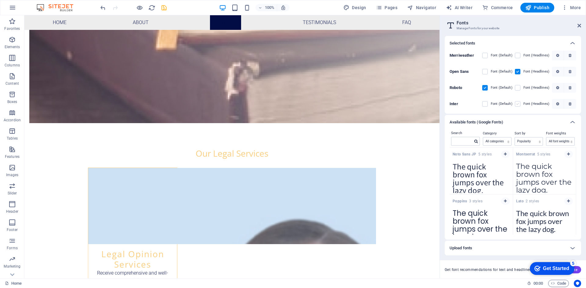
click at [519, 105] on label at bounding box center [517, 103] width 5 height 5
click at [0, 0] on input "checkbox" at bounding box center [0, 0] width 0 height 0
click at [580, 25] on icon at bounding box center [580, 25] width 4 height 5
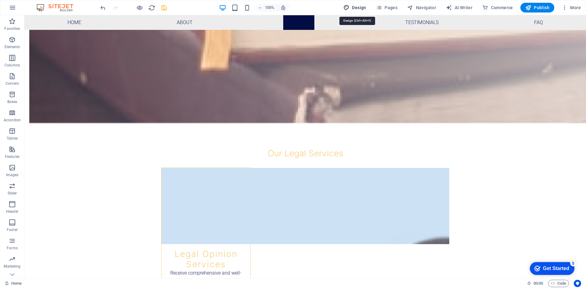
click at [357, 7] on span "Design" at bounding box center [354, 8] width 23 height 6
select select "px"
select select "200"
select select "px"
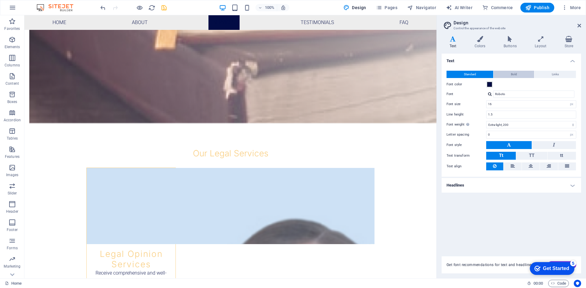
click at [513, 72] on span "Bold" at bounding box center [514, 74] width 6 height 7
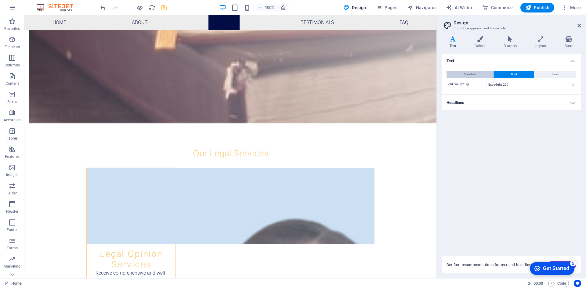
click at [480, 73] on button "Standard" at bounding box center [470, 74] width 47 height 7
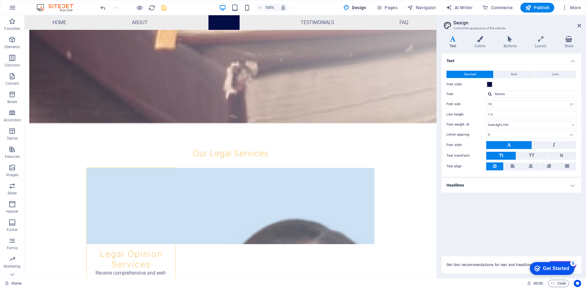
click at [468, 185] on h4 "Headlines" at bounding box center [512, 185] width 140 height 15
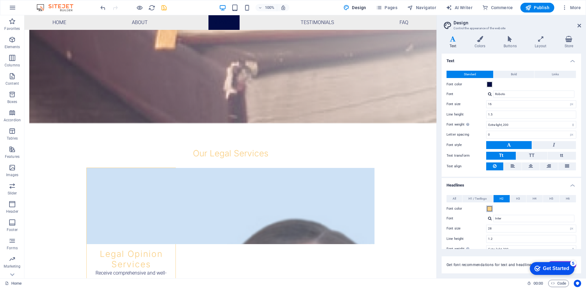
click at [489, 210] on span at bounding box center [489, 209] width 5 height 5
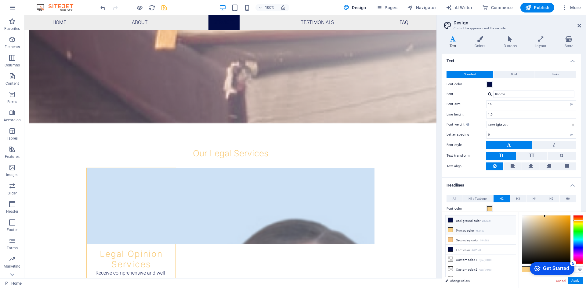
click at [486, 220] on small "#020c45" at bounding box center [486, 221] width 9 height 4
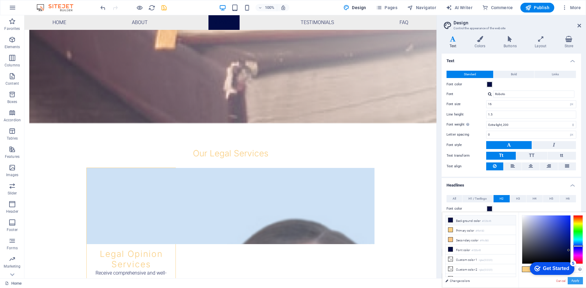
click at [577, 282] on button "Apply" at bounding box center [575, 280] width 15 height 7
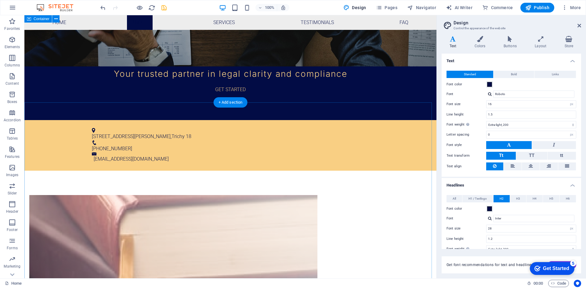
scroll to position [226, 0]
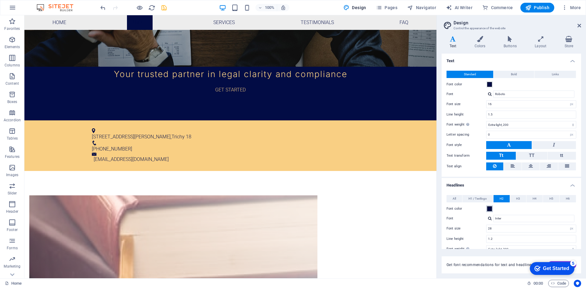
click at [488, 210] on span at bounding box center [489, 209] width 5 height 5
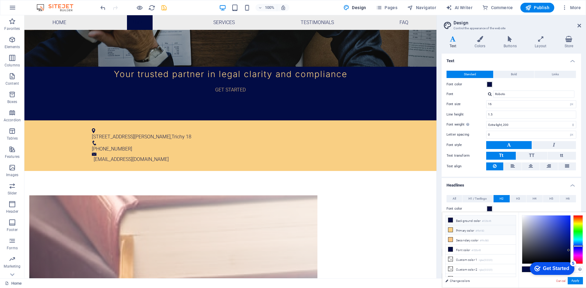
click at [489, 230] on li "Primary color #f9cf83" at bounding box center [481, 231] width 70 height 10
type input "#f9cf83"
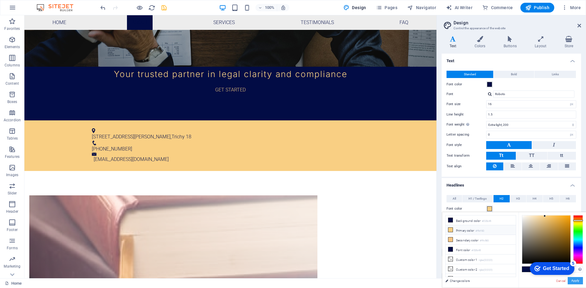
click at [582, 282] on button "Apply" at bounding box center [575, 280] width 15 height 7
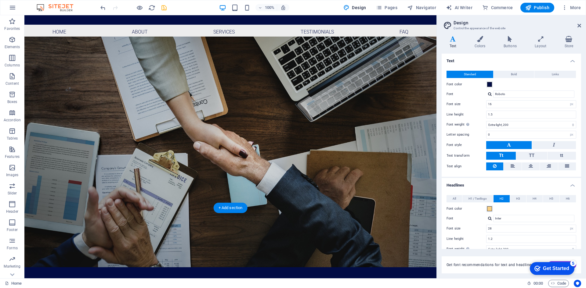
scroll to position [0, 0]
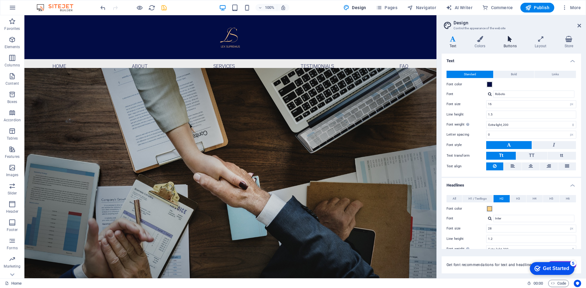
click at [511, 43] on h4 "Buttons" at bounding box center [511, 42] width 31 height 13
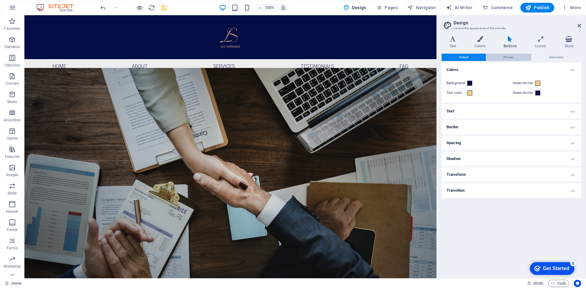
click at [505, 57] on span "Primary" at bounding box center [509, 57] width 10 height 7
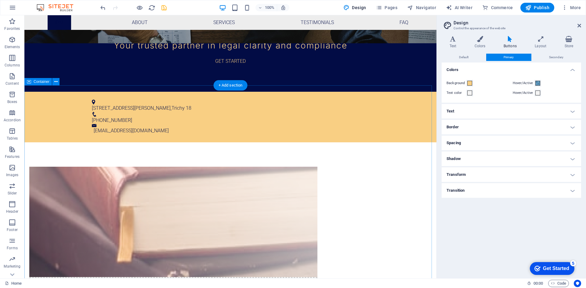
scroll to position [336, 0]
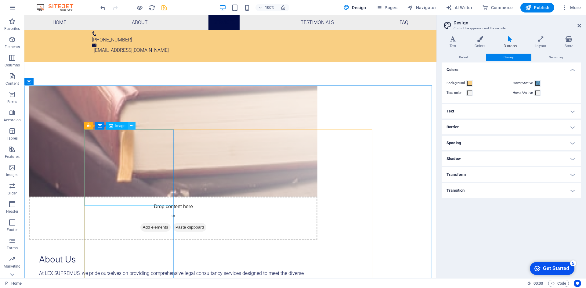
click at [131, 126] on icon at bounding box center [131, 126] width 3 height 6
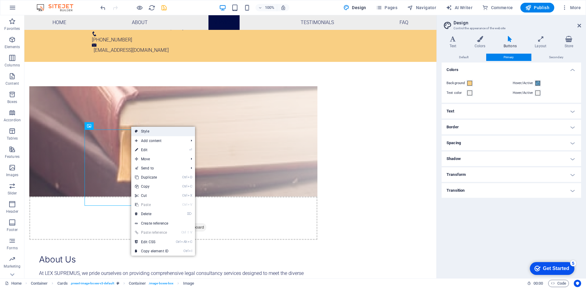
click at [140, 131] on link "Style" at bounding box center [163, 131] width 64 height 9
select select "rem"
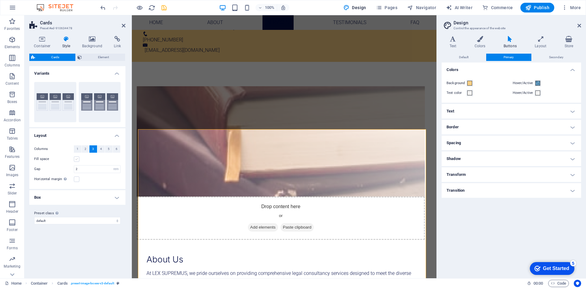
click at [77, 160] on label at bounding box center [76, 159] width 5 height 5
click at [0, 0] on input "Fill space" at bounding box center [0, 0] width 0 height 0
click at [77, 194] on h4 "Box" at bounding box center [77, 197] width 96 height 15
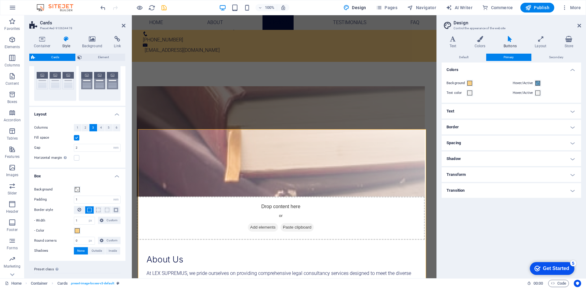
scroll to position [33, 0]
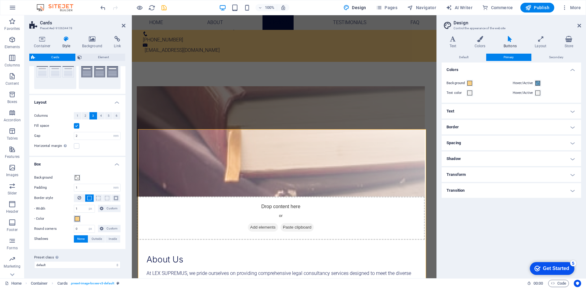
click at [77, 219] on span at bounding box center [77, 219] width 5 height 5
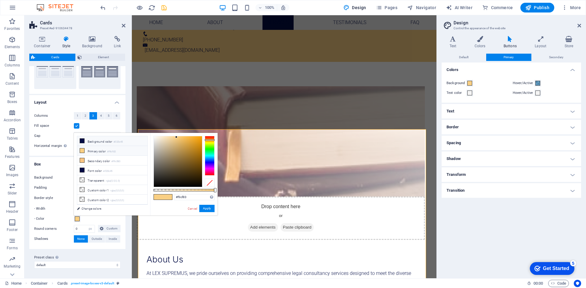
click at [105, 142] on li "Background color #020c45" at bounding box center [112, 141] width 70 height 10
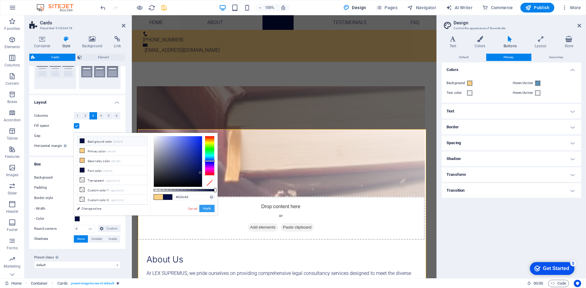
click at [208, 209] on button "Apply" at bounding box center [206, 208] width 15 height 7
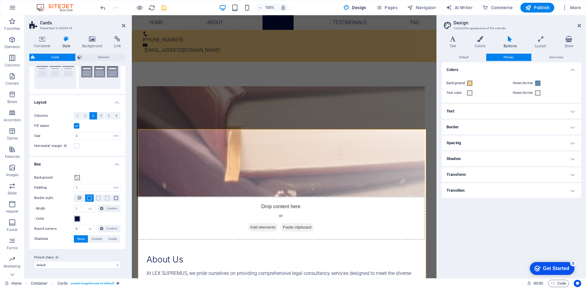
click at [76, 218] on span at bounding box center [77, 219] width 5 height 5
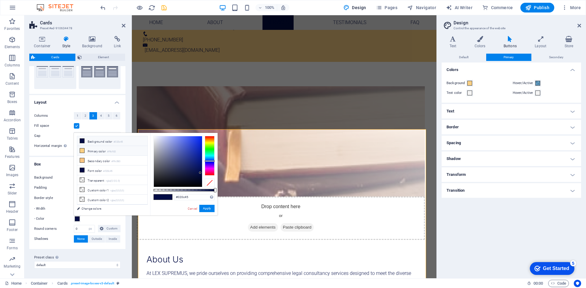
click at [96, 151] on li "Primary color #f9cf83" at bounding box center [112, 151] width 70 height 10
type input "#f9cf83"
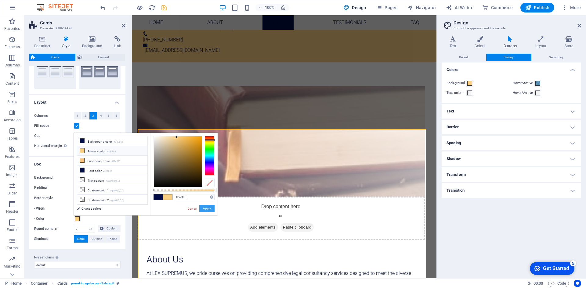
click at [204, 209] on button "Apply" at bounding box center [206, 208] width 15 height 7
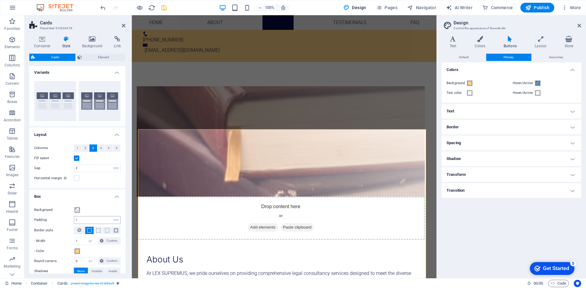
scroll to position [0, 0]
click at [93, 57] on span "Element" at bounding box center [104, 57] width 40 height 7
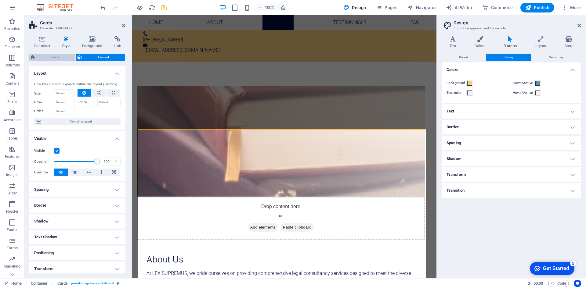
click at [55, 60] on span "Cards" at bounding box center [55, 57] width 37 height 7
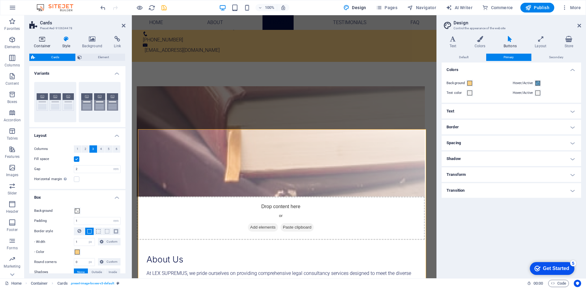
click at [43, 44] on h4 "Container" at bounding box center [43, 42] width 28 height 13
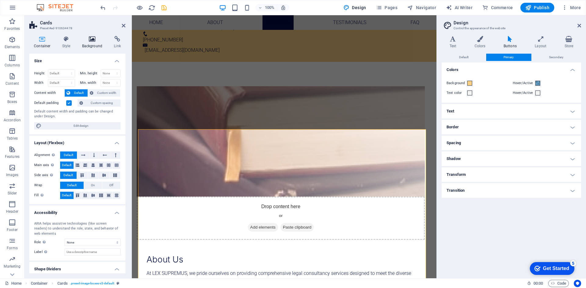
click at [93, 44] on h4 "Background" at bounding box center [94, 42] width 32 height 13
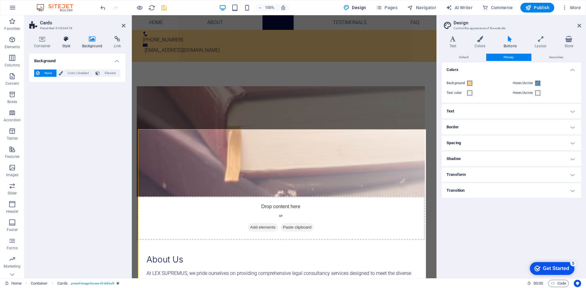
click at [66, 43] on h4 "Style" at bounding box center [68, 42] width 20 height 13
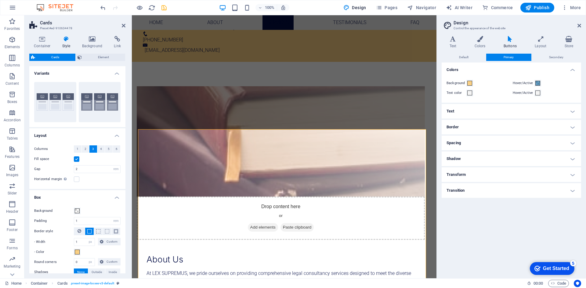
click at [78, 160] on label at bounding box center [76, 159] width 5 height 5
click at [0, 0] on input "Fill space" at bounding box center [0, 0] width 0 height 0
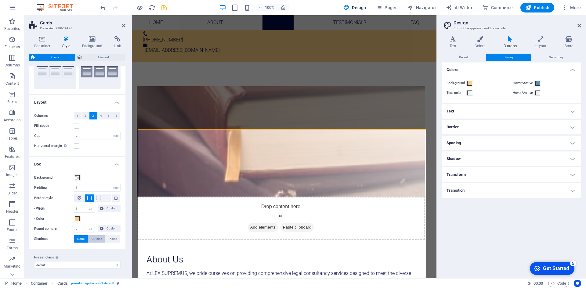
click at [96, 240] on span "Outside" at bounding box center [97, 239] width 10 height 7
type input "2"
type input "4"
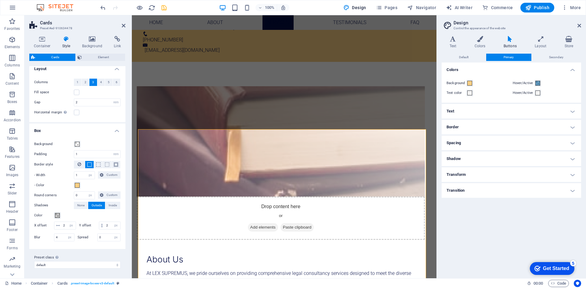
scroll to position [0, 0]
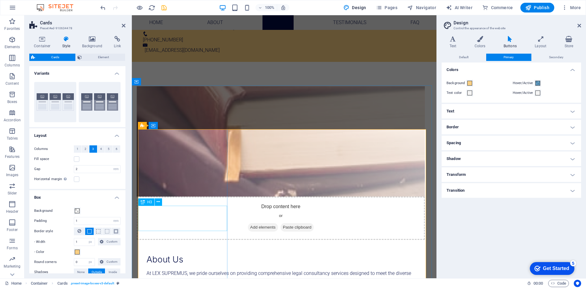
click at [159, 203] on icon at bounding box center [158, 202] width 3 height 6
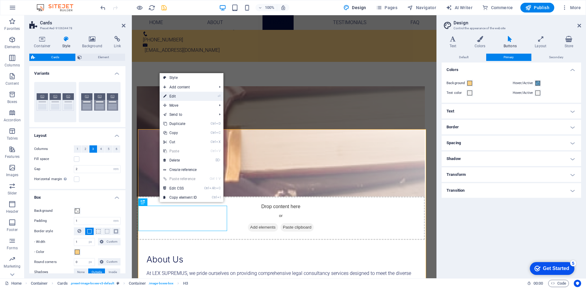
click at [175, 94] on link "⏎ Edit" at bounding box center [180, 96] width 41 height 9
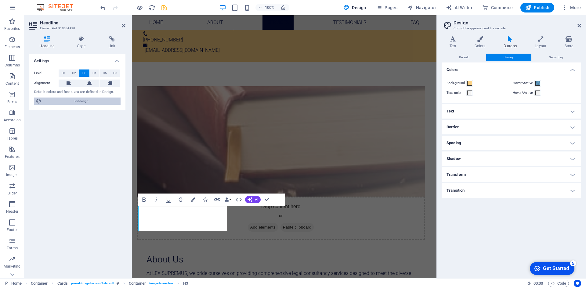
click at [78, 100] on span "Edit design" at bounding box center [80, 101] width 75 height 7
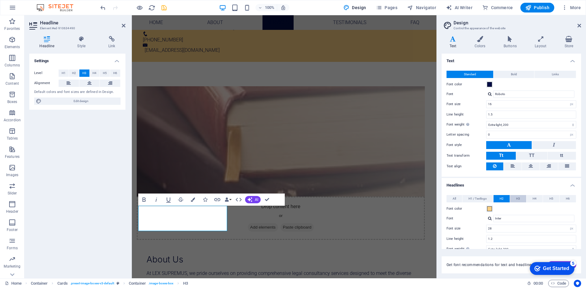
click at [517, 199] on span "H3" at bounding box center [518, 198] width 4 height 7
click at [490, 209] on span at bounding box center [489, 209] width 5 height 5
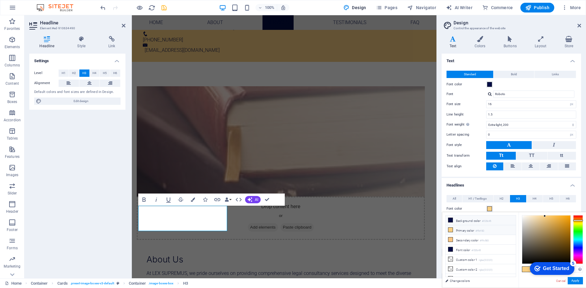
click at [474, 220] on li "Background color #020c45" at bounding box center [481, 221] width 70 height 10
type input "#020c45"
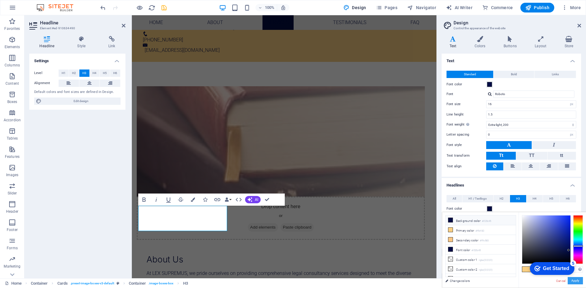
click at [577, 281] on button "Apply" at bounding box center [575, 280] width 15 height 7
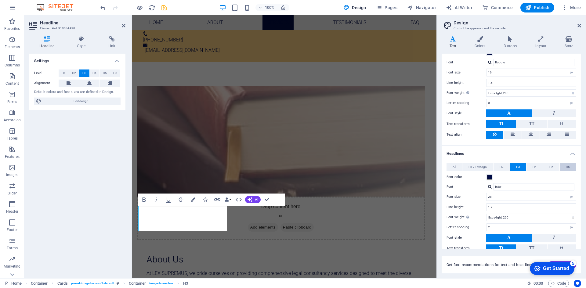
scroll to position [73, 0]
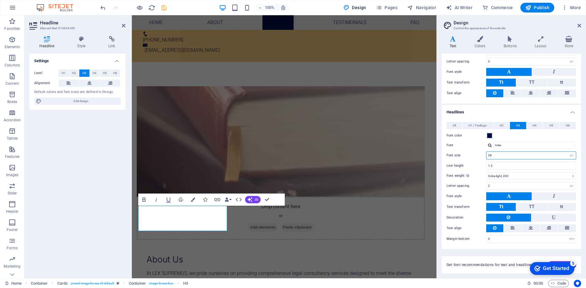
drag, startPoint x: 503, startPoint y: 156, endPoint x: 485, endPoint y: 155, distance: 18.6
click at [485, 155] on div "Font size 28 rem px em %" at bounding box center [512, 156] width 130 height 8
type input "25"
click at [559, 177] on select "Thin, 100 Extra-light, 200 Light, 300 Regular, 400 Medium, 500 Semi-bold, 600 B…" at bounding box center [531, 175] width 90 height 7
select select "600"
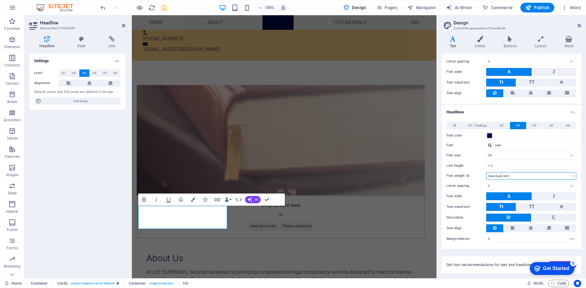
click at [486, 172] on select "Thin, 100 Extra-light, 200 Light, 300 Regular, 400 Medium, 500 Semi-bold, 600 B…" at bounding box center [531, 175] width 90 height 7
drag, startPoint x: 498, startPoint y: 154, endPoint x: 481, endPoint y: 157, distance: 17.0
click at [481, 157] on div "Font size 25 rem px em %" at bounding box center [512, 156] width 130 height 8
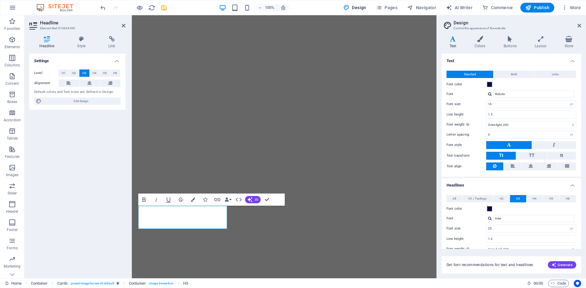
select select "px"
select select "200"
select select "px"
select select "600"
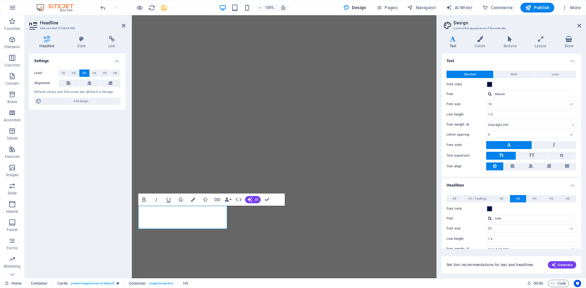
select select "px"
select select "rem"
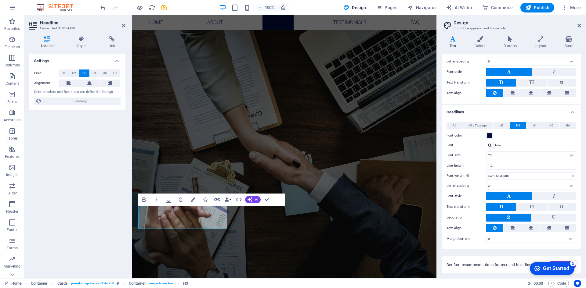
scroll to position [336, 0]
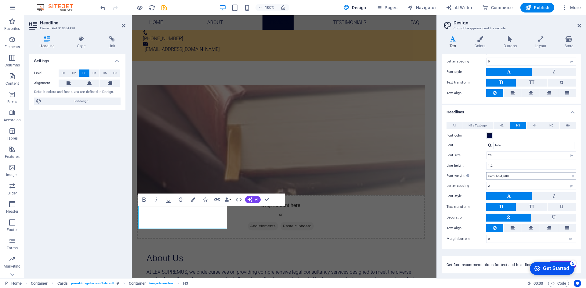
type input "20"
click at [506, 177] on select "Thin, 100 Extra-light, 200 Light, 300 Regular, 400 Medium, 500 Semi-bold, 600 B…" at bounding box center [531, 175] width 90 height 7
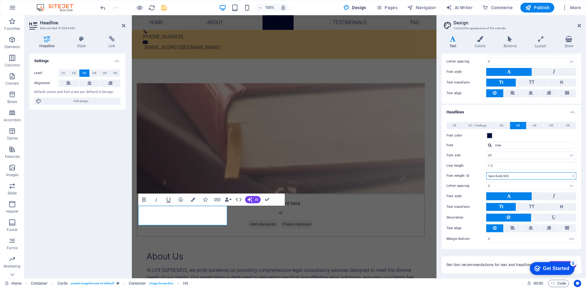
select select "500"
click at [486, 172] on select "Thin, 100 Extra-light, 200 Light, 300 Regular, 400 Medium, 500 Semi-bold, 600 B…" at bounding box center [531, 175] width 90 height 7
click at [502, 165] on input "1.2" at bounding box center [531, 165] width 89 height 7
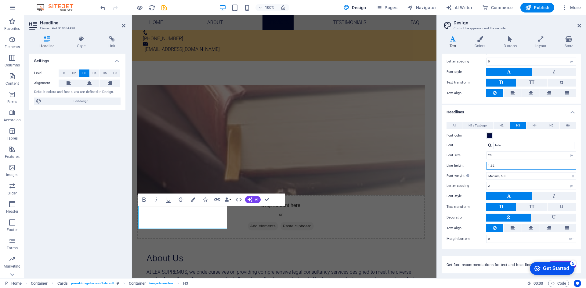
type input "1.52"
click at [474, 182] on div "Letter spacing 2 rem px" at bounding box center [512, 186] width 130 height 8
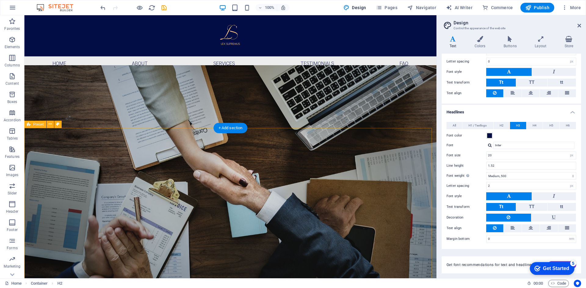
scroll to position [0, 0]
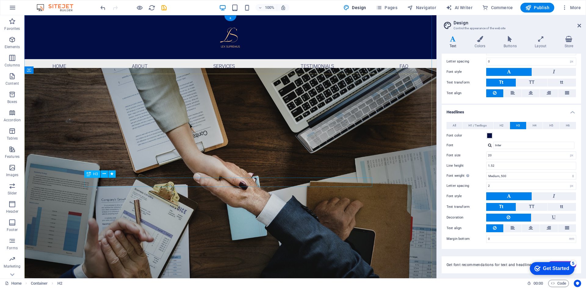
click at [105, 173] on icon at bounding box center [104, 174] width 3 height 6
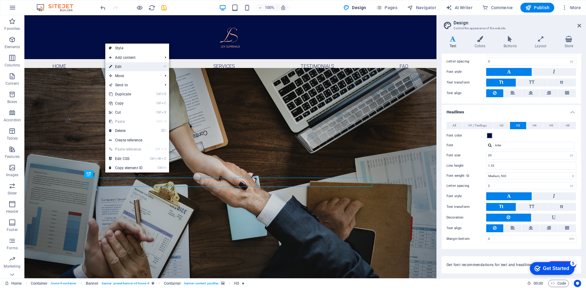
click at [135, 67] on link "⏎ Edit" at bounding box center [125, 66] width 41 height 9
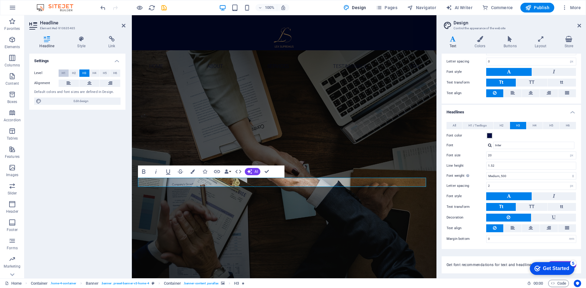
click at [62, 73] on span "H1" at bounding box center [64, 73] width 4 height 7
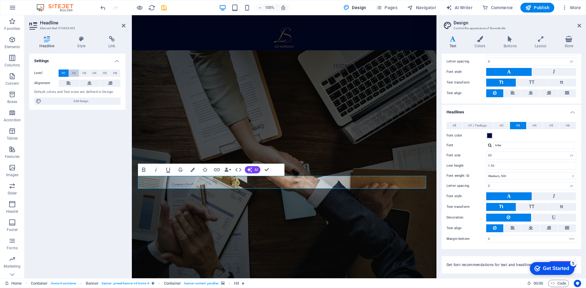
click at [72, 73] on span "H2" at bounding box center [74, 73] width 4 height 7
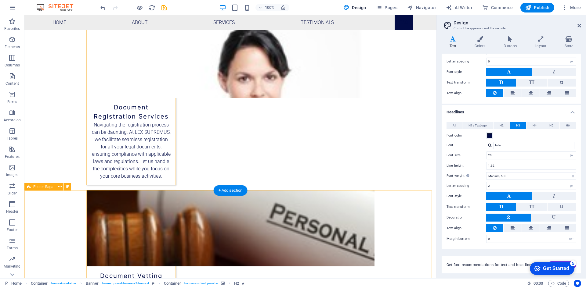
scroll to position [1104, 0]
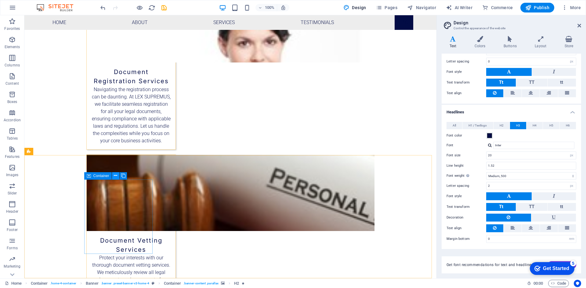
click at [116, 176] on icon at bounding box center [115, 176] width 3 height 6
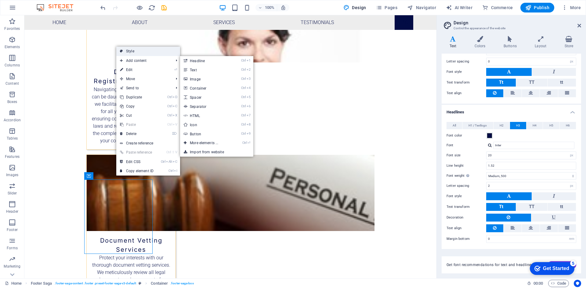
click at [141, 51] on link "Style" at bounding box center [148, 51] width 64 height 9
select select "rem"
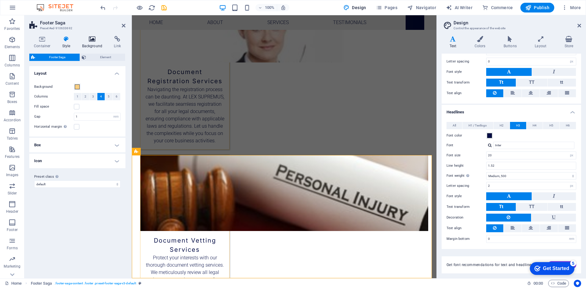
click at [92, 44] on h4 "Background" at bounding box center [94, 42] width 32 height 13
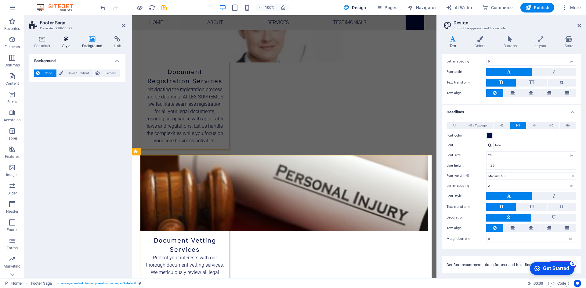
click at [69, 45] on h4 "Style" at bounding box center [68, 42] width 20 height 13
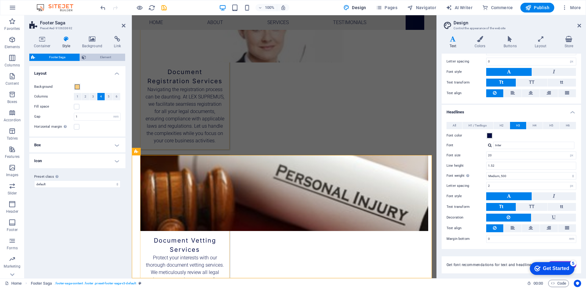
click at [93, 56] on span "Element" at bounding box center [106, 57] width 36 height 7
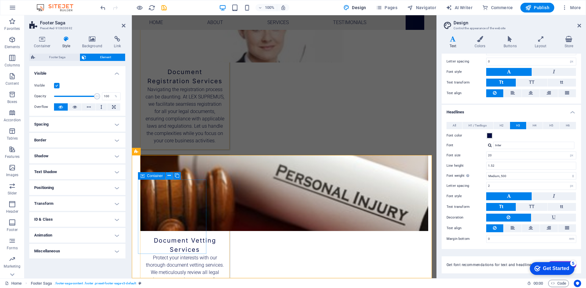
click at [169, 176] on icon at bounding box center [169, 176] width 3 height 6
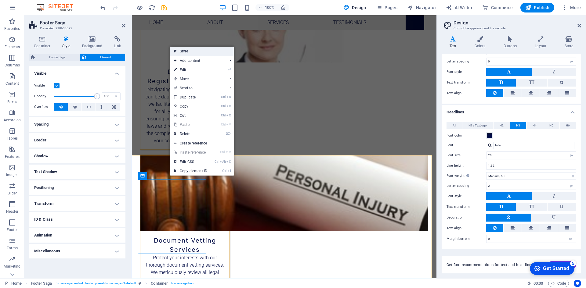
click at [195, 53] on link "Style" at bounding box center [202, 51] width 64 height 9
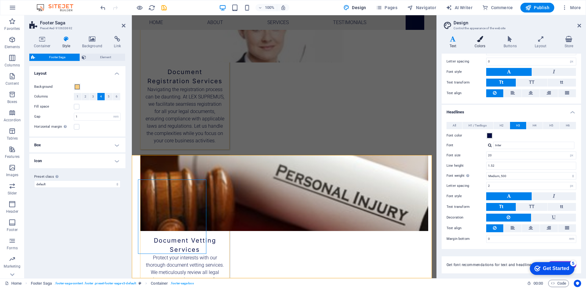
click at [478, 45] on h4 "Colors" at bounding box center [481, 42] width 29 height 13
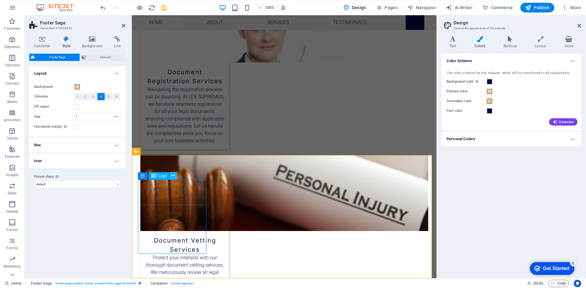
click at [172, 177] on icon at bounding box center [173, 176] width 3 height 6
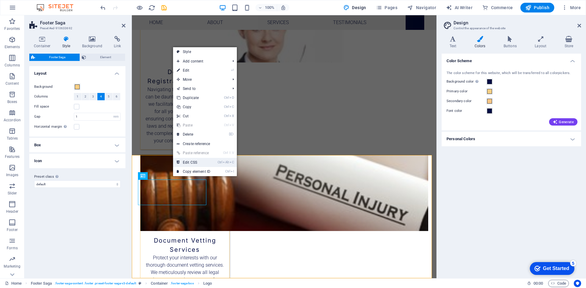
click at [186, 163] on link "Ctrl Alt C Edit CSS" at bounding box center [193, 162] width 41 height 9
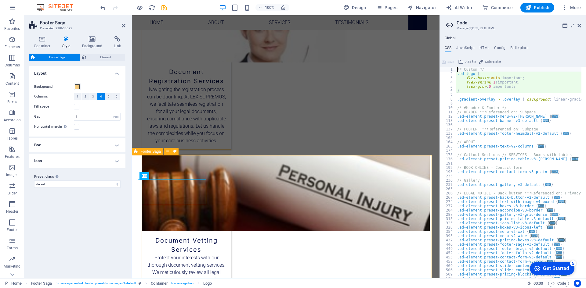
type textarea "flex-basis: auto!important;"
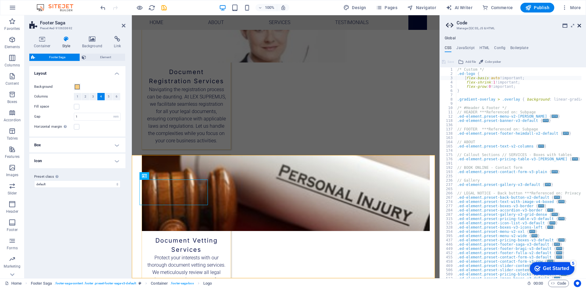
click at [580, 26] on icon at bounding box center [580, 25] width 4 height 5
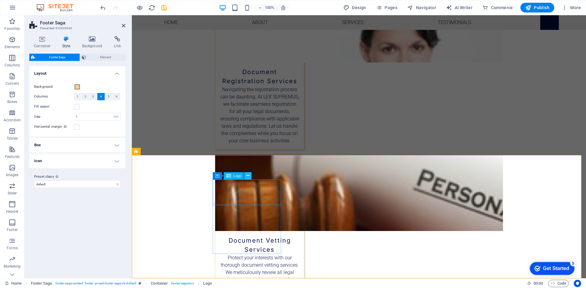
click at [248, 178] on icon at bounding box center [247, 176] width 3 height 6
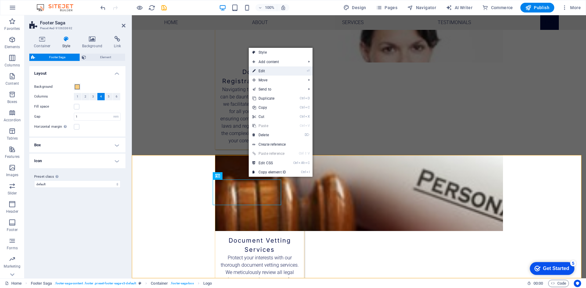
click at [277, 70] on link "⏎ Edit" at bounding box center [269, 71] width 41 height 9
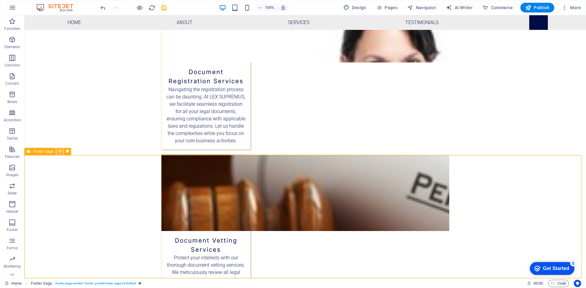
click at [60, 153] on icon at bounding box center [59, 151] width 3 height 6
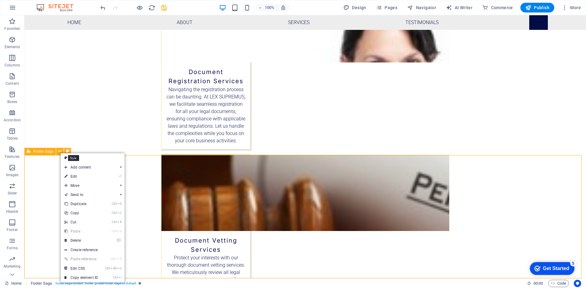
click at [67, 151] on icon at bounding box center [67, 151] width 3 height 6
select select "rem"
select select "px"
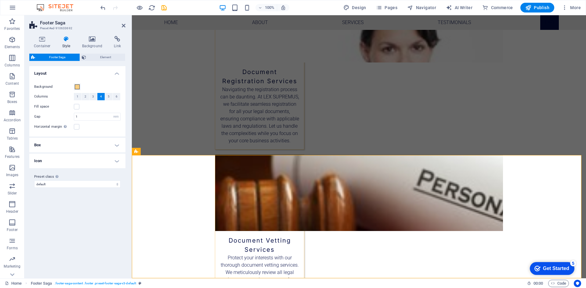
click at [67, 151] on h4 "Box" at bounding box center [77, 145] width 96 height 15
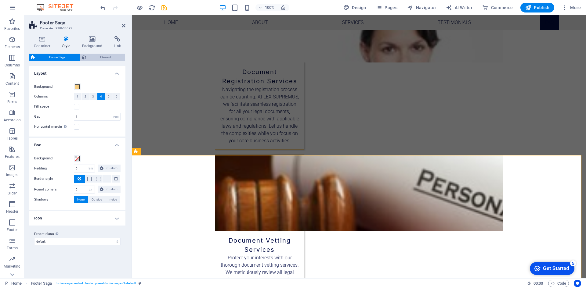
click at [87, 59] on button "Element" at bounding box center [102, 57] width 45 height 7
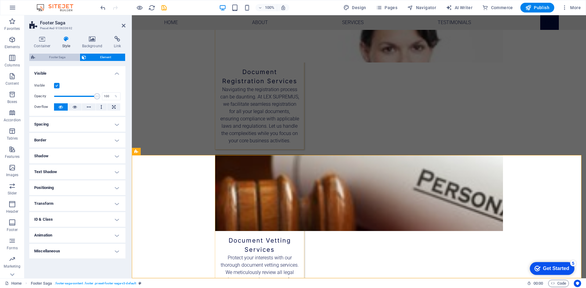
click at [58, 55] on span "Footer Saga" at bounding box center [57, 57] width 41 height 7
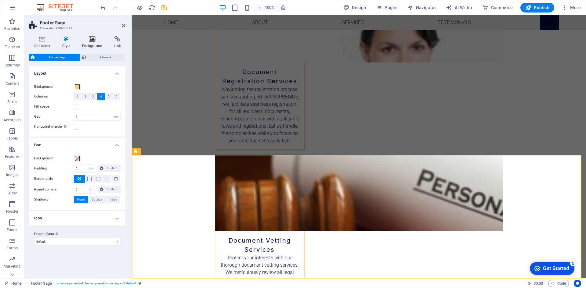
click at [103, 47] on h4 "Background" at bounding box center [94, 42] width 32 height 13
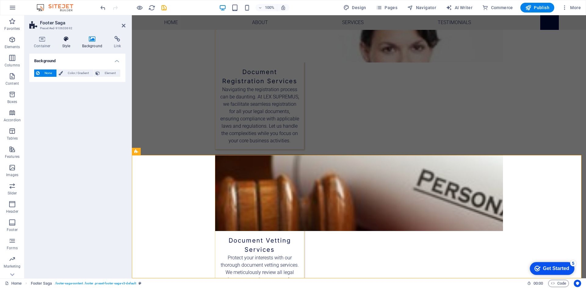
click at [70, 44] on h4 "Style" at bounding box center [68, 42] width 20 height 13
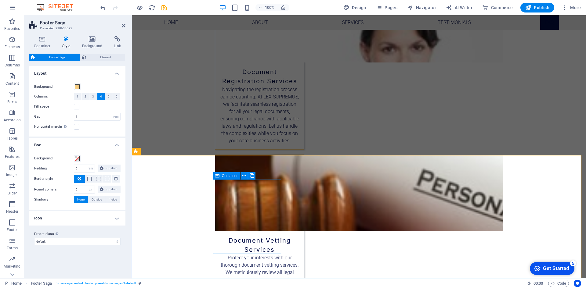
click at [230, 176] on span "Container" at bounding box center [230, 176] width 16 height 4
click at [244, 179] on icon at bounding box center [243, 176] width 3 height 6
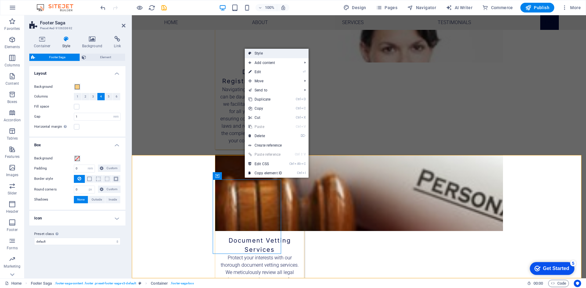
click at [269, 55] on link "Style" at bounding box center [277, 53] width 64 height 9
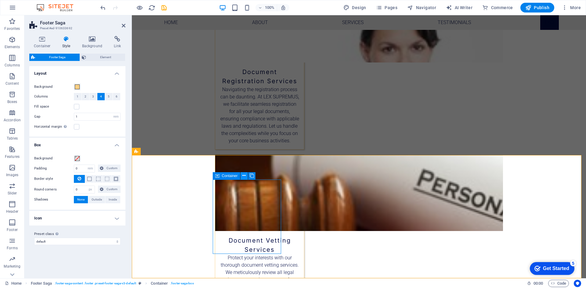
click at [244, 177] on icon at bounding box center [243, 176] width 3 height 6
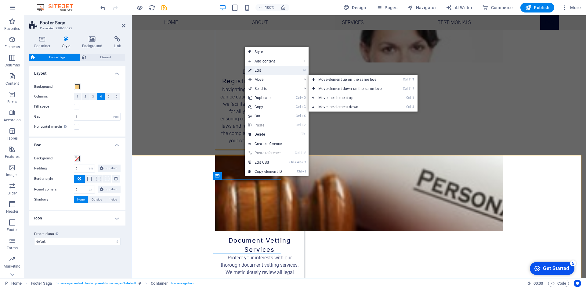
click at [263, 71] on link "⏎ Edit" at bounding box center [265, 70] width 41 height 9
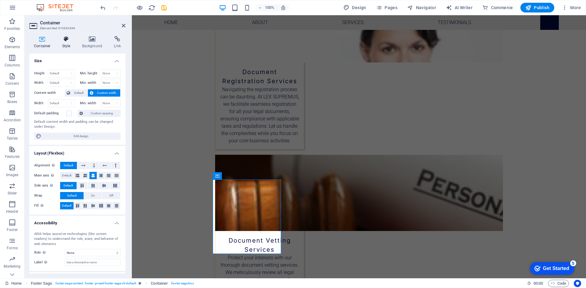
click at [68, 44] on h4 "Style" at bounding box center [68, 42] width 20 height 13
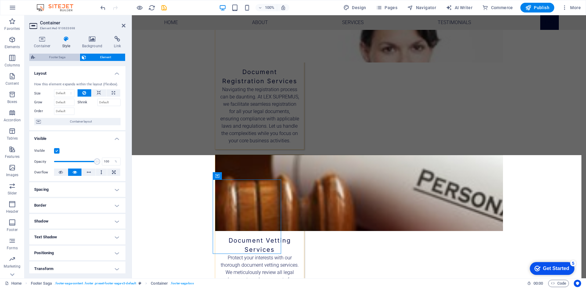
click at [67, 58] on span "Footer Saga" at bounding box center [57, 57] width 41 height 7
select select "rem"
select select "px"
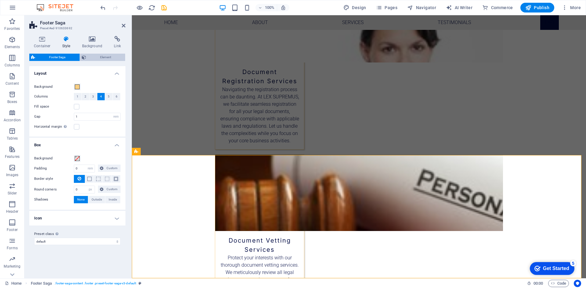
click at [96, 58] on span "Element" at bounding box center [106, 57] width 36 height 7
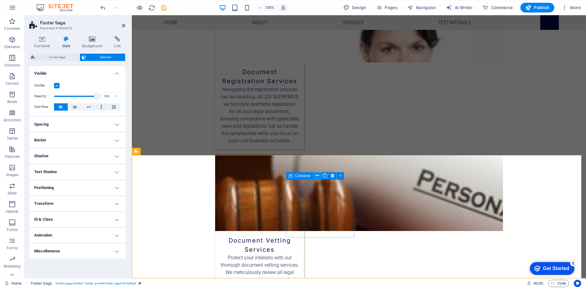
click at [317, 178] on icon at bounding box center [317, 176] width 3 height 6
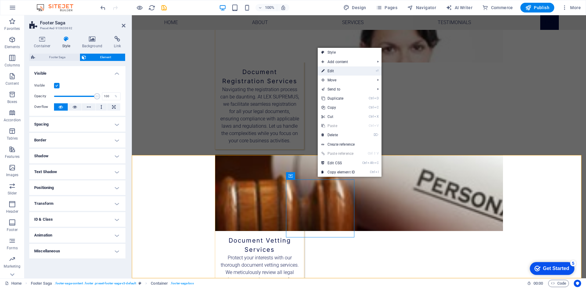
click at [340, 69] on link "⏎ Edit" at bounding box center [338, 71] width 41 height 9
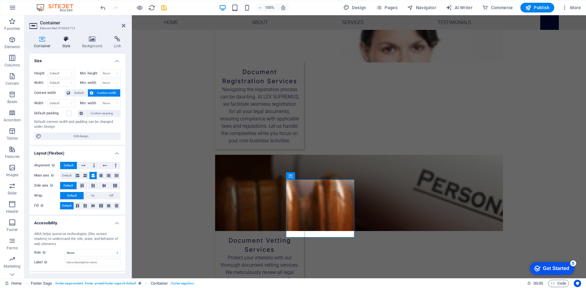
click at [62, 39] on icon at bounding box center [66, 39] width 17 height 6
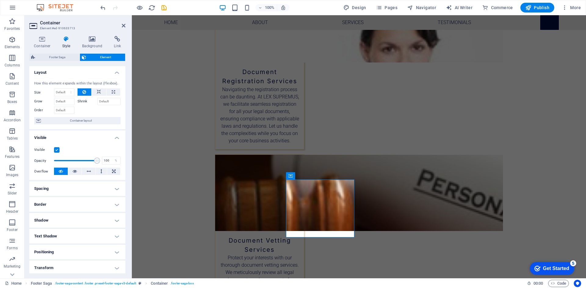
scroll to position [0, 0]
click at [89, 40] on icon at bounding box center [93, 39] width 30 height 6
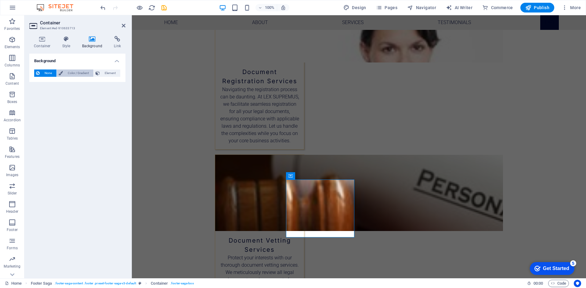
click at [77, 74] on span "Color / Gradient" at bounding box center [78, 73] width 27 height 7
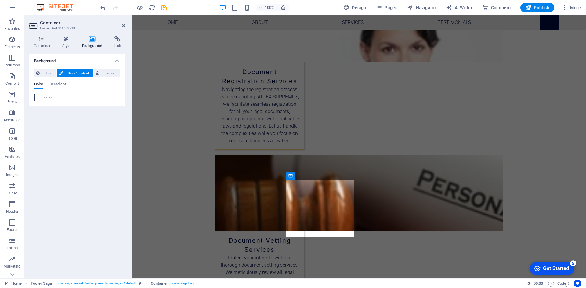
click at [38, 98] on span at bounding box center [38, 97] width 7 height 7
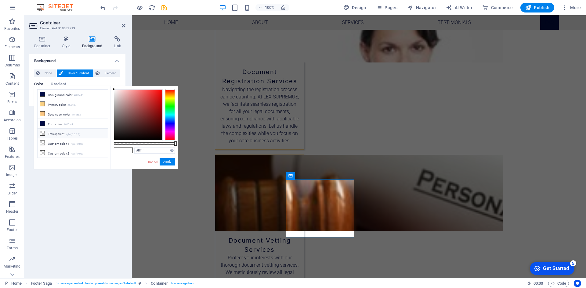
click at [54, 134] on li "Transparent rgba(0,0,0,.0)" at bounding box center [73, 134] width 70 height 10
type input "rgba(0, 0, 0, 0)"
click at [243, 176] on icon at bounding box center [243, 176] width 3 height 6
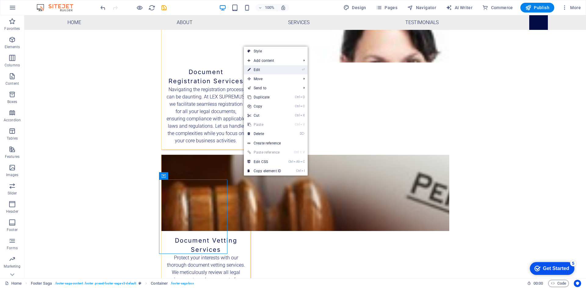
click at [264, 71] on link "⏎ Edit" at bounding box center [264, 69] width 41 height 9
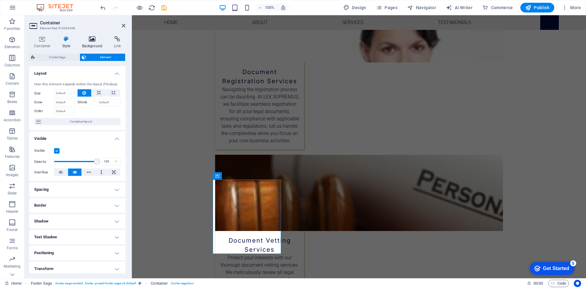
click at [89, 37] on icon at bounding box center [93, 39] width 30 height 6
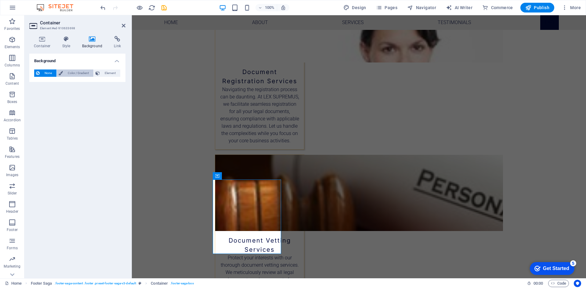
click at [71, 75] on span "Color / Gradient" at bounding box center [78, 73] width 27 height 7
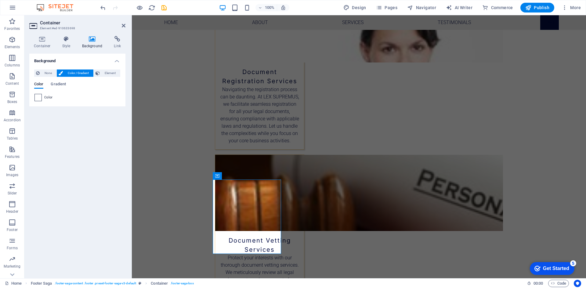
click at [39, 97] on span at bounding box center [38, 97] width 7 height 7
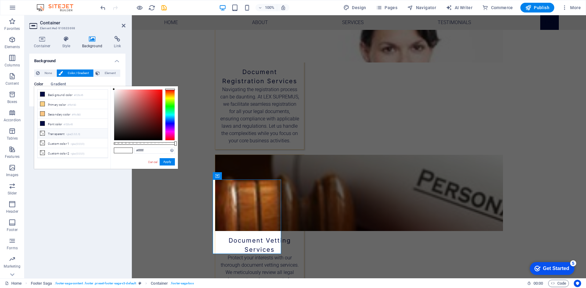
click at [59, 133] on li "Transparent rgba(0,0,0,.0)" at bounding box center [73, 134] width 70 height 10
type input "rgba(0, 0, 0, 0)"
click at [164, 161] on button "Apply" at bounding box center [167, 161] width 15 height 7
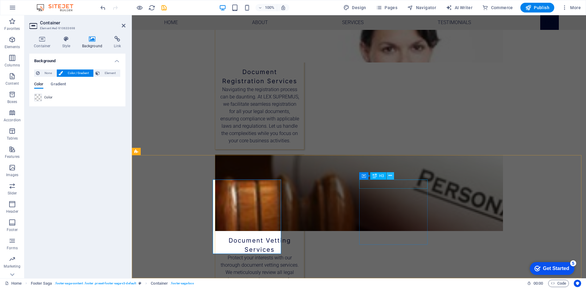
click at [391, 176] on icon at bounding box center [390, 176] width 3 height 6
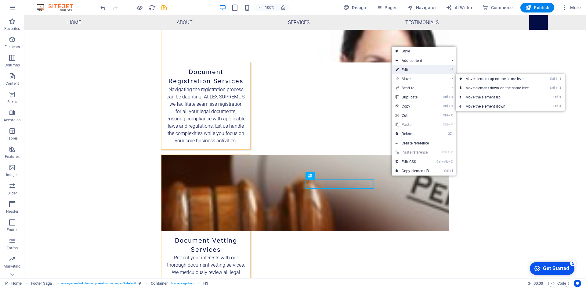
click at [404, 70] on link "⏎ Edit" at bounding box center [412, 69] width 41 height 9
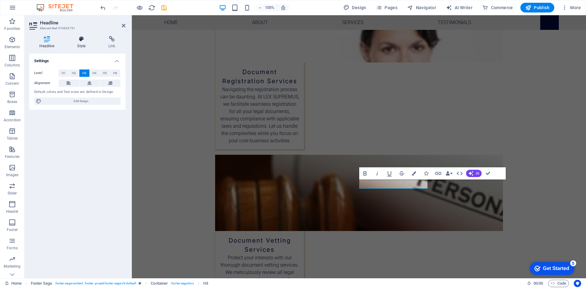
click at [81, 45] on h4 "Style" at bounding box center [82, 42] width 31 height 13
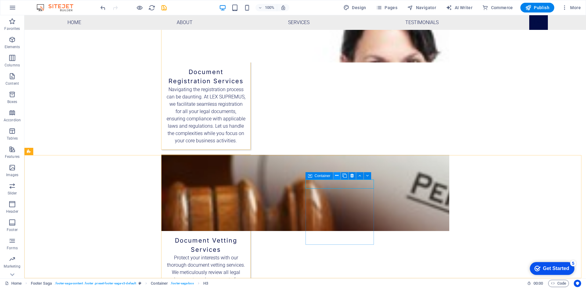
click at [336, 177] on icon at bounding box center [336, 176] width 3 height 6
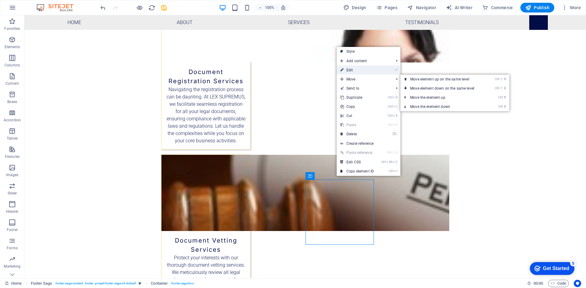
click at [357, 70] on link "⏎ Edit" at bounding box center [357, 70] width 41 height 9
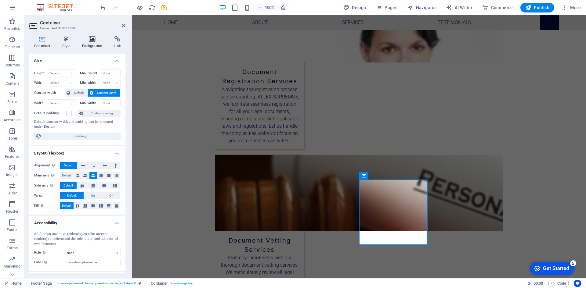
click at [92, 46] on h4 "Background" at bounding box center [94, 42] width 32 height 13
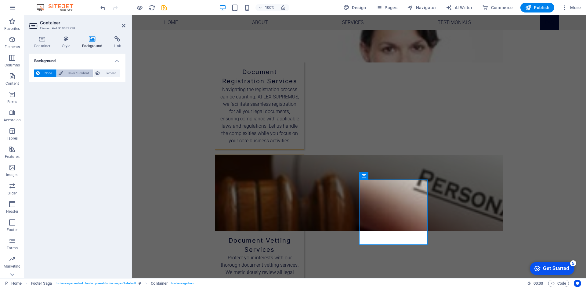
click at [77, 74] on span "Color / Gradient" at bounding box center [78, 73] width 27 height 7
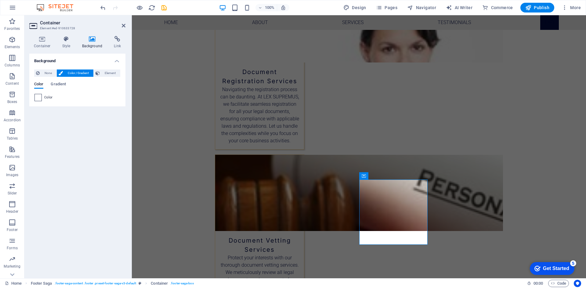
click at [37, 99] on span at bounding box center [38, 97] width 7 height 7
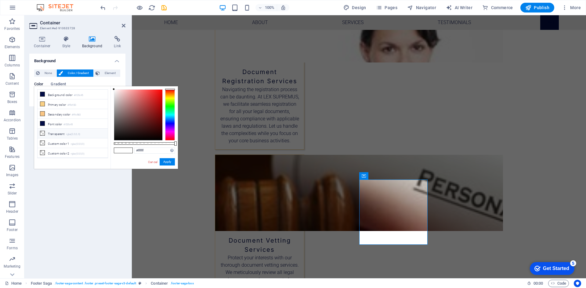
click at [54, 132] on li "Transparent rgba(0,0,0,.0)" at bounding box center [73, 134] width 70 height 10
type input "rgba(0, 0, 0, 0)"
click at [464, 179] on icon at bounding box center [463, 176] width 3 height 6
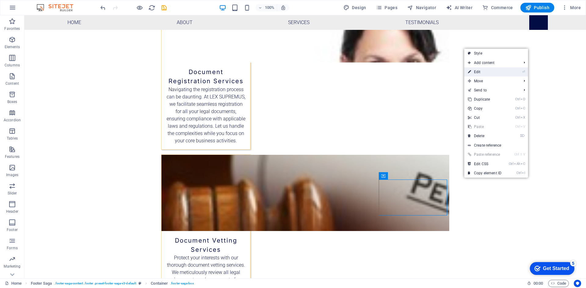
click at [483, 72] on link "⏎ Edit" at bounding box center [484, 71] width 41 height 9
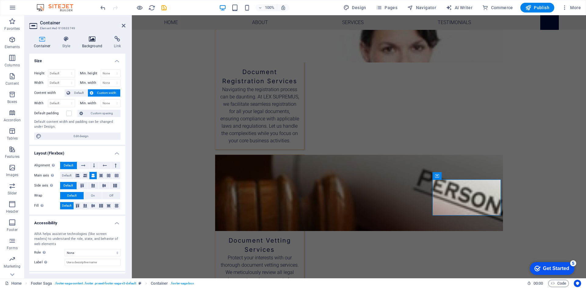
click at [96, 45] on h4 "Background" at bounding box center [94, 42] width 32 height 13
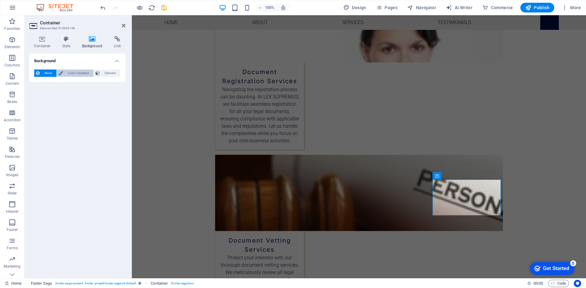
click at [70, 75] on span "Color / Gradient" at bounding box center [78, 73] width 27 height 7
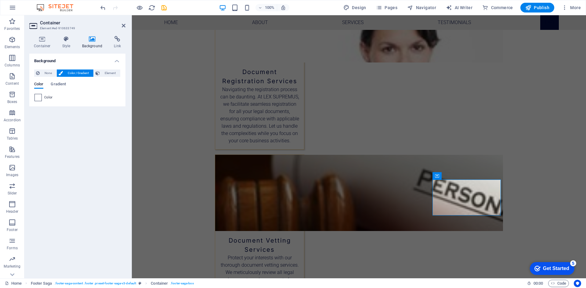
click at [40, 98] on span at bounding box center [38, 97] width 7 height 7
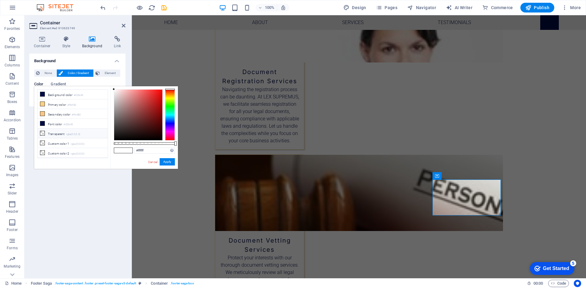
click at [71, 134] on small "rgba(0,0,0,.0)" at bounding box center [73, 134] width 14 height 4
type input "rgba(0, 0, 0, 0)"
click at [171, 163] on button "Apply" at bounding box center [167, 161] width 15 height 7
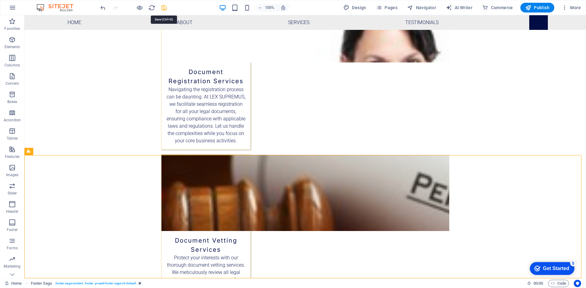
click at [164, 7] on icon "save" at bounding box center [164, 7] width 7 height 7
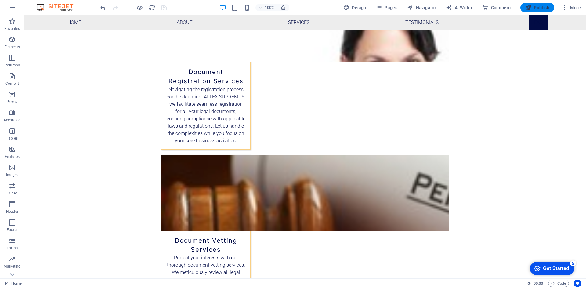
click at [539, 9] on span "Publish" at bounding box center [537, 8] width 24 height 6
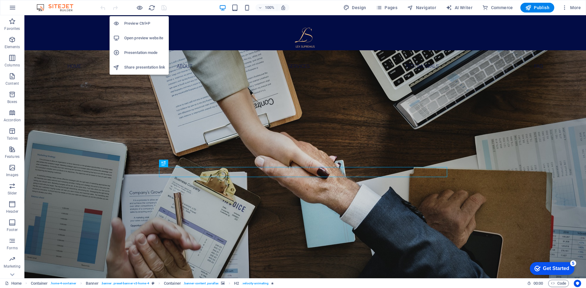
click at [142, 52] on h6 "Presentation mode" at bounding box center [144, 52] width 41 height 7
